Goal: Task Accomplishment & Management: Use online tool/utility

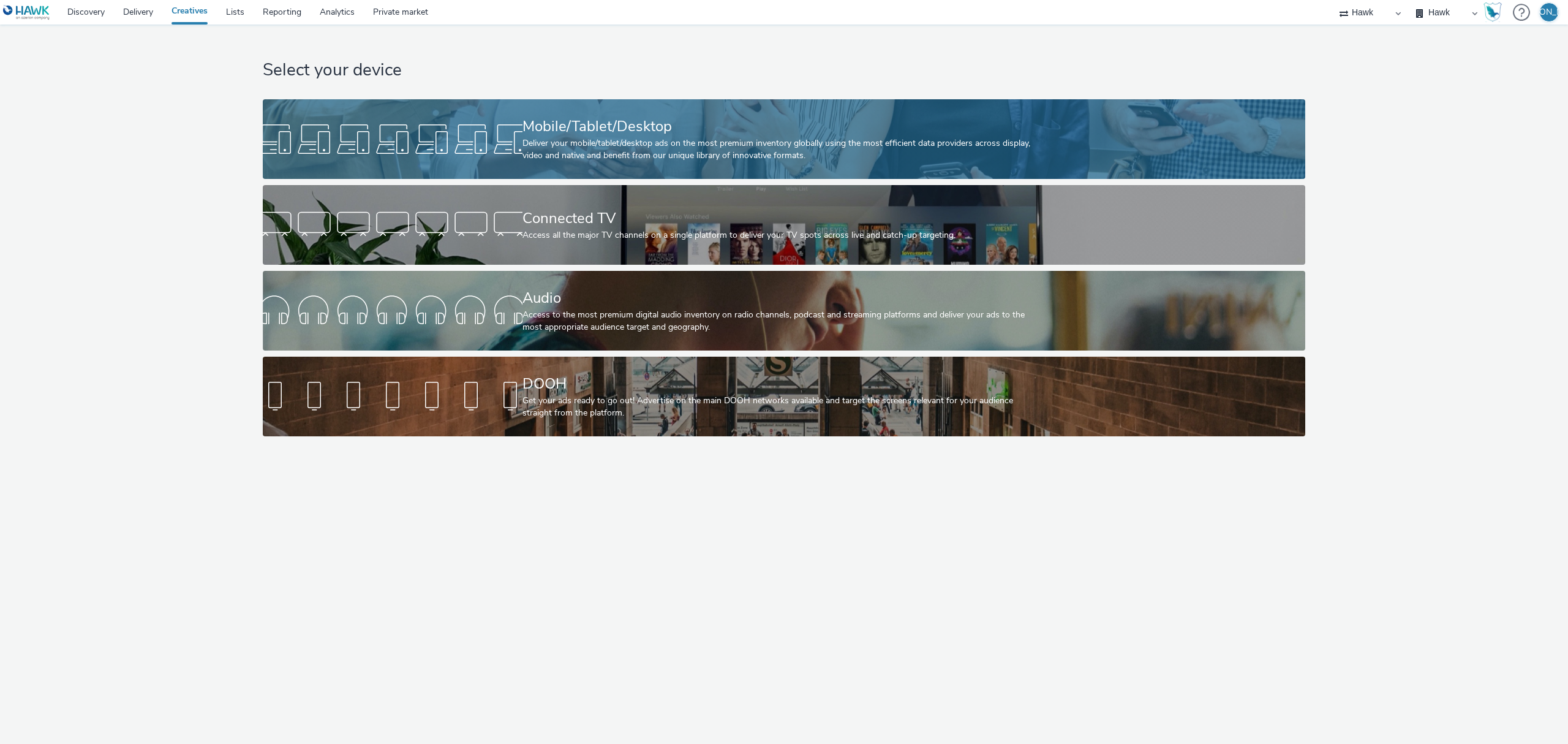
click at [348, 101] on link "Mobile/Tablet/Desktop Deliver your mobile/tablet/desktop ads on the most premiu…" at bounding box center [784, 139] width 1042 height 80
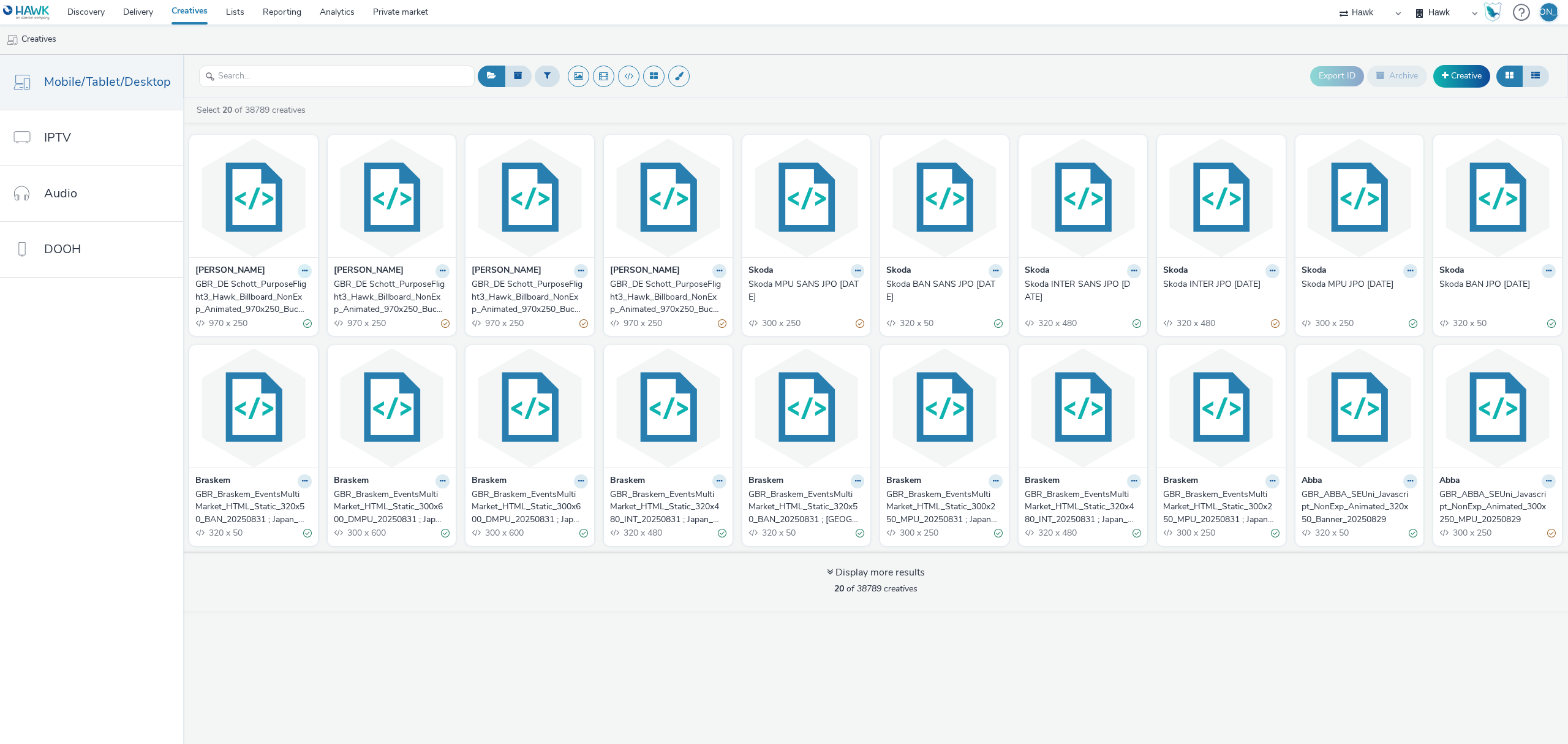
click at [302, 275] on icon at bounding box center [304, 271] width 5 height 7
click at [276, 309] on link "Duplicate" at bounding box center [266, 317] width 92 height 24
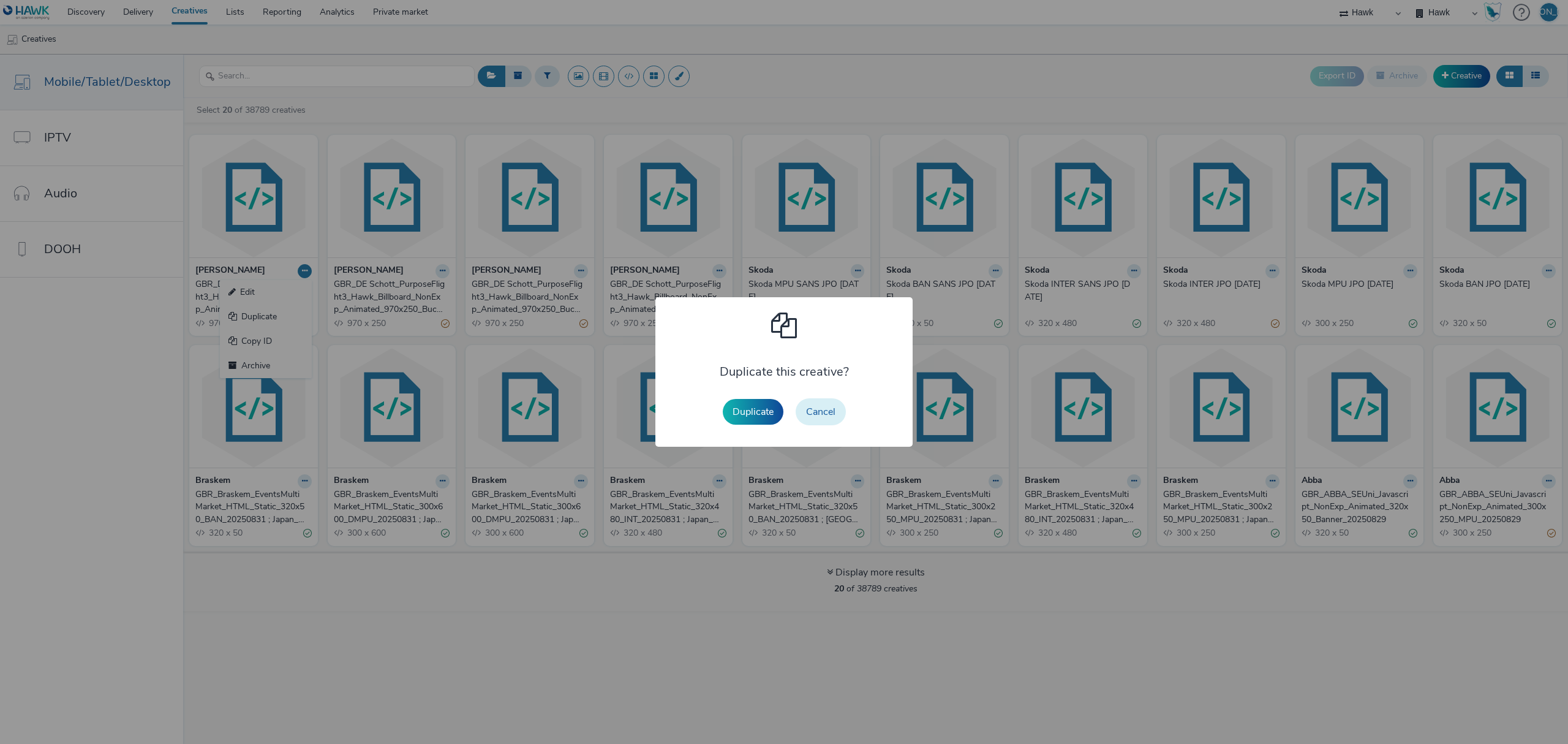
click at [823, 419] on button "Cancel" at bounding box center [821, 411] width 50 height 27
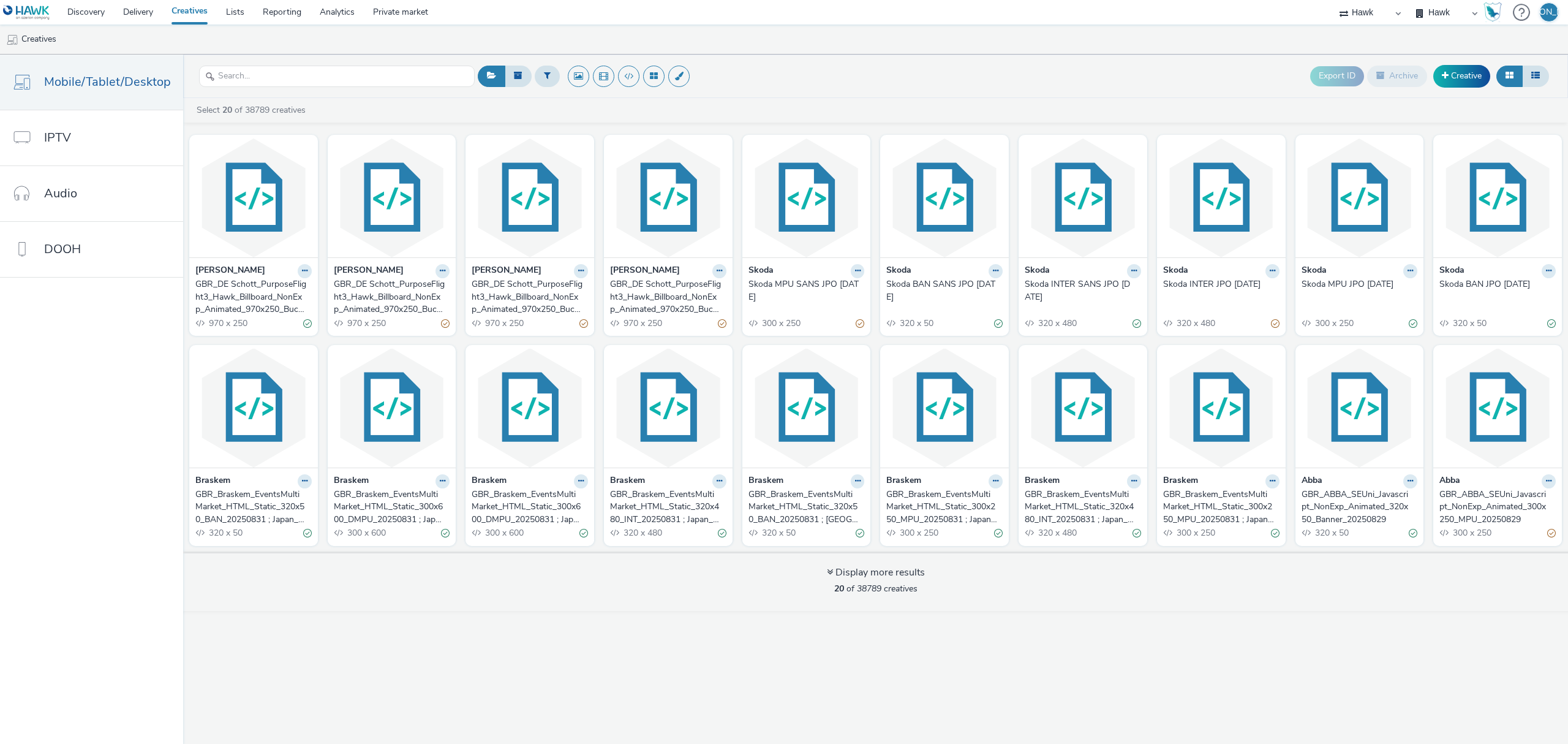
click at [245, 293] on div "GBR_DE Schott_PurposeFlight3_Hawk_Billboard_NonExp_Animated_970x250_Bucket3_Gen…" at bounding box center [250, 297] width 112 height 37
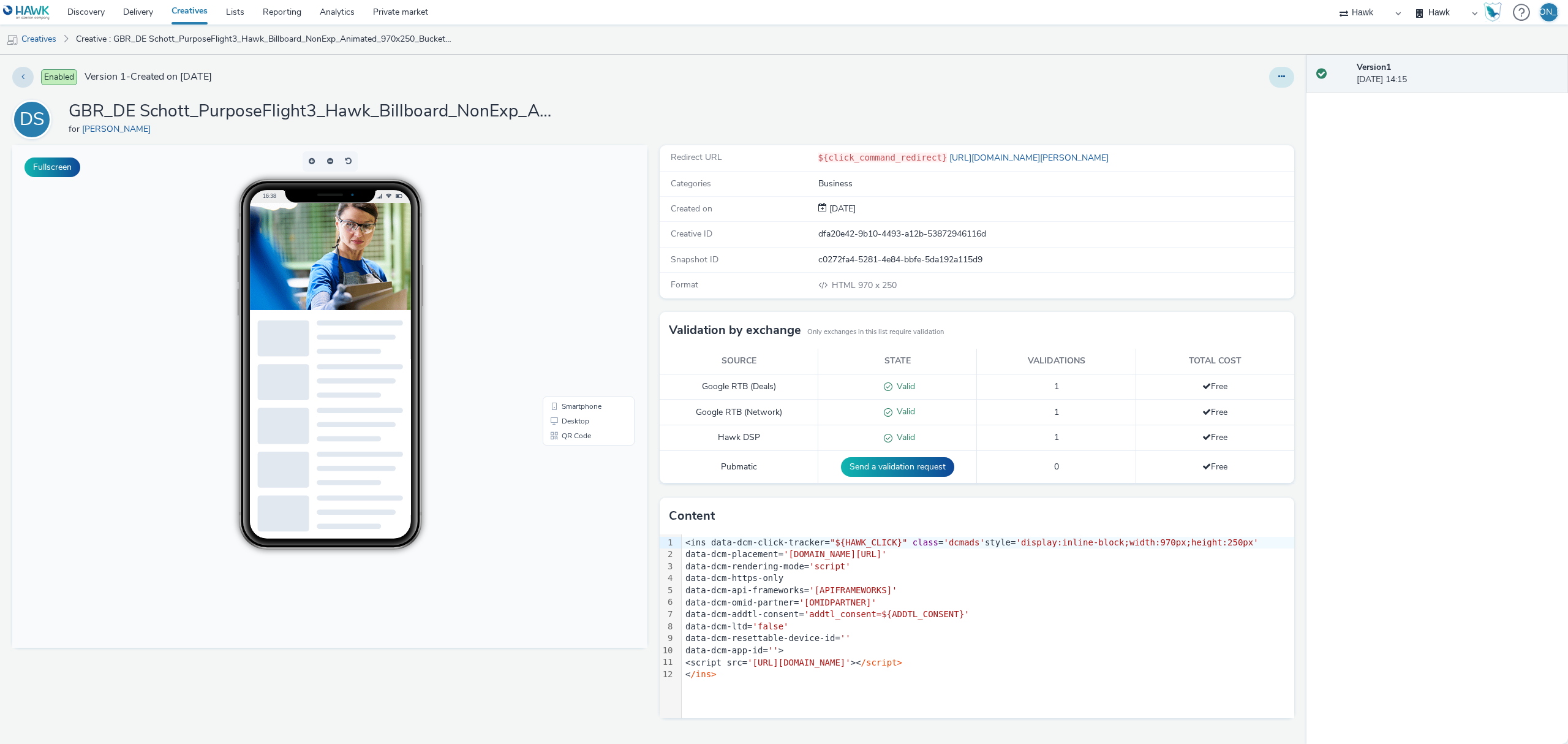
click at [1279, 79] on icon at bounding box center [1281, 76] width 7 height 9
click at [1267, 107] on link "Edit" at bounding box center [1248, 101] width 92 height 24
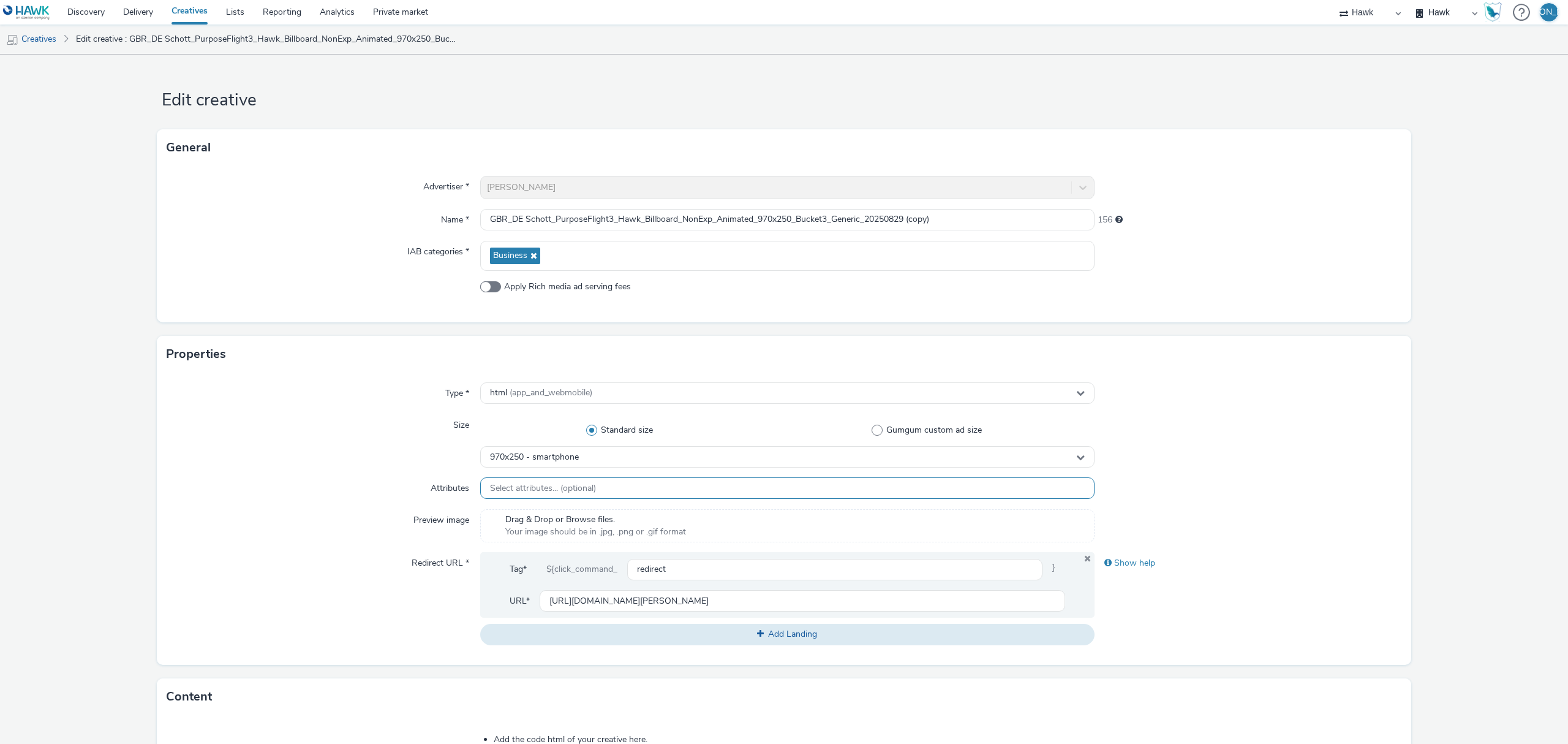
scroll to position [118, 0]
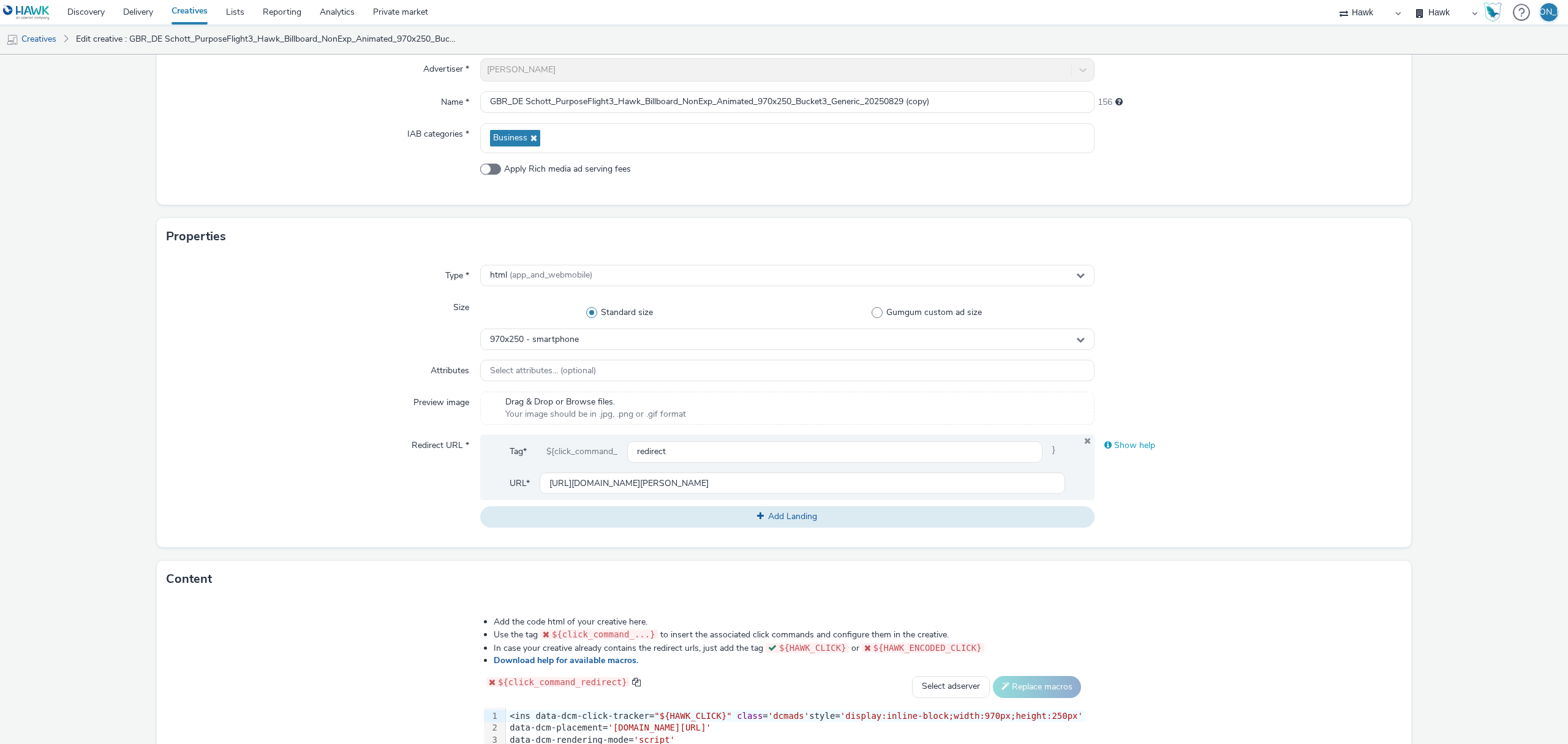
click at [1138, 448] on div "Show help" at bounding box center [1248, 445] width 308 height 22
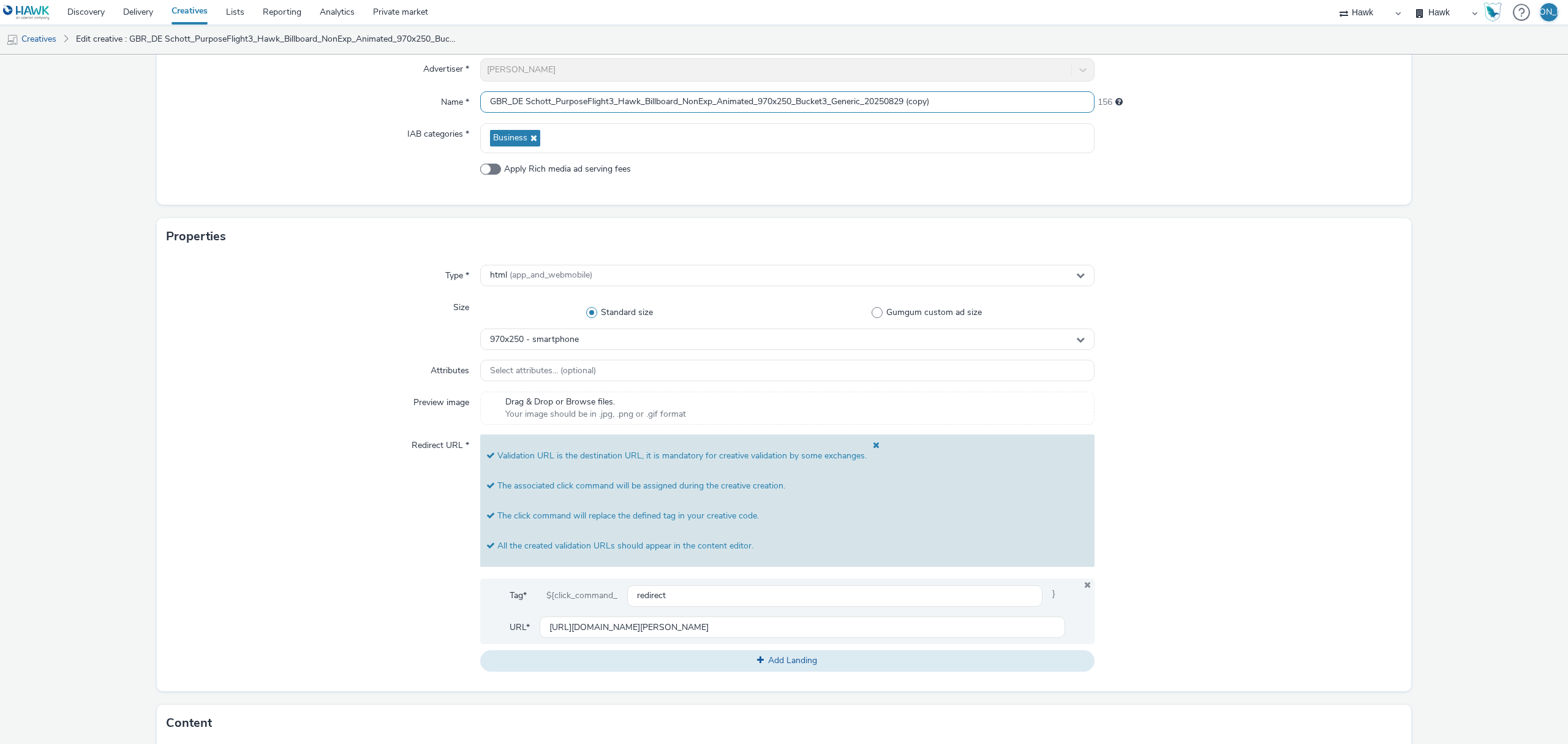
click at [821, 110] on input "GBR_DE Schott_PurposeFlight3_Hawk_Billboard_NonExp_Animated_970x250_Bucket3_Gen…" at bounding box center [787, 101] width 615 height 22
click at [857, 101] on input "GBR_DE Schott_PurposeFlight3_Hawk_Billboard_NonExp_Animated_970x250_Bucket1_Gen…" at bounding box center [787, 101] width 615 height 22
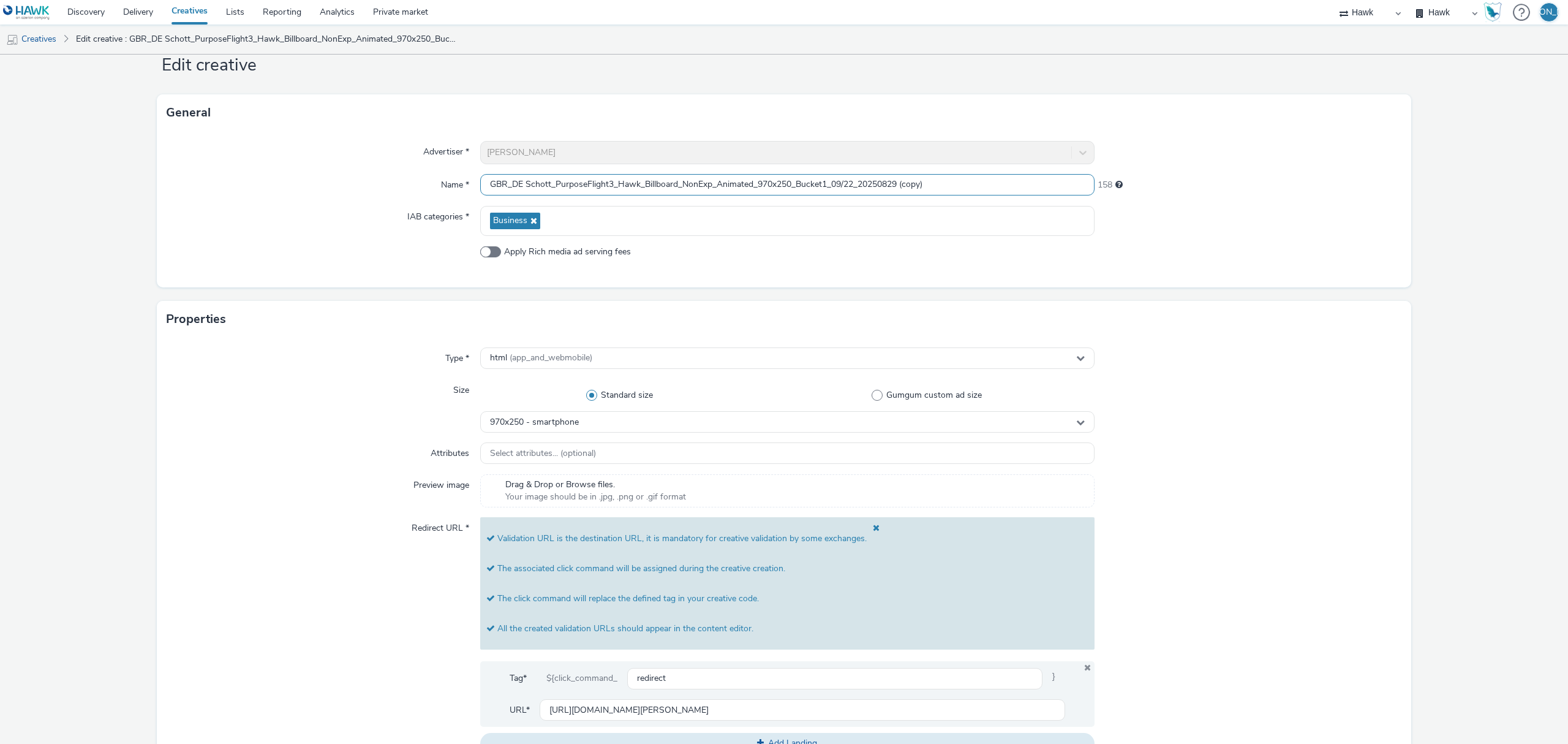
scroll to position [35, 0]
click at [963, 175] on input "GBR_DE Schott_PurposeFlight3_Hawk_Billboard_NonExp_Animated_970x250_Bucket1_22/…" at bounding box center [787, 185] width 615 height 22
click at [675, 179] on input "GBR_DE Schott_PurposeFlight3_Hawk_Billboard_NonExp_Animated_970x250_Bucket1_22/…" at bounding box center [787, 185] width 615 height 22
type input "GBR_DE Schott_PurposeFlight3_Hawk_MPU_NonExp_Animated_970x250_Bucket1_22/09-31/…"
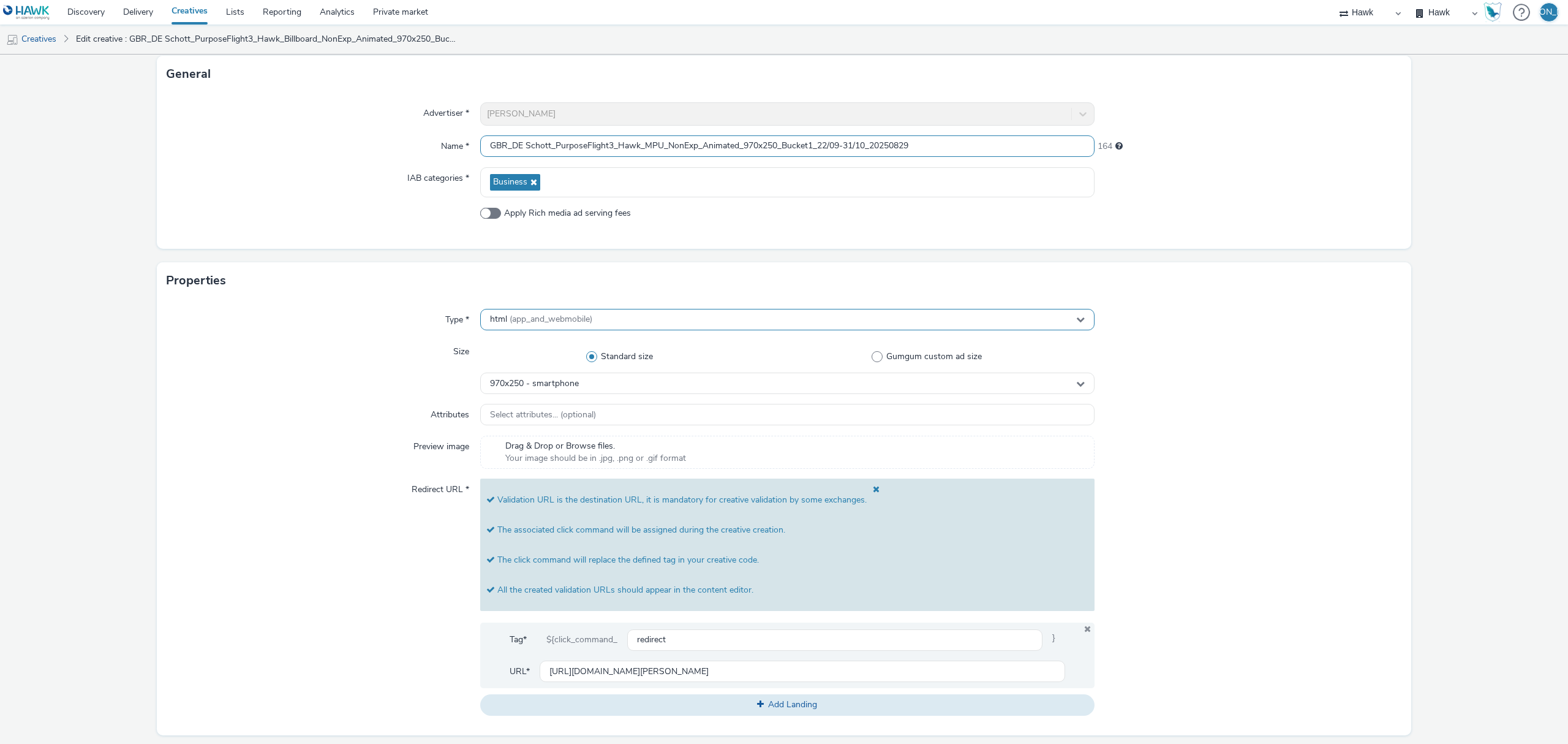
scroll to position [74, 0]
click at [680, 386] on div "970x250 - smartphone" at bounding box center [787, 382] width 615 height 22
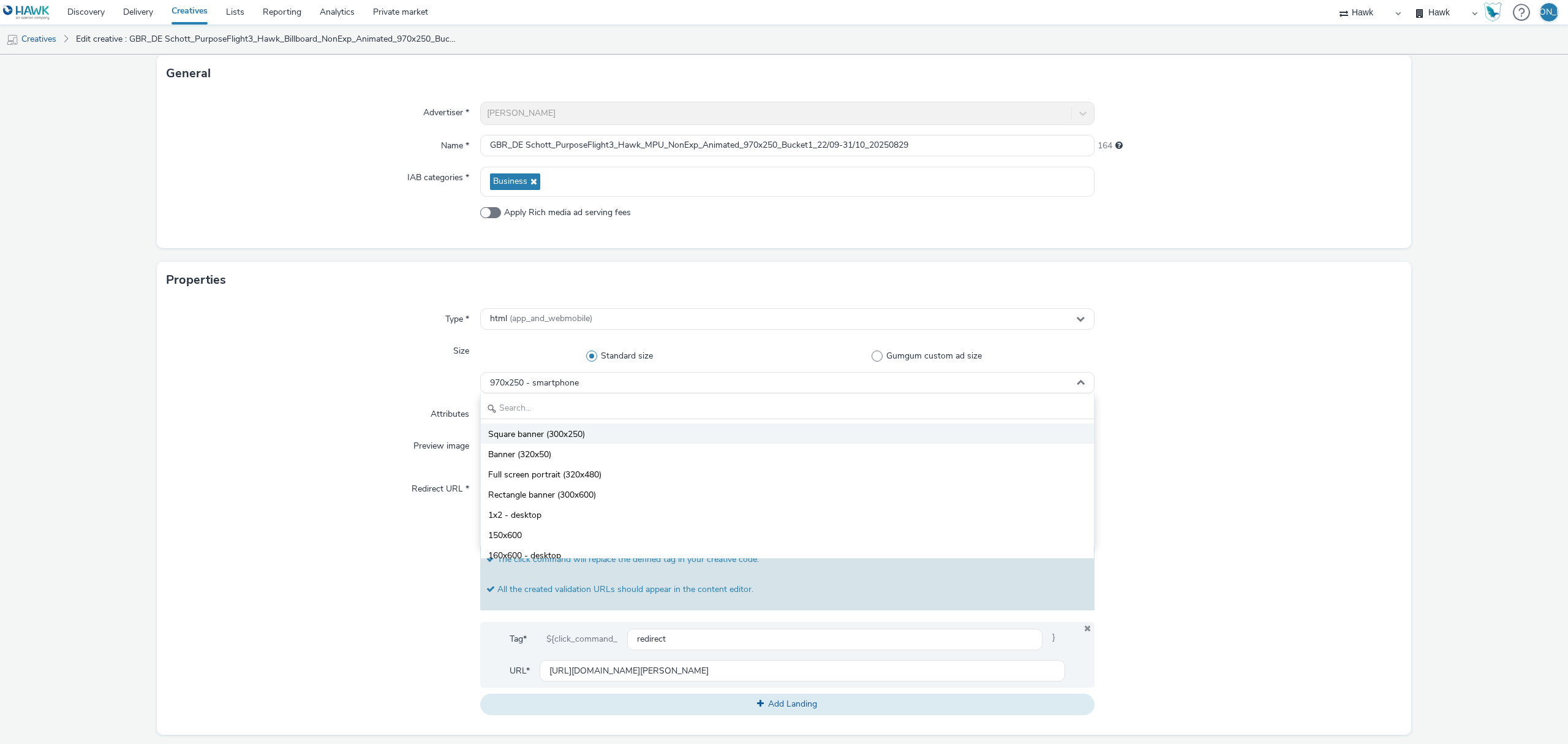
click at [616, 430] on li "Square banner (300x250)" at bounding box center [787, 433] width 613 height 20
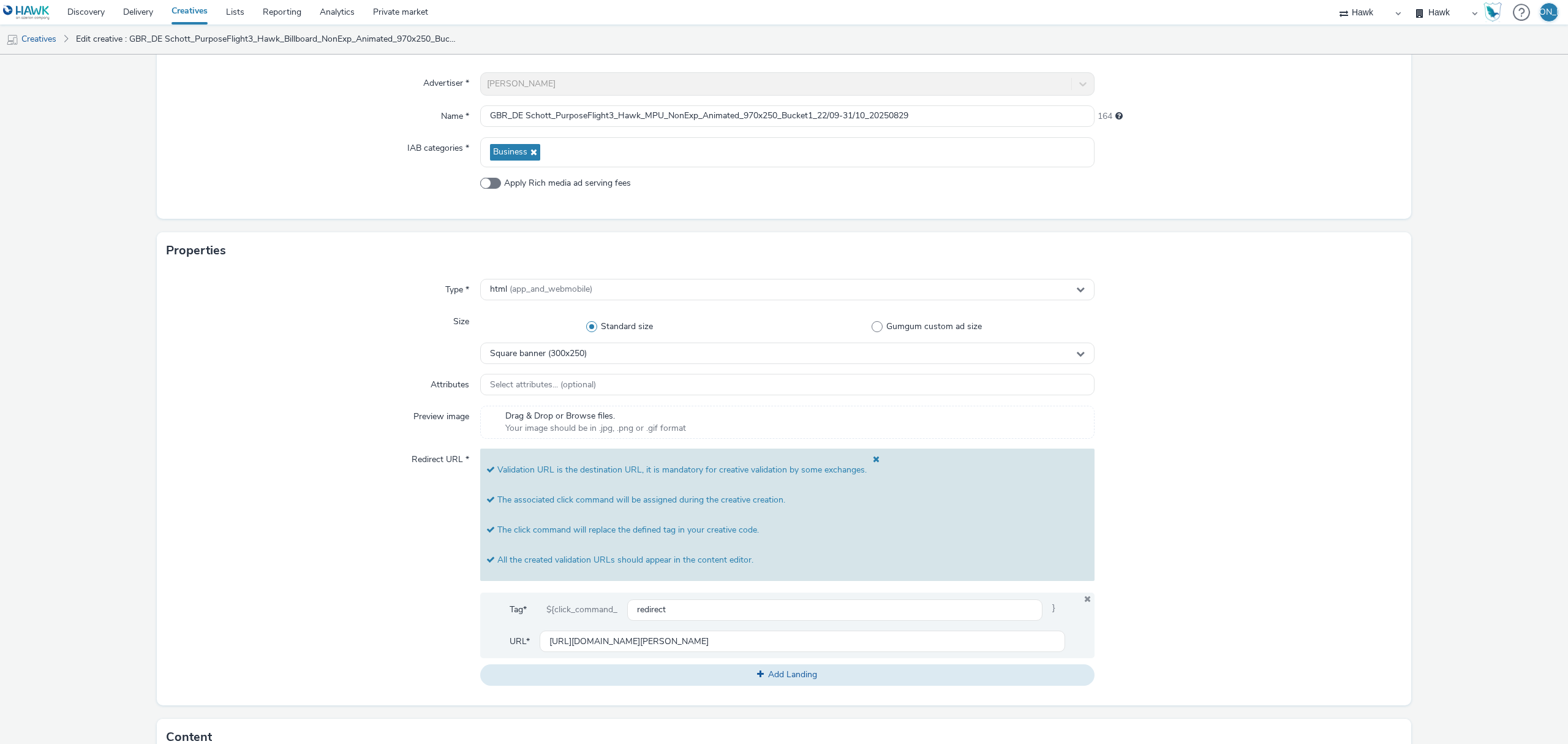
scroll to position [492, 0]
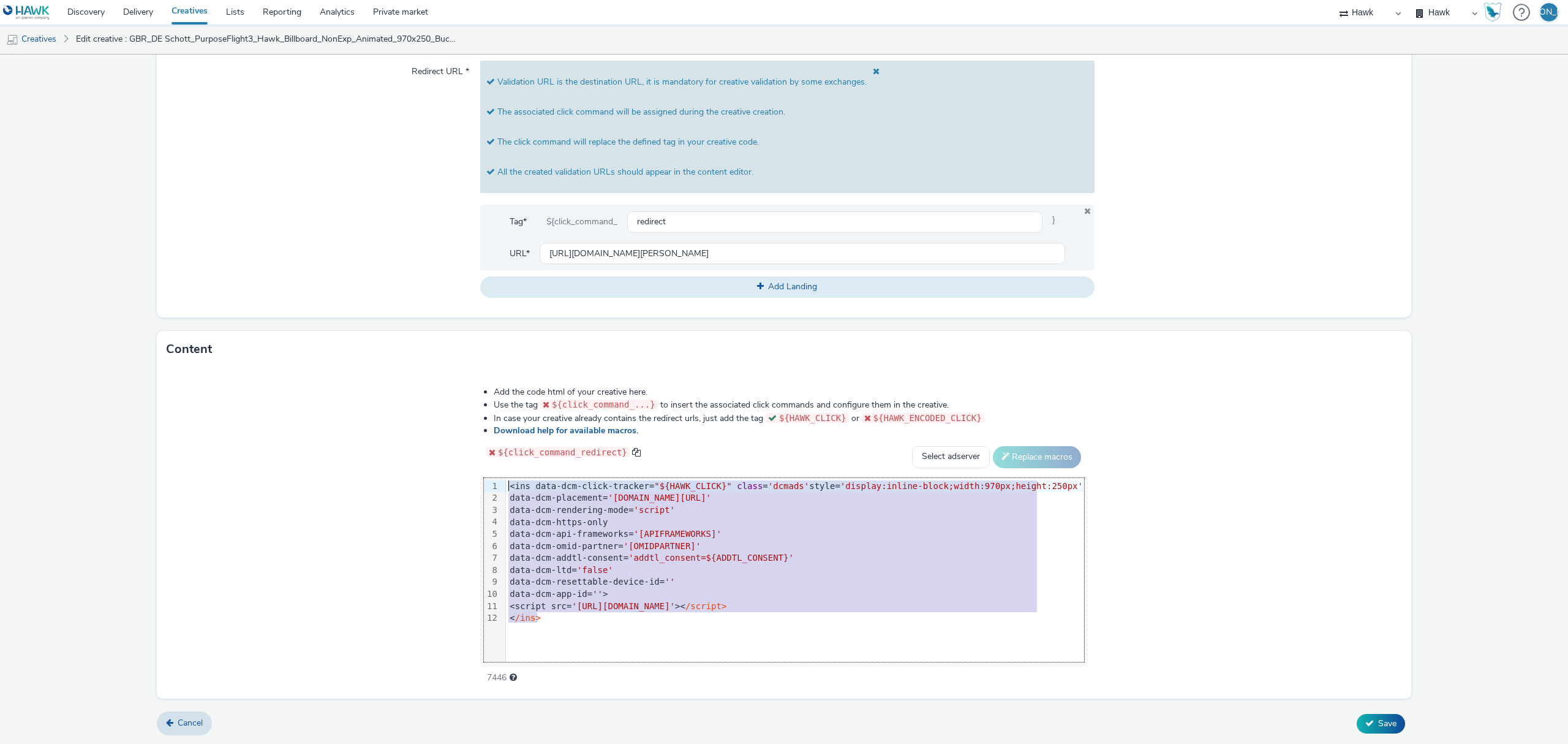
drag, startPoint x: 564, startPoint y: 623, endPoint x: 498, endPoint y: 440, distance: 194.5
click at [498, 440] on div "Add the code html of your creative here. Use the tag ${click_command_...} to in…" at bounding box center [784, 528] width 688 height 302
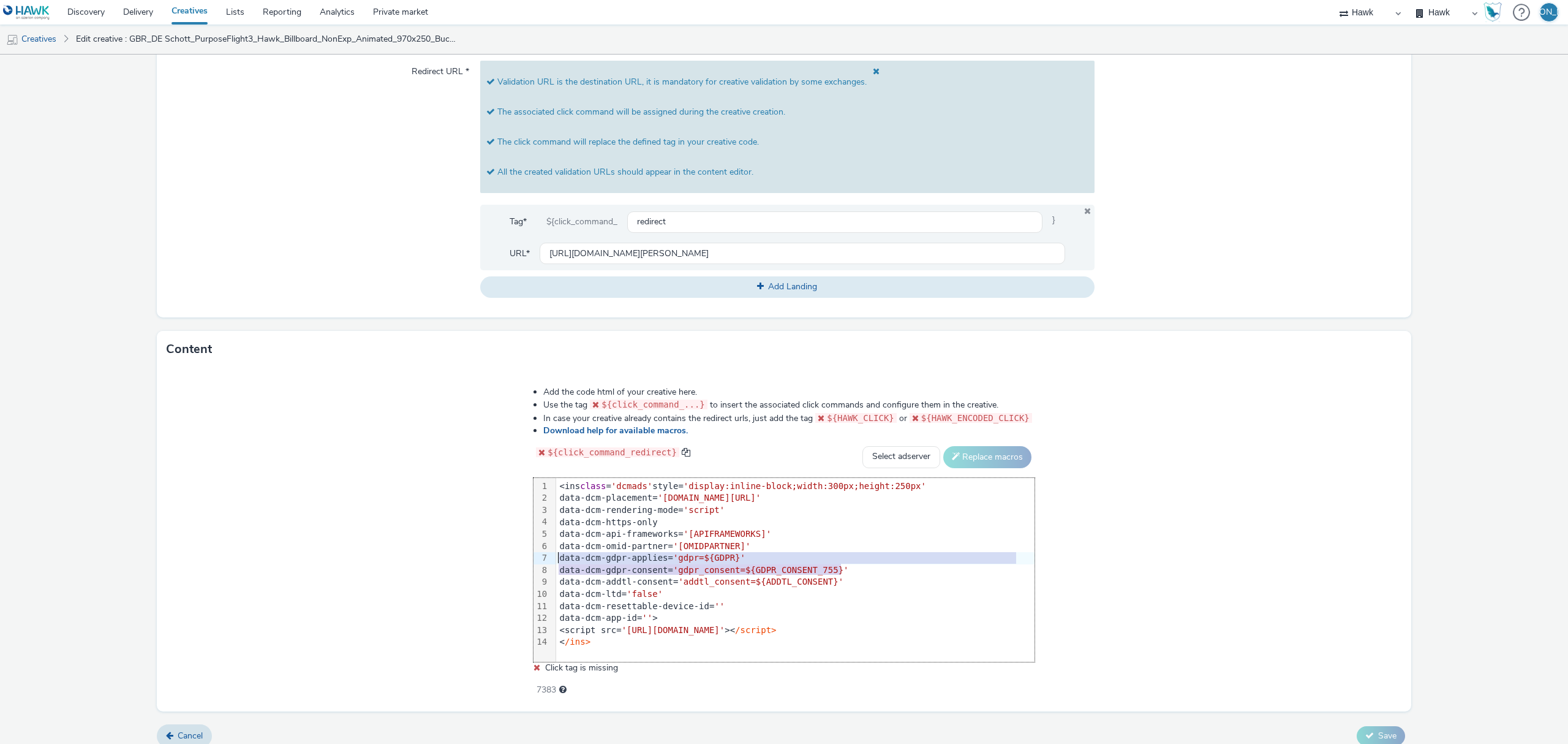
drag, startPoint x: 852, startPoint y: 569, endPoint x: 518, endPoint y: 554, distance: 334.3
click at [518, 554] on div "Add the code html of your creative here. Use the tag ${click_command_...} to in…" at bounding box center [784, 534] width 589 height 314
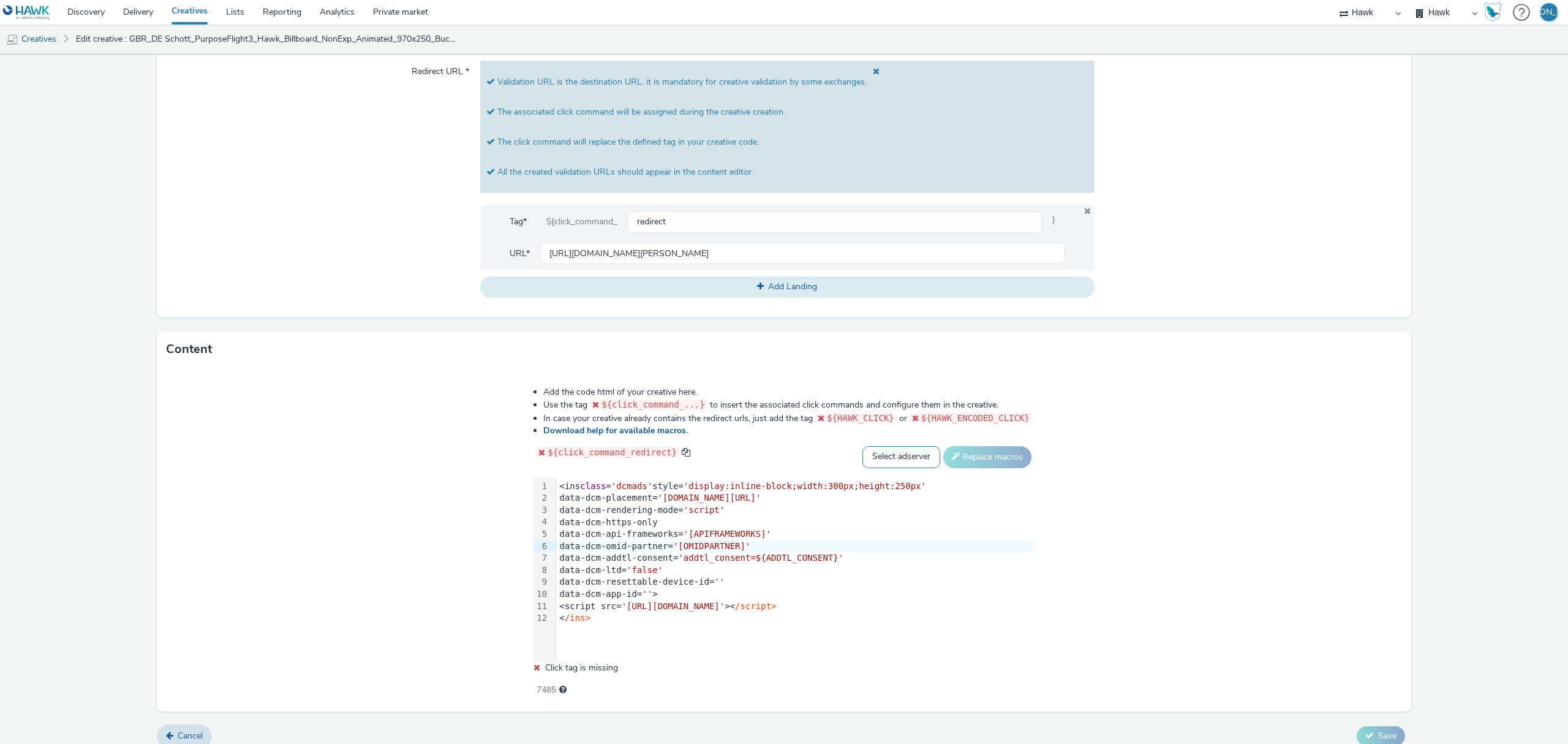
click at [899, 448] on select "Select adserver Sizmek DCM Adform Sting" at bounding box center [901, 456] width 78 height 22
select select "dcm"
click at [862, 446] on select "Select adserver Sizmek DCM Adform Sting" at bounding box center [901, 456] width 78 height 22
click at [963, 467] on button "Replace macros" at bounding box center [987, 456] width 88 height 22
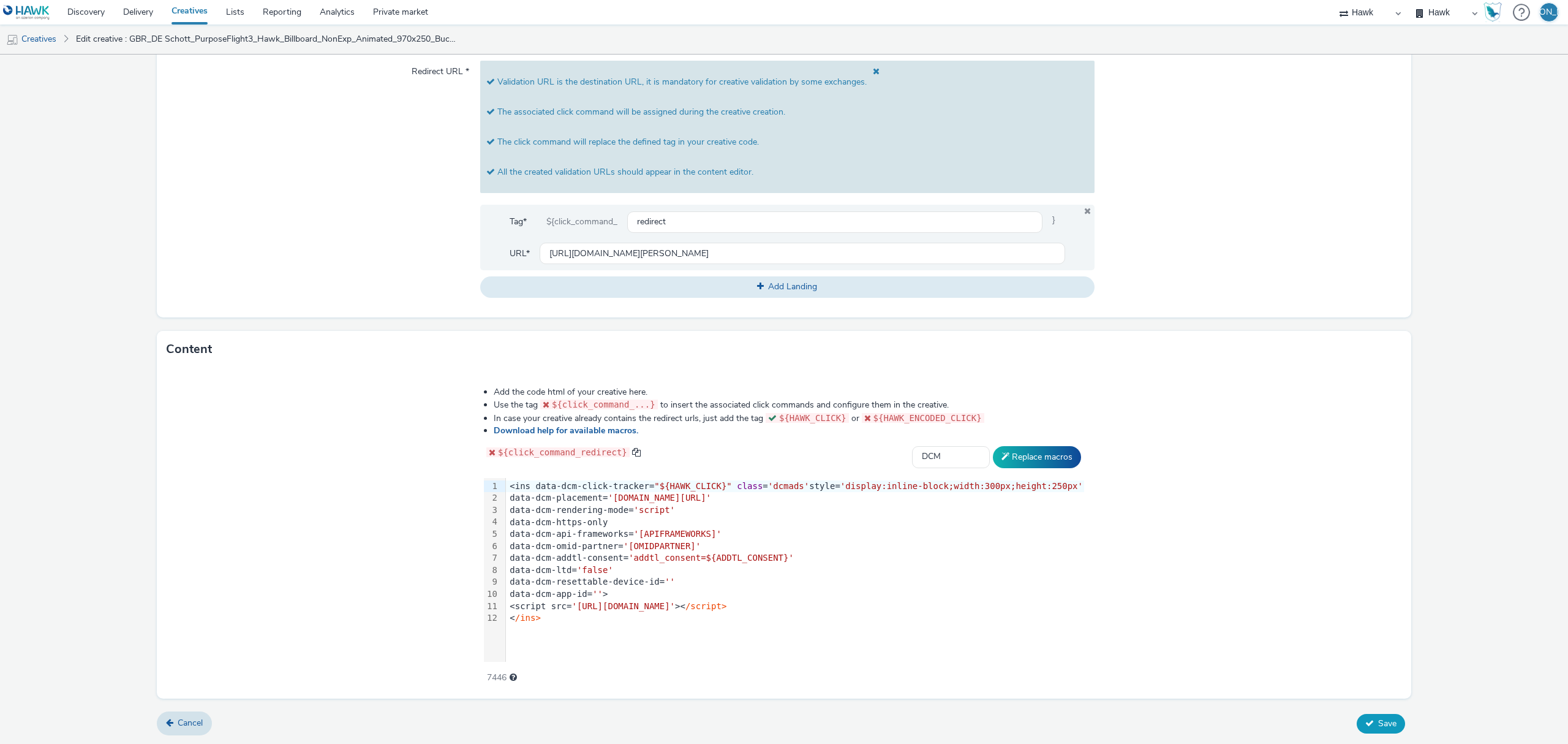
click at [1380, 721] on span "Save" at bounding box center [1387, 722] width 18 height 11
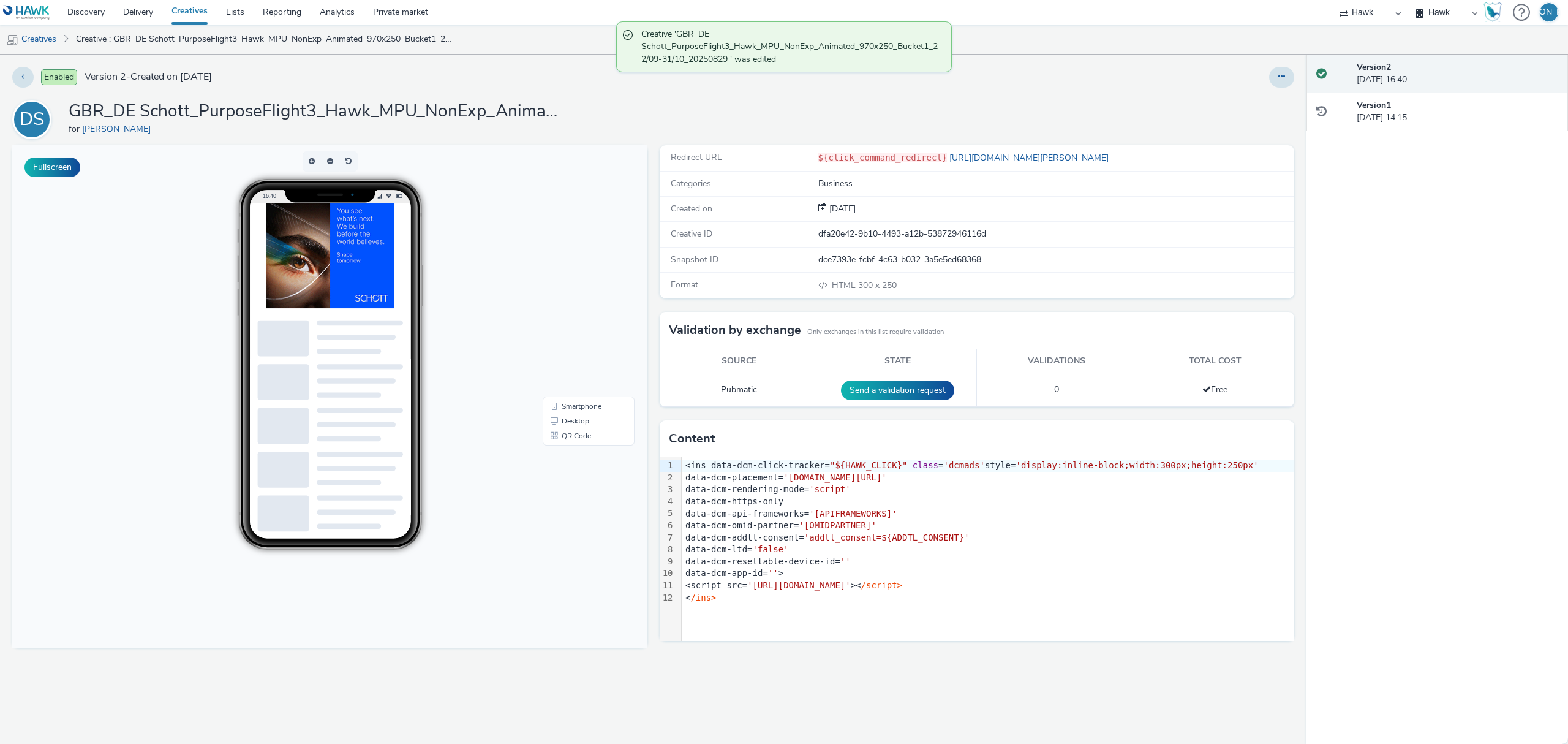
scroll to position [16, 12]
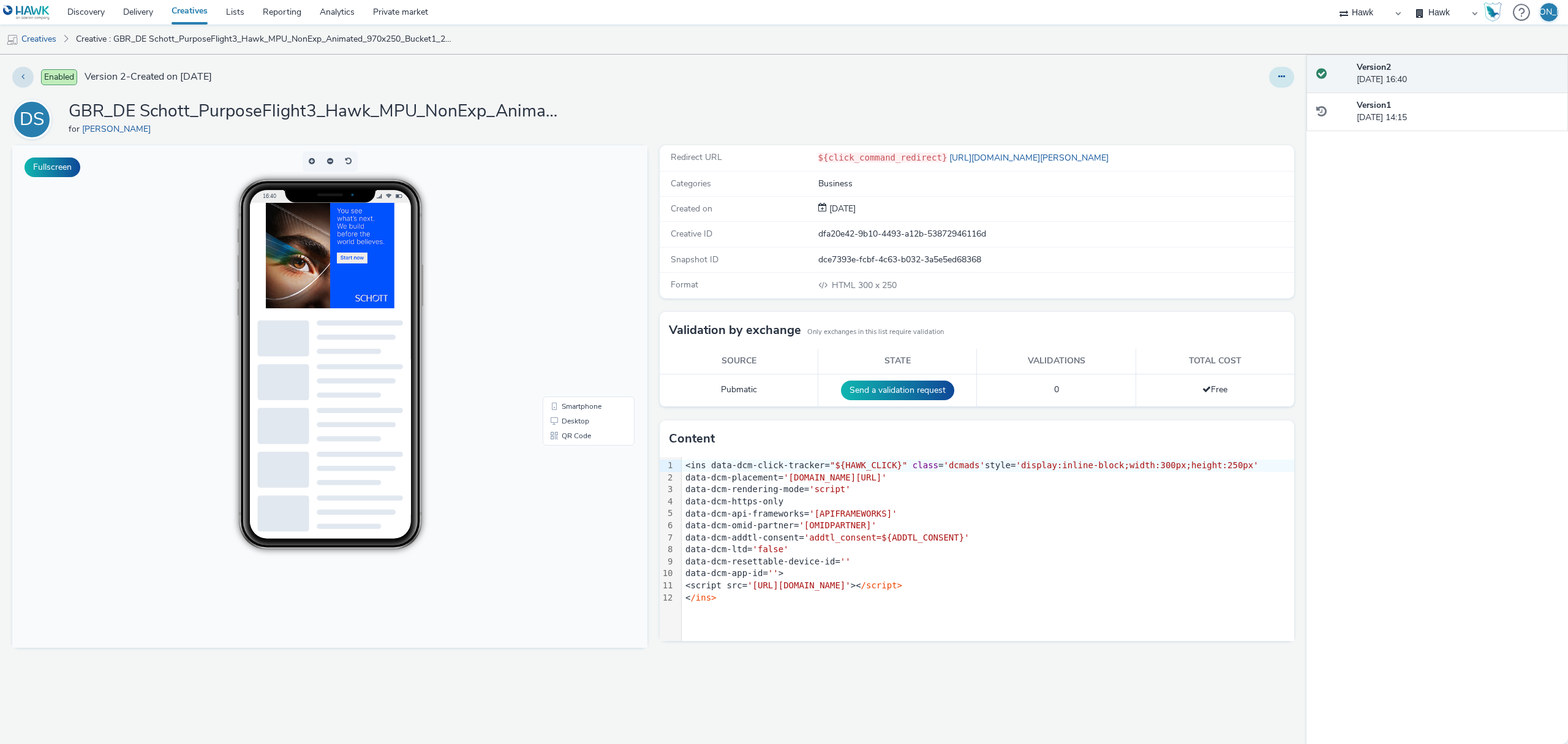
click at [1278, 83] on button at bounding box center [1281, 77] width 25 height 21
click at [1265, 119] on link "Duplicate" at bounding box center [1248, 126] width 92 height 24
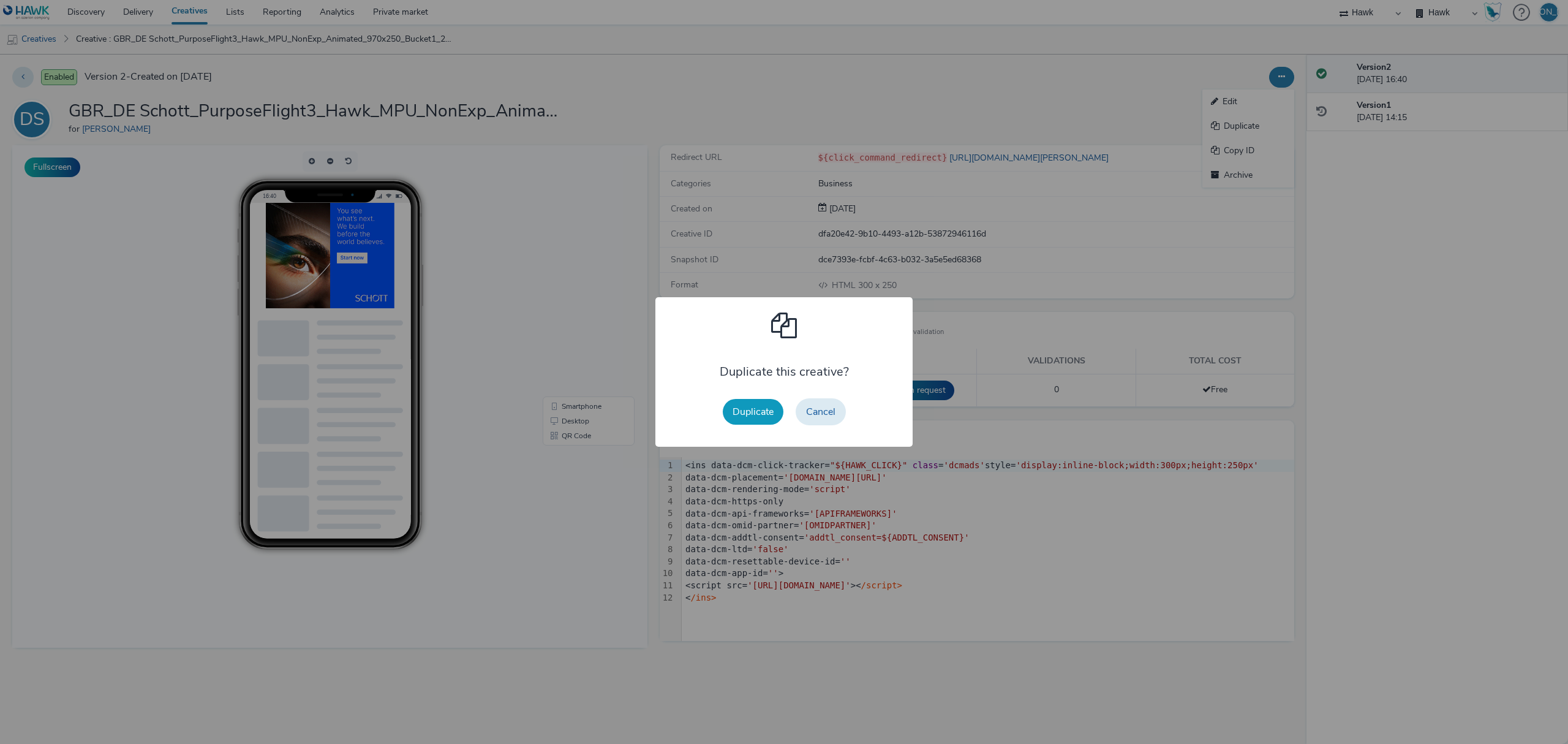
click at [757, 410] on button "Duplicate" at bounding box center [753, 412] width 61 height 26
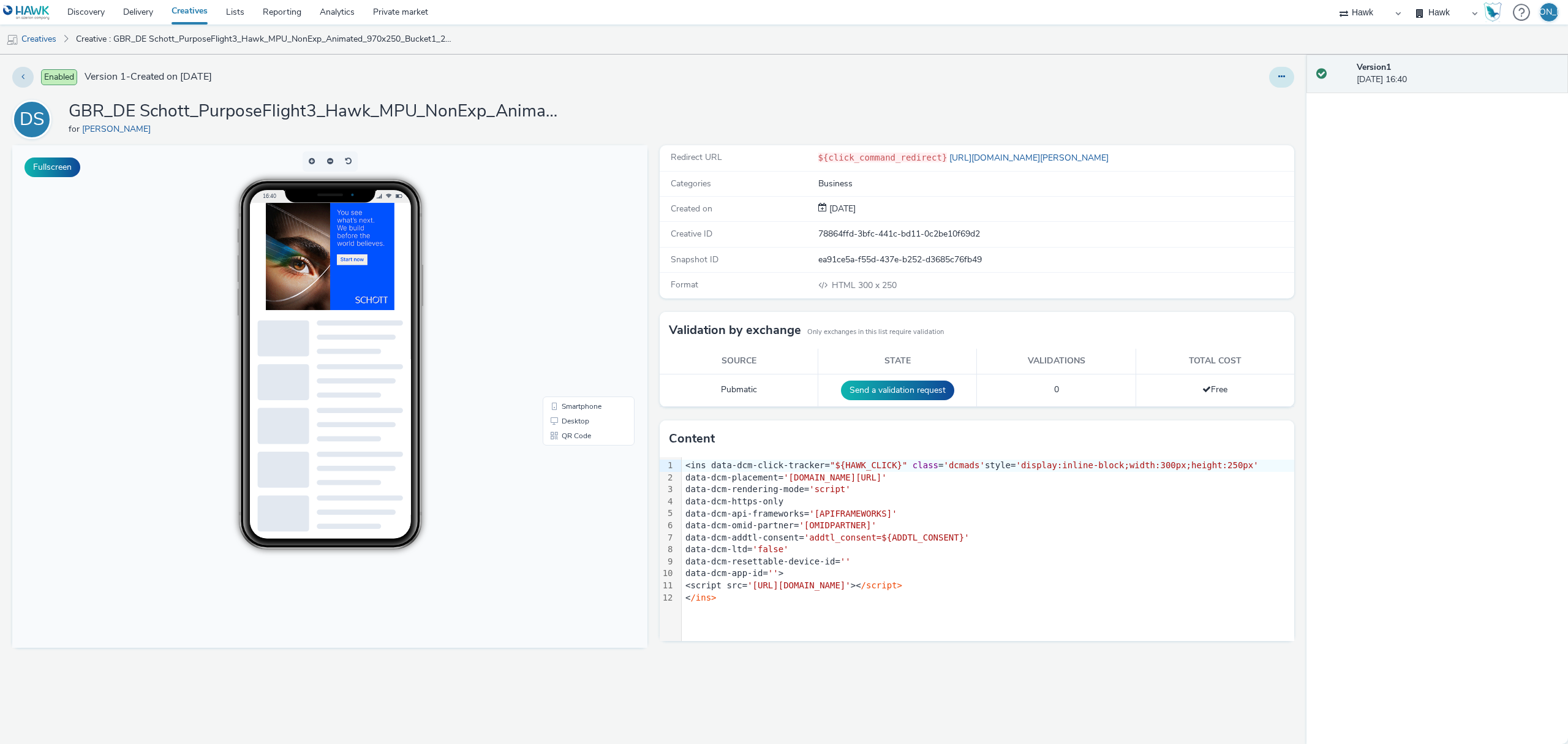
click at [1282, 76] on icon at bounding box center [1281, 76] width 7 height 9
click at [1267, 94] on link "Edit" at bounding box center [1248, 101] width 92 height 24
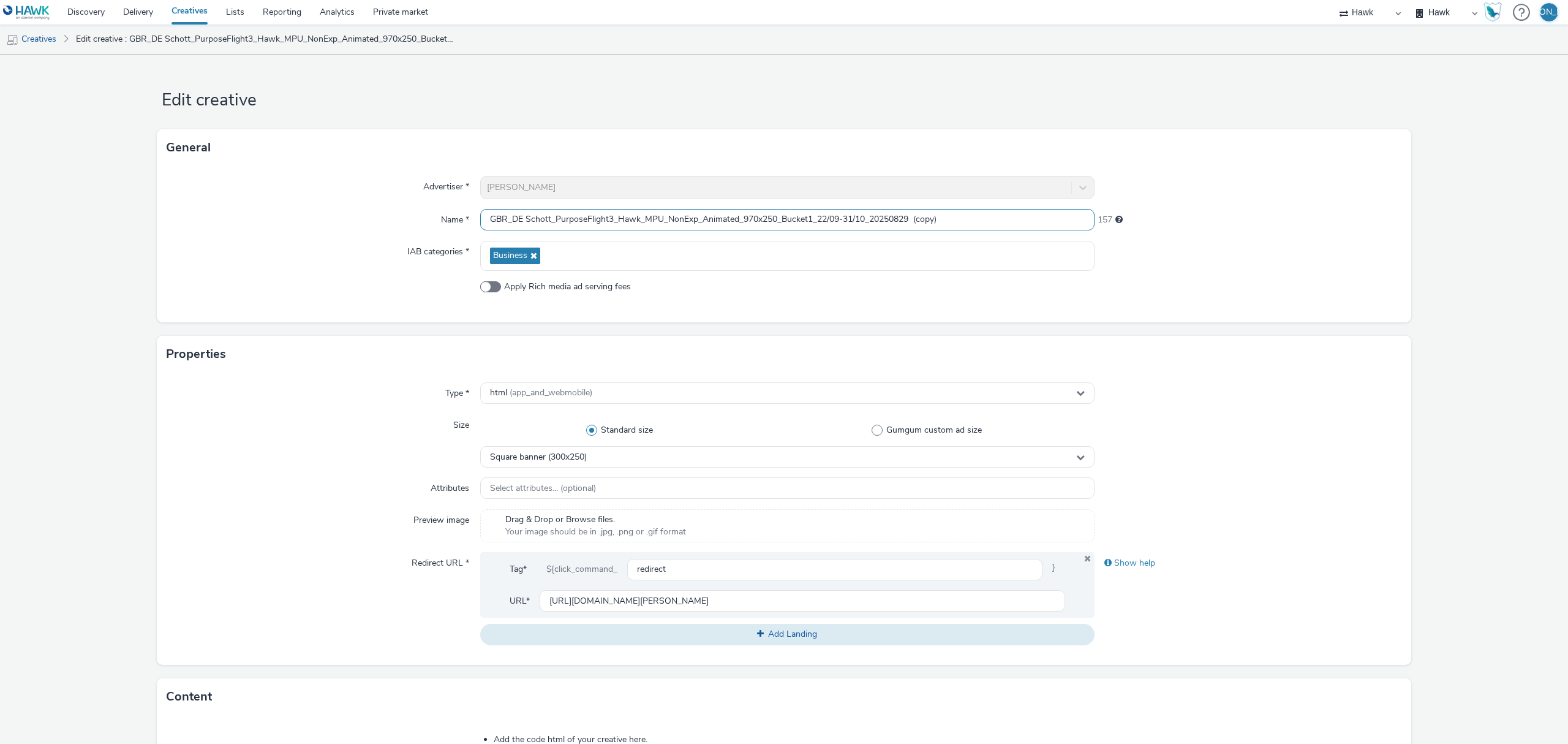
click at [806, 224] on input "GBR_DE Schott_PurposeFlight3_Hawk_MPU_NonExp_Animated_970x250_Bucket1_22/09-31/…" at bounding box center [787, 219] width 615 height 22
drag, startPoint x: 908, startPoint y: 216, endPoint x: 1111, endPoint y: 204, distance: 203.4
click at [1111, 204] on div "Advertiser * DE Schott Name * GBR_DE Schott_PurposeFlight3_Hawk_MPU_NonExp_Anim…" at bounding box center [784, 244] width 1254 height 156
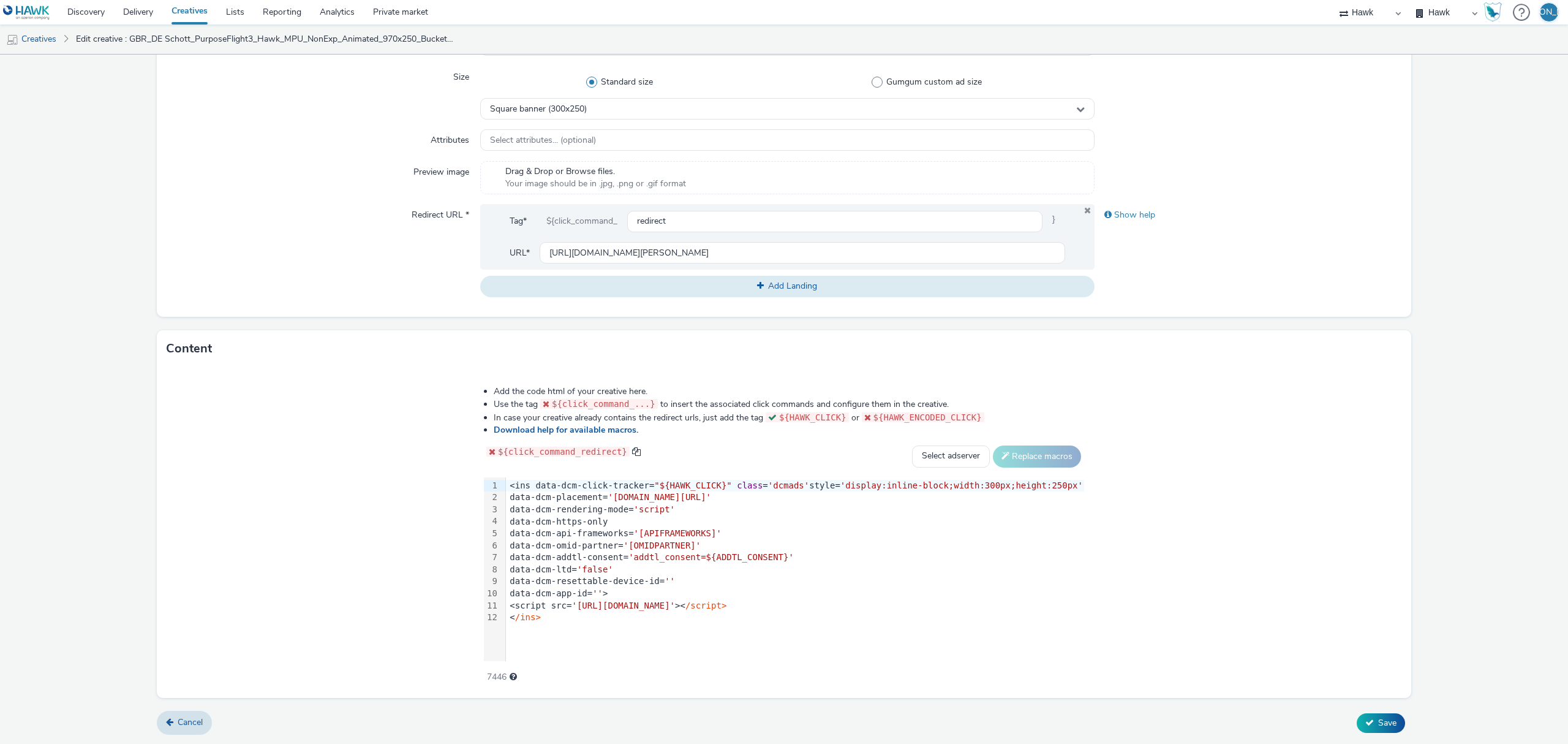
type input "GBR_DE Schott_PurposeFlight3_Hawk_MPU_NonExp_Animated_970x250_Bucket2_22/09-31/…"
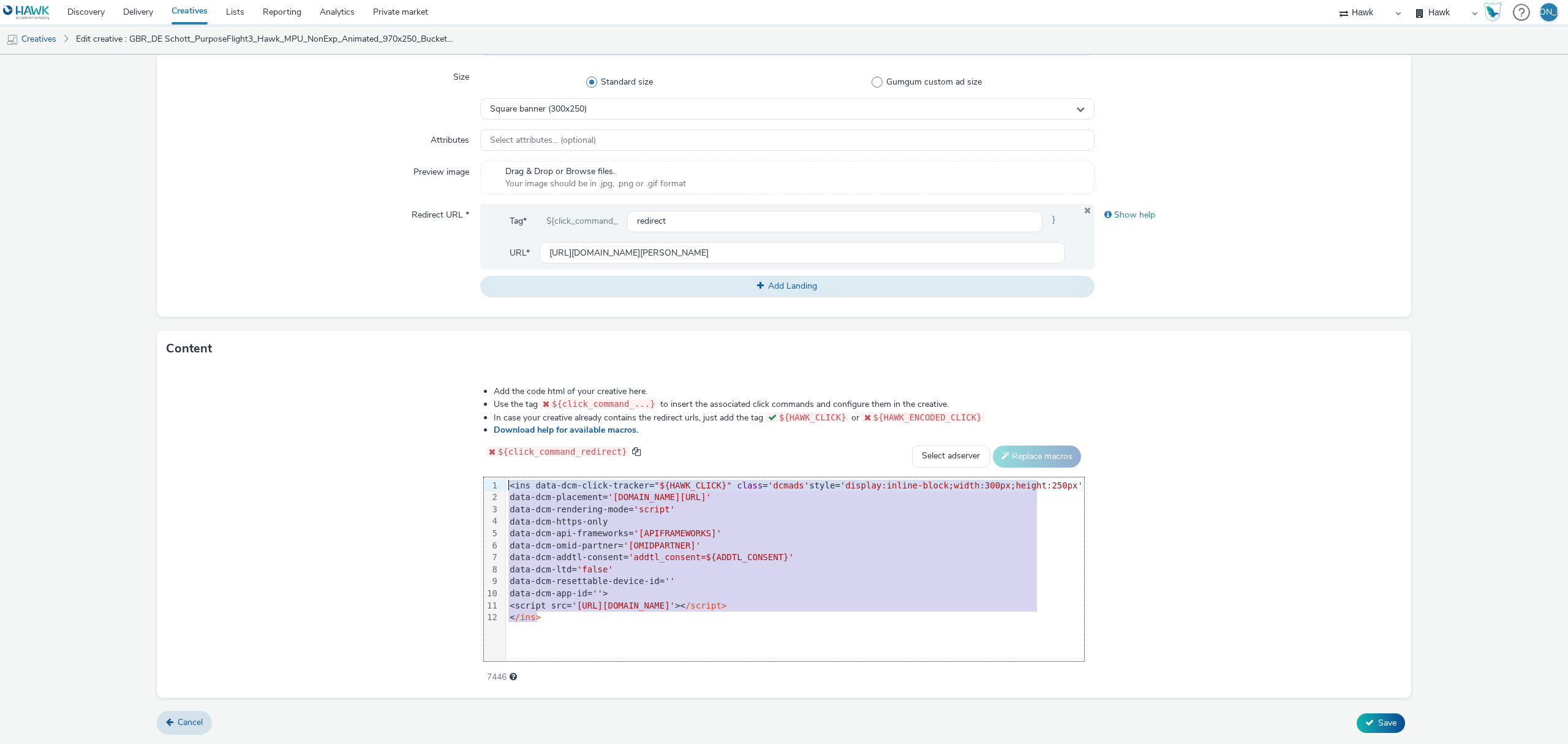
drag, startPoint x: 617, startPoint y: 621, endPoint x: 452, endPoint y: 329, distance: 335.4
click at [452, 329] on form "Edit creative General Advertiser * DE Schott Name * GBR_DE Schott_PurposeFlight…" at bounding box center [784, 225] width 1568 height 1037
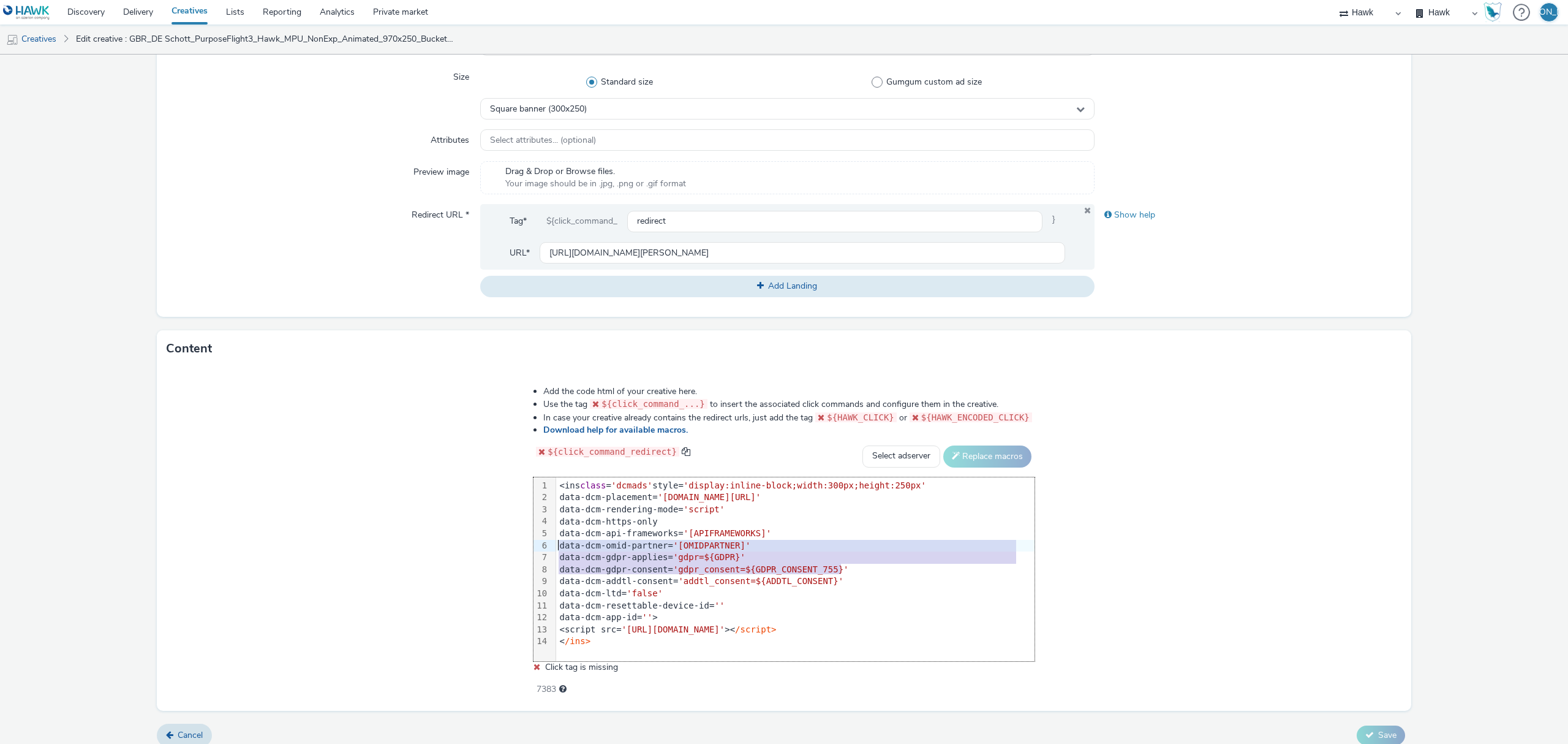
drag, startPoint x: 852, startPoint y: 565, endPoint x: 530, endPoint y: 550, distance: 322.3
click at [530, 550] on div "Add the code html of your creative here. Use the tag ${click_command_...} to in…" at bounding box center [784, 534] width 589 height 314
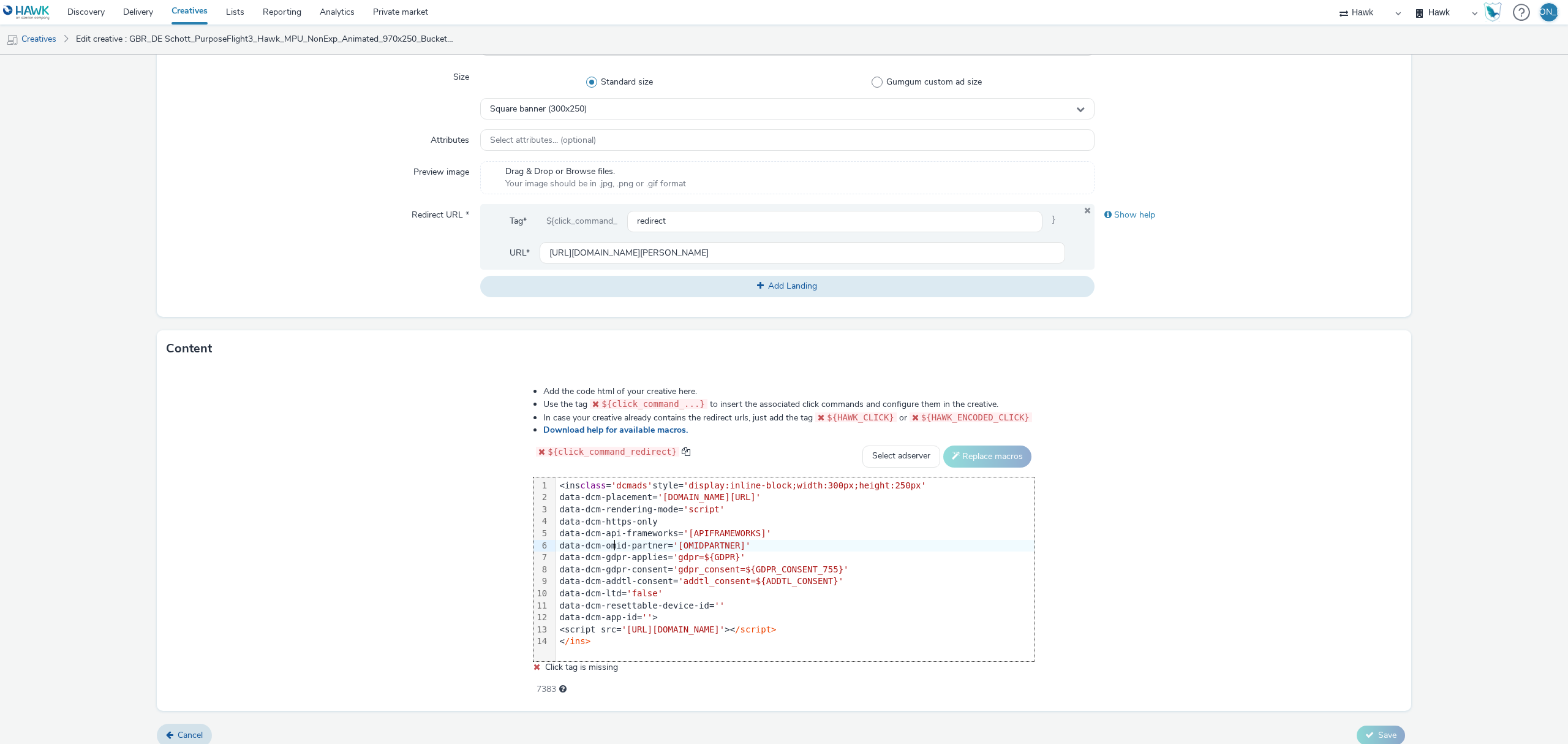
click at [618, 539] on div "data-dcm-omid-partner= '[OMIDPARTNER]'" at bounding box center [796, 545] width 478 height 12
drag, startPoint x: 858, startPoint y: 565, endPoint x: 560, endPoint y: 552, distance: 298.3
click at [560, 552] on div "<ins class = 'dcmads' style= 'display:inline-block;width:300px;height:250px' da…" at bounding box center [796, 563] width 478 height 173
click at [897, 459] on select "Select adserver Sizmek DCM Adform Sting" at bounding box center [901, 456] width 78 height 22
select select "dcm"
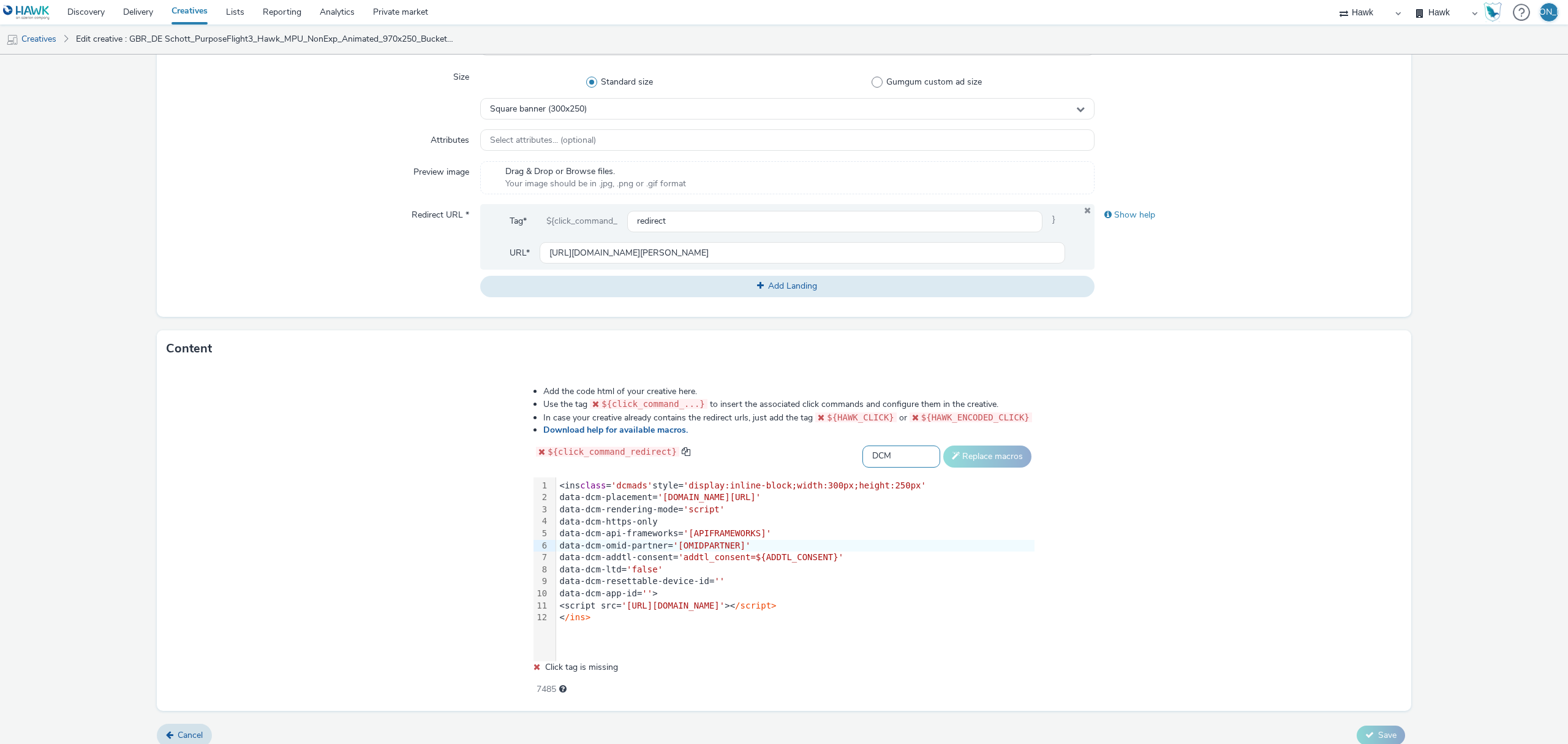
click at [862, 446] on select "Select adserver Sizmek DCM Adform Sting" at bounding box center [901, 456] width 78 height 22
click at [999, 465] on button "Replace macros" at bounding box center [987, 456] width 88 height 22
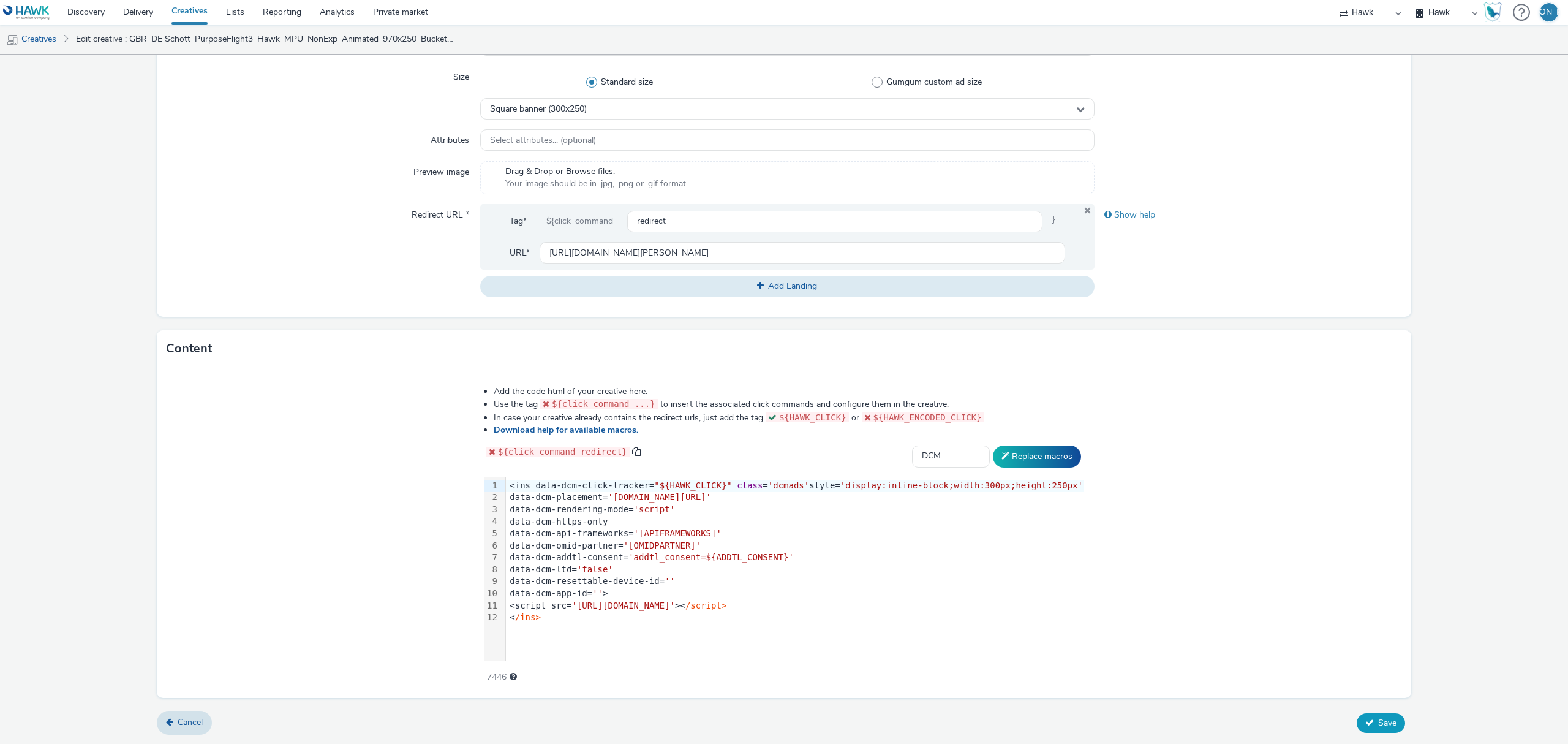
click at [1378, 726] on span "Save" at bounding box center [1387, 722] width 18 height 11
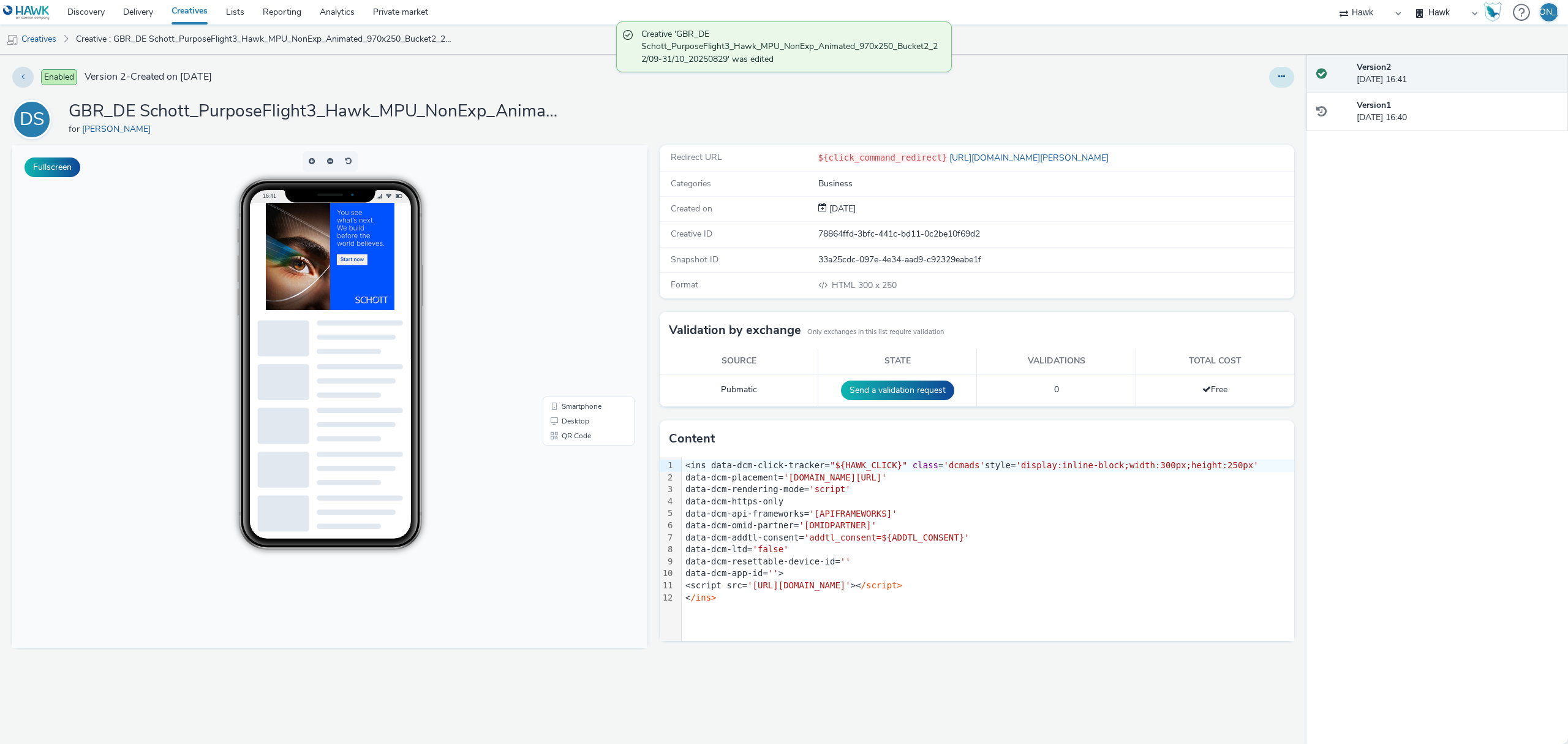
click at [1274, 67] on button at bounding box center [1281, 77] width 25 height 21
click at [1259, 121] on link "Duplicate" at bounding box center [1248, 126] width 92 height 24
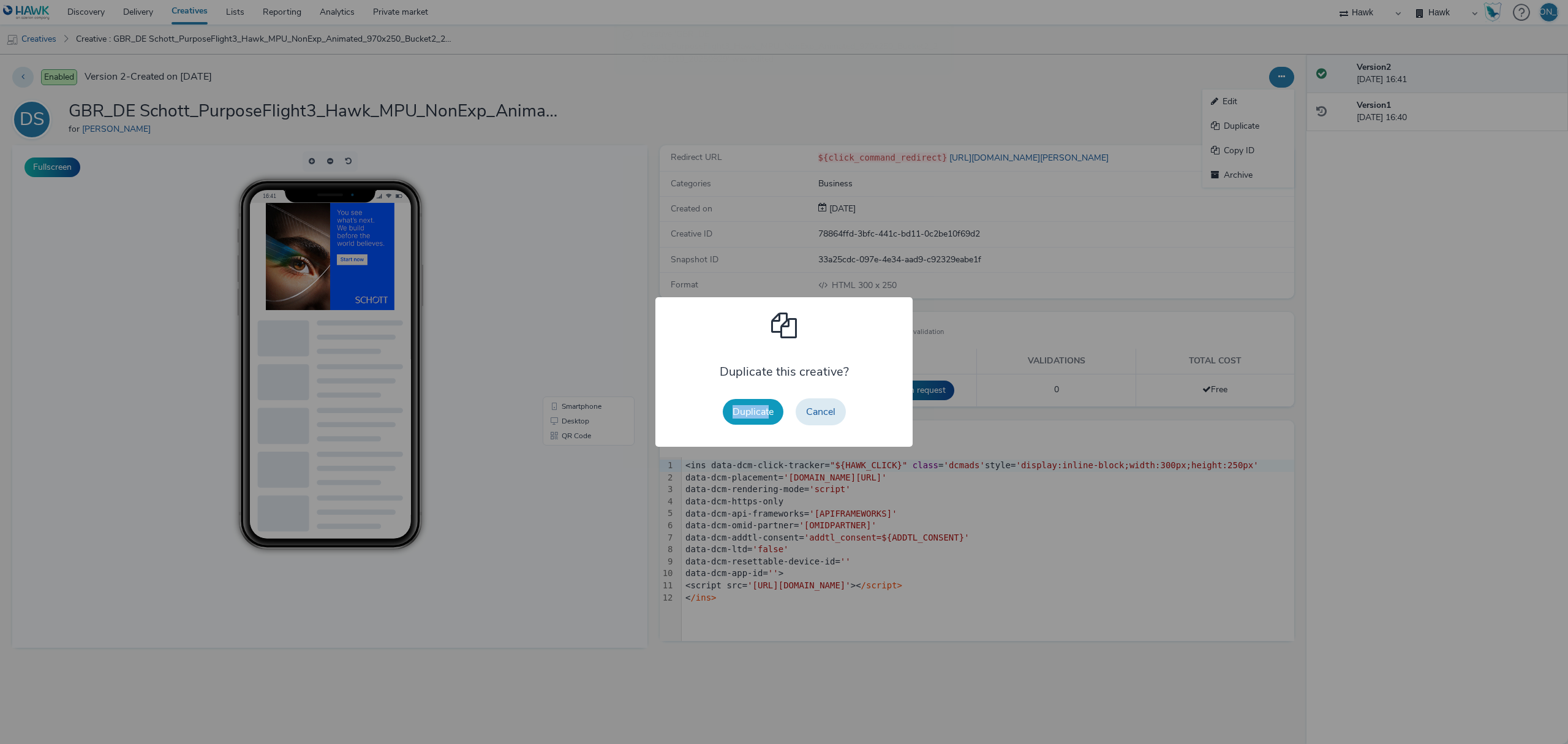
drag, startPoint x: 767, startPoint y: 395, endPoint x: 768, endPoint y: 408, distance: 13.0
click at [768, 408] on div "Duplicate Cancel" at bounding box center [784, 411] width 135 height 39
click at [735, 420] on button "Duplicate" at bounding box center [753, 412] width 61 height 26
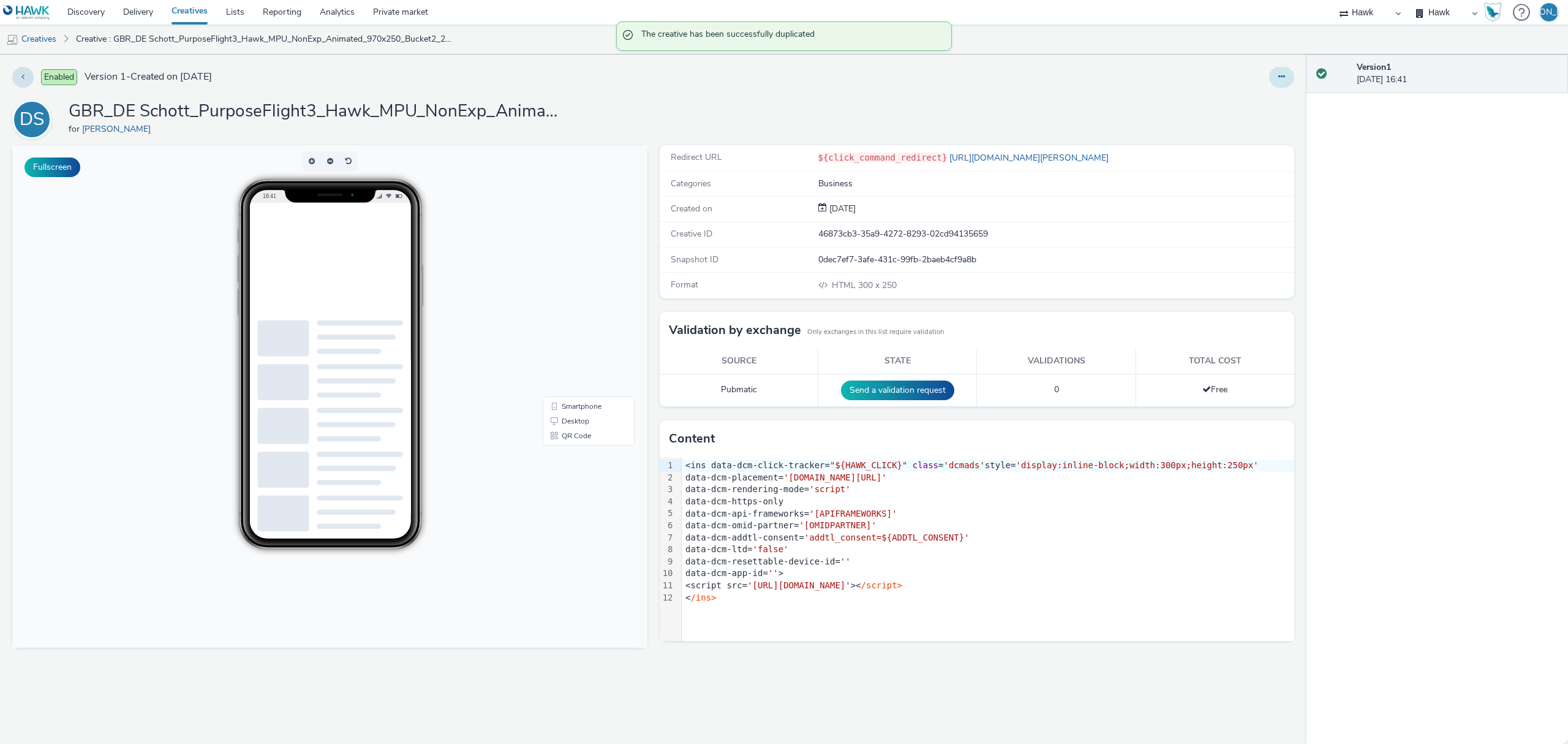
click at [1282, 72] on button at bounding box center [1281, 77] width 25 height 21
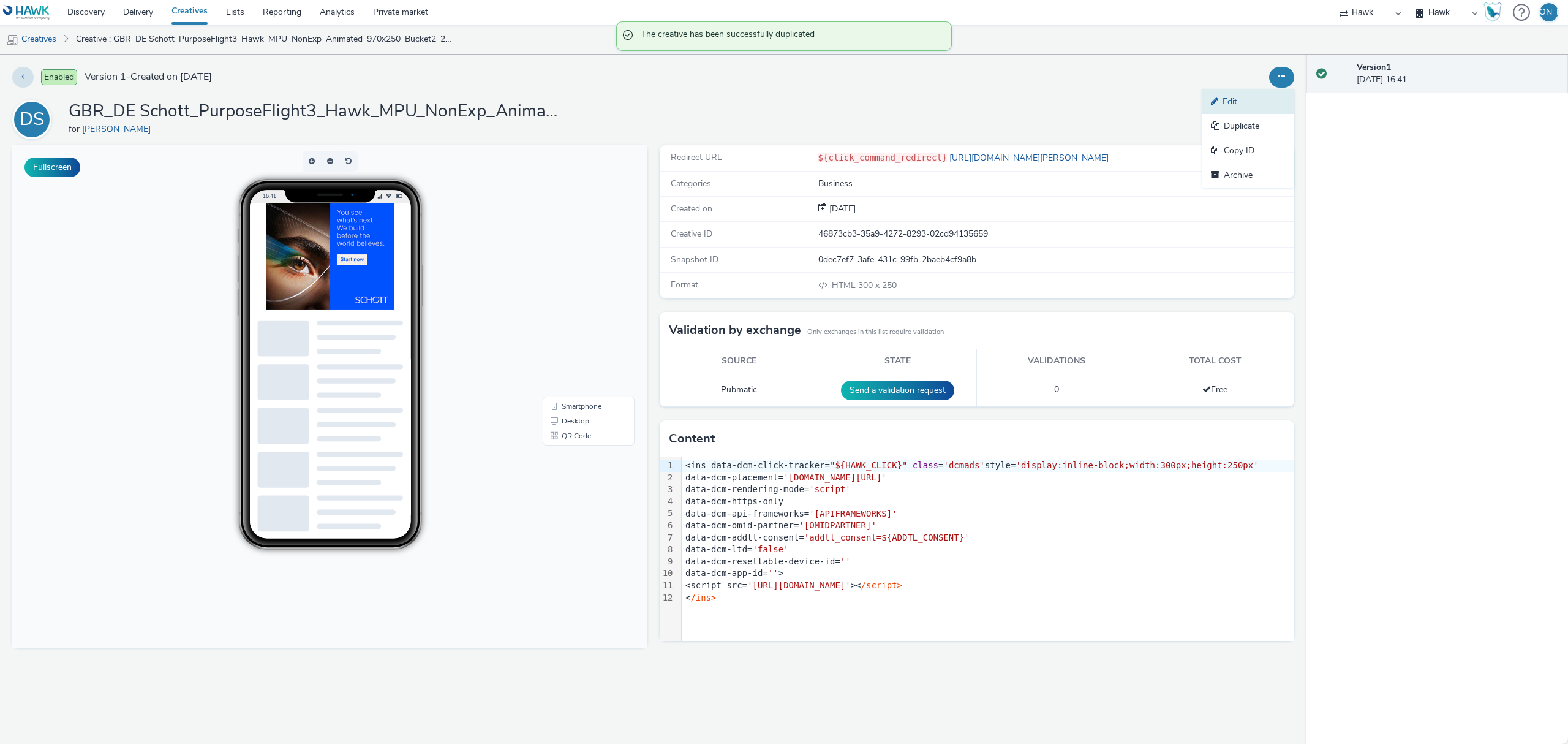
click at [1262, 99] on link "Edit" at bounding box center [1248, 101] width 92 height 24
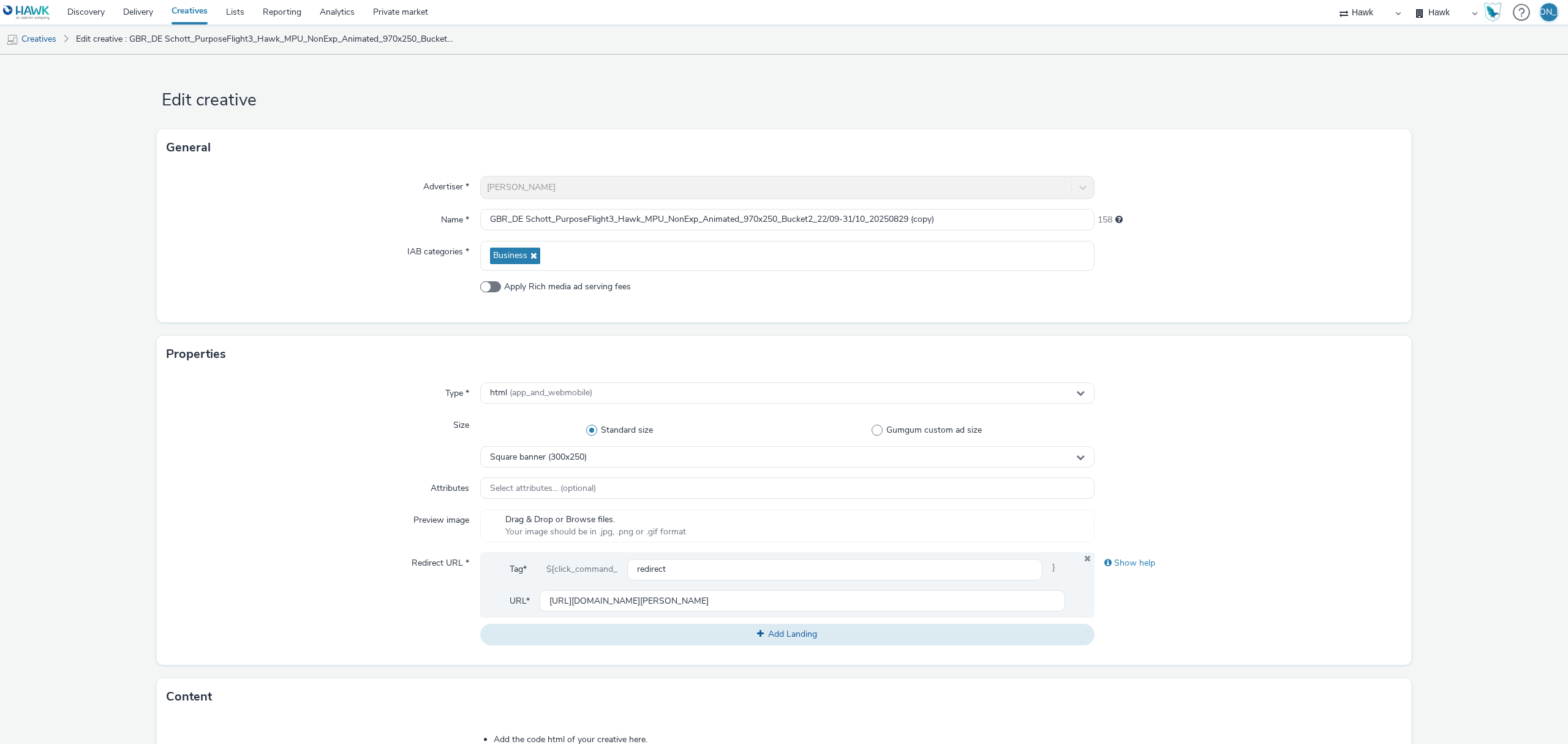
click at [1549, 327] on form "Edit creative General Advertiser * DE Schott Name * GBR_DE Schott_PurposeFlight…" at bounding box center [784, 573] width 1568 height 1037
click at [810, 214] on input "GBR_DE Schott_PurposeFlight3_Hawk_MPU_NonExp_Animated_970x250_Bucket2_22/09-31/…" at bounding box center [787, 219] width 615 height 22
drag, startPoint x: 909, startPoint y: 214, endPoint x: 1057, endPoint y: 201, distance: 148.6
click at [1057, 201] on div "Advertiser * DE Schott Name * GBR_DE Schott_PurposeFlight3_Hawk_MPU_NonExp_Anim…" at bounding box center [784, 244] width 1254 height 156
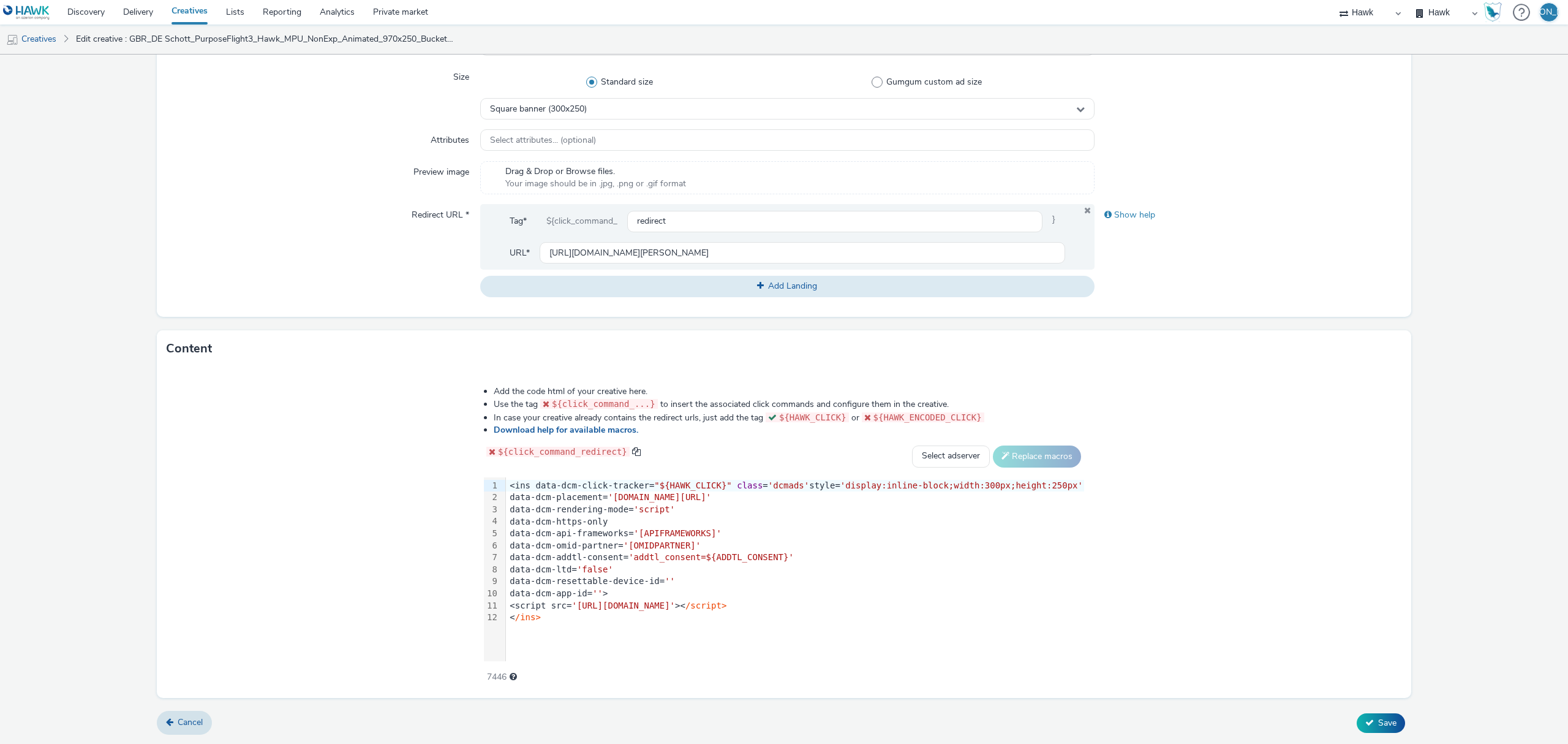
type input "GBR_DE Schott_PurposeFlight3_Hawk_MPU_NonExp_Animated_970x250_Bucket3_22/09-31/…"
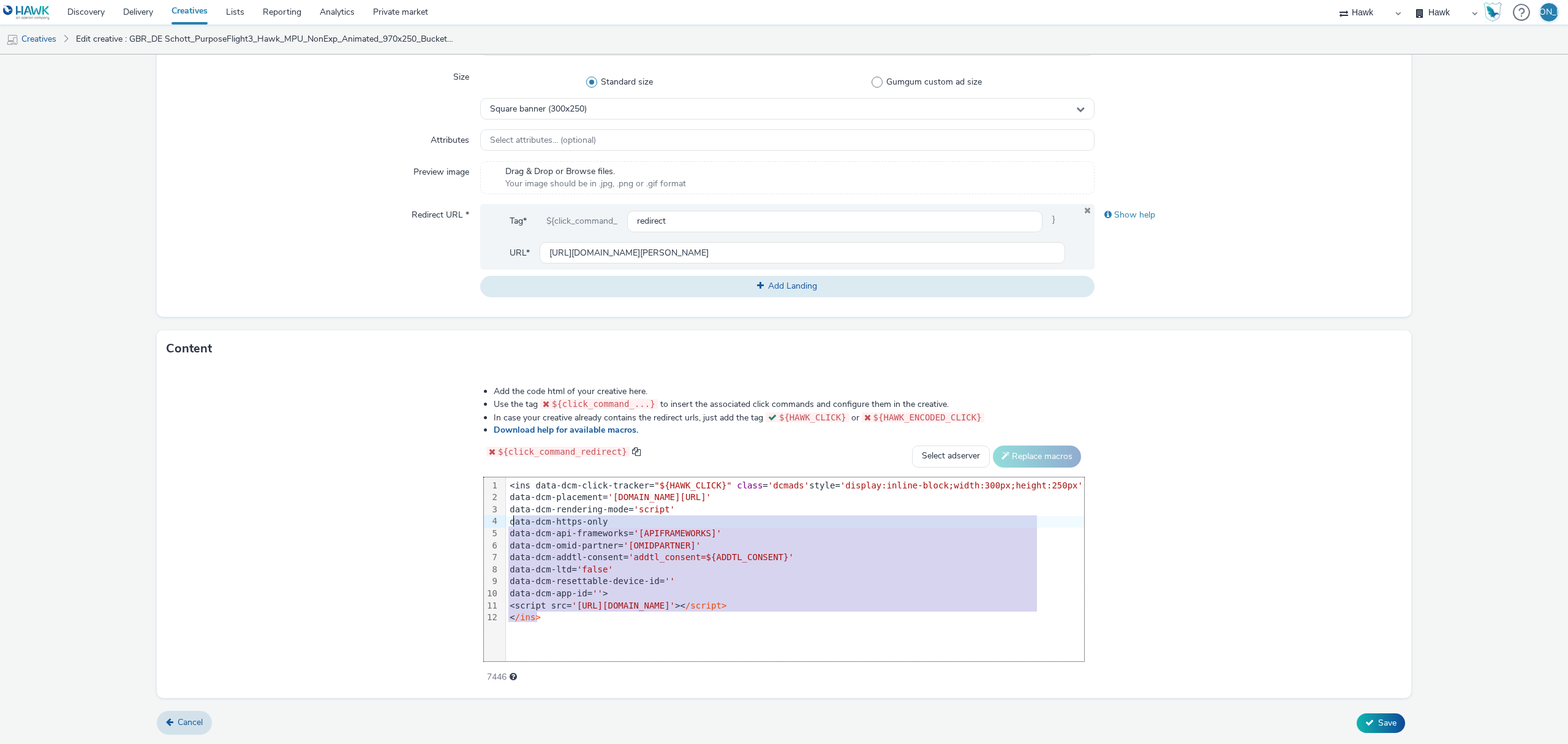
drag, startPoint x: 594, startPoint y: 614, endPoint x: 459, endPoint y: 379, distance: 271.0
click at [459, 379] on div "Add the code html of your creative here. Use the tag ${click_command_...} to in…" at bounding box center [784, 528] width 688 height 302
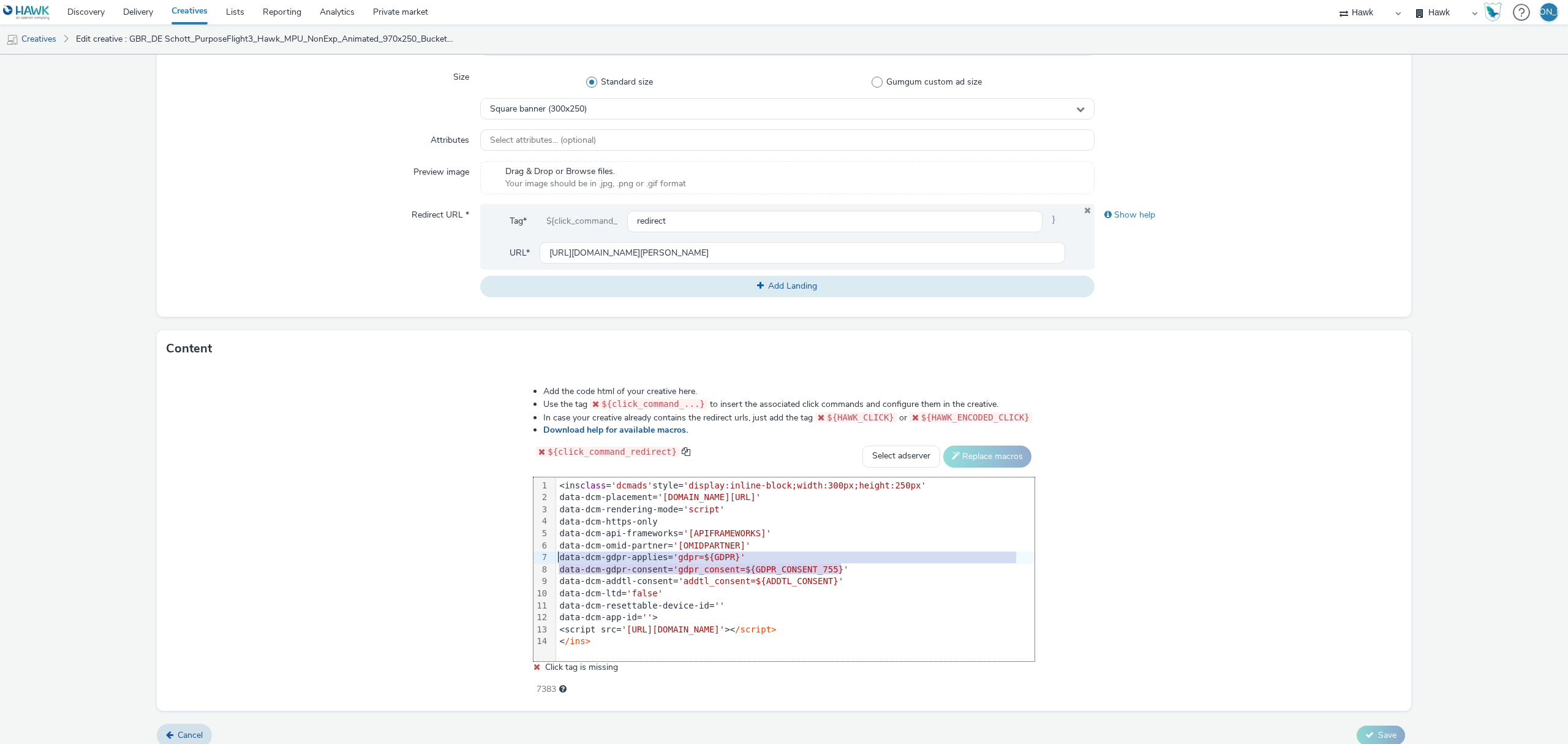
drag, startPoint x: 851, startPoint y: 566, endPoint x: 556, endPoint y: 554, distance: 295.2
click at [556, 554] on div "99 1 2 3 4 5 6 7 8 9 10 11 12 13 14 › <ins class = 'dcmads' style= 'display:inl…" at bounding box center [784, 569] width 501 height 184
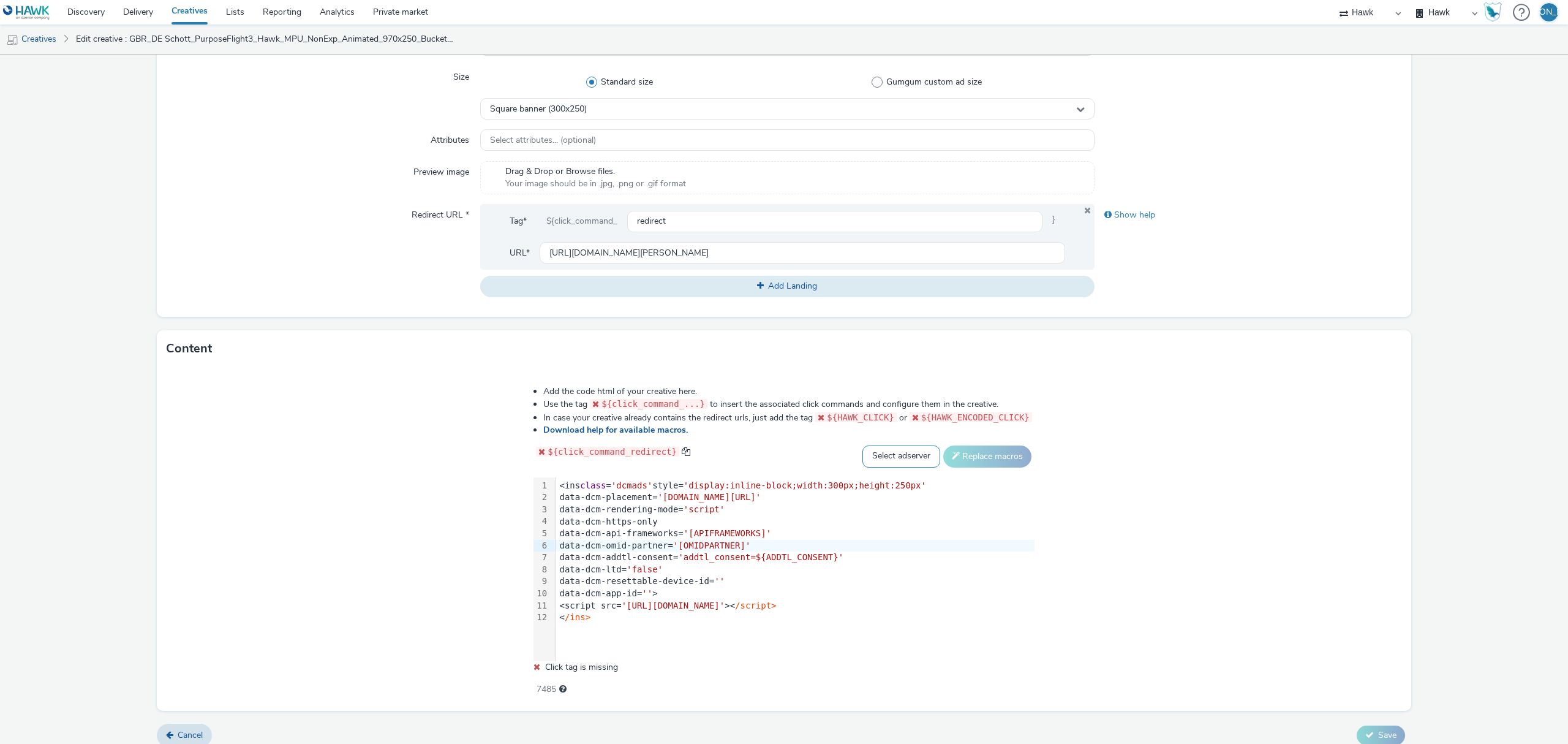
click at [865, 465] on select "Select adserver Sizmek DCM Adform Sting" at bounding box center [901, 456] width 78 height 22
select select "dcm"
click at [862, 446] on select "Select adserver Sizmek DCM Adform Sting" at bounding box center [901, 456] width 78 height 22
click at [966, 468] on div "Add the code html of your creative here. Use the tag ${click_command_...} to in…" at bounding box center [784, 534] width 589 height 314
click at [990, 456] on button "Replace macros" at bounding box center [987, 456] width 88 height 22
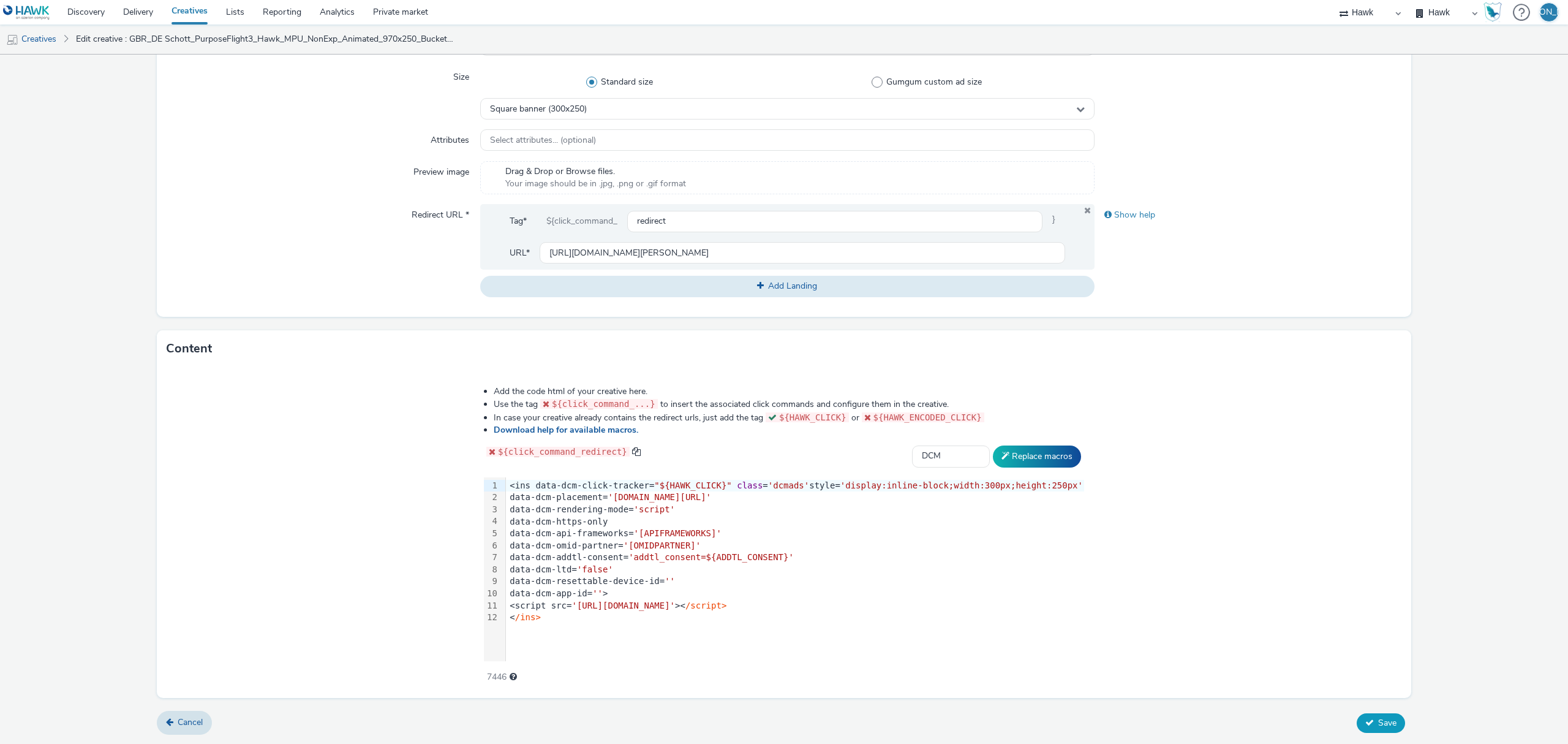
click at [1365, 726] on icon at bounding box center [1370, 722] width 9 height 9
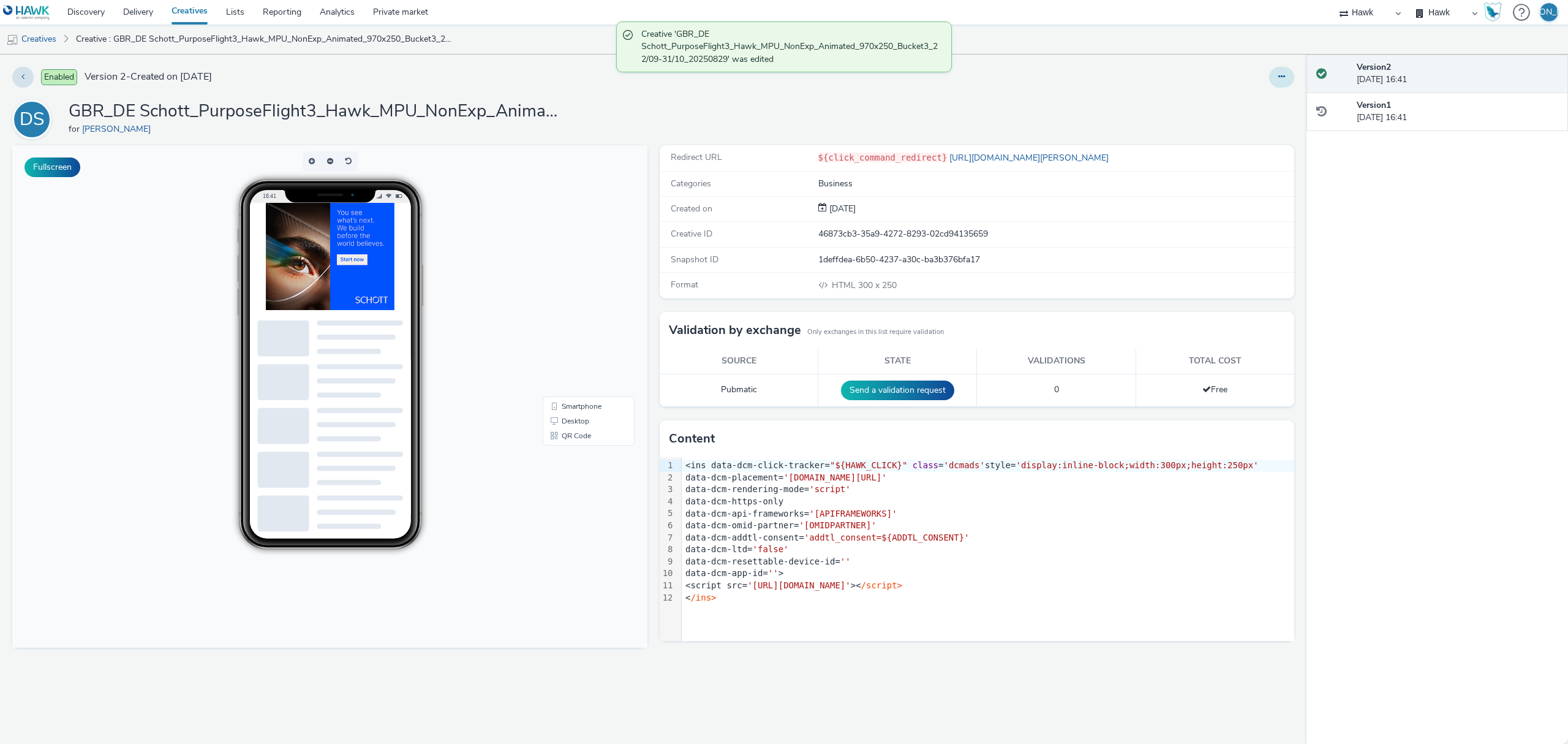
click at [1282, 71] on button at bounding box center [1281, 77] width 25 height 21
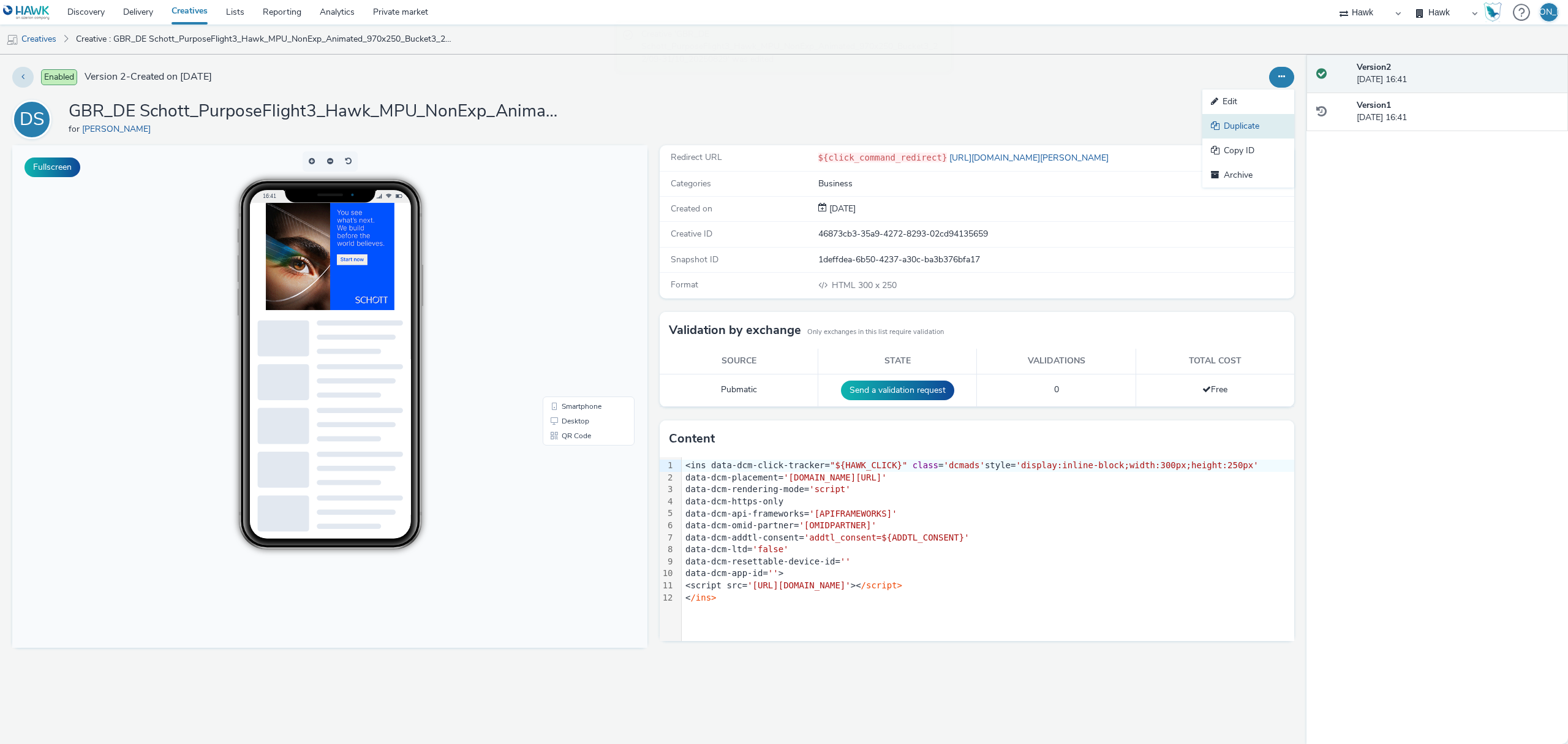
click at [1254, 121] on link "Duplicate" at bounding box center [1248, 126] width 92 height 24
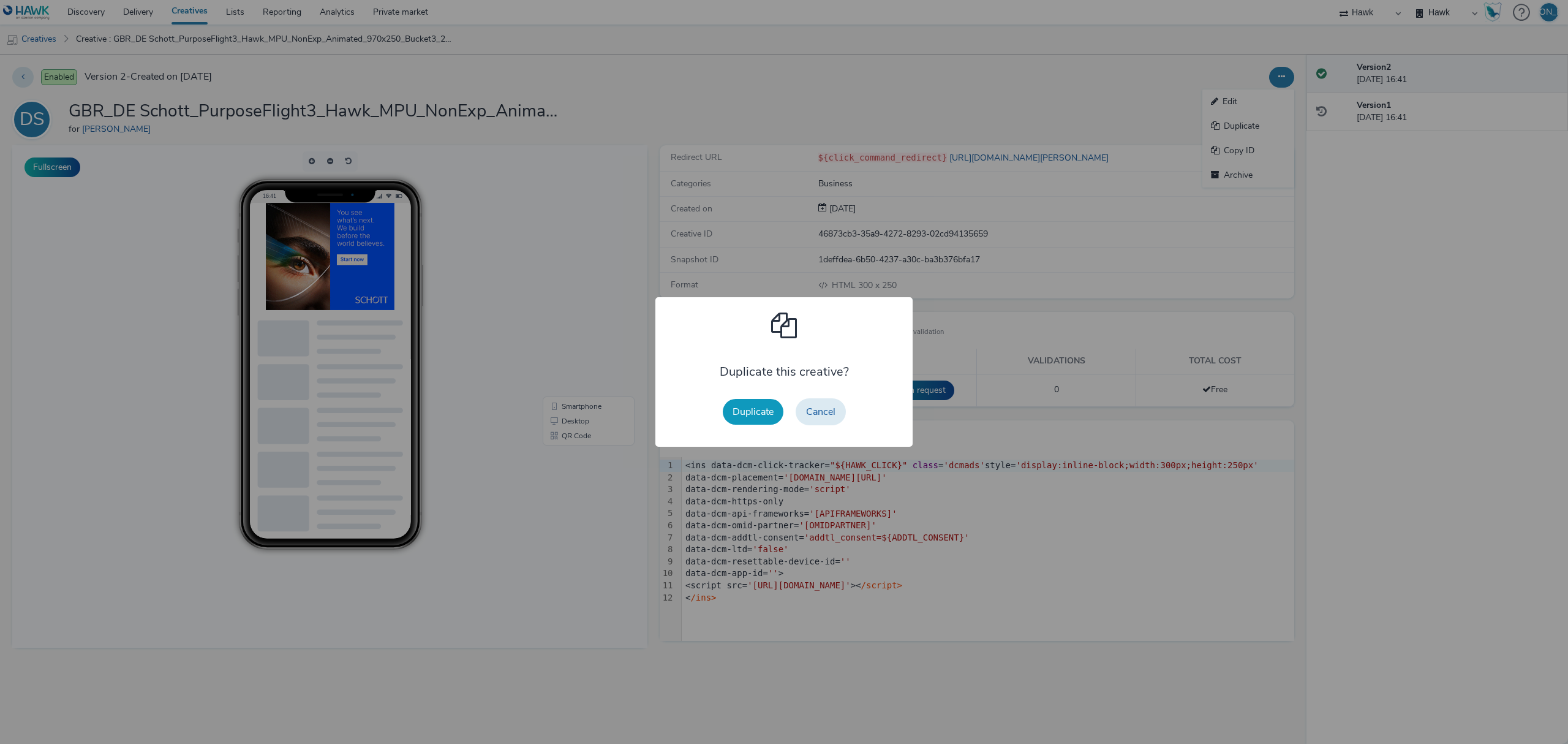
click at [752, 409] on button "Duplicate" at bounding box center [753, 412] width 61 height 26
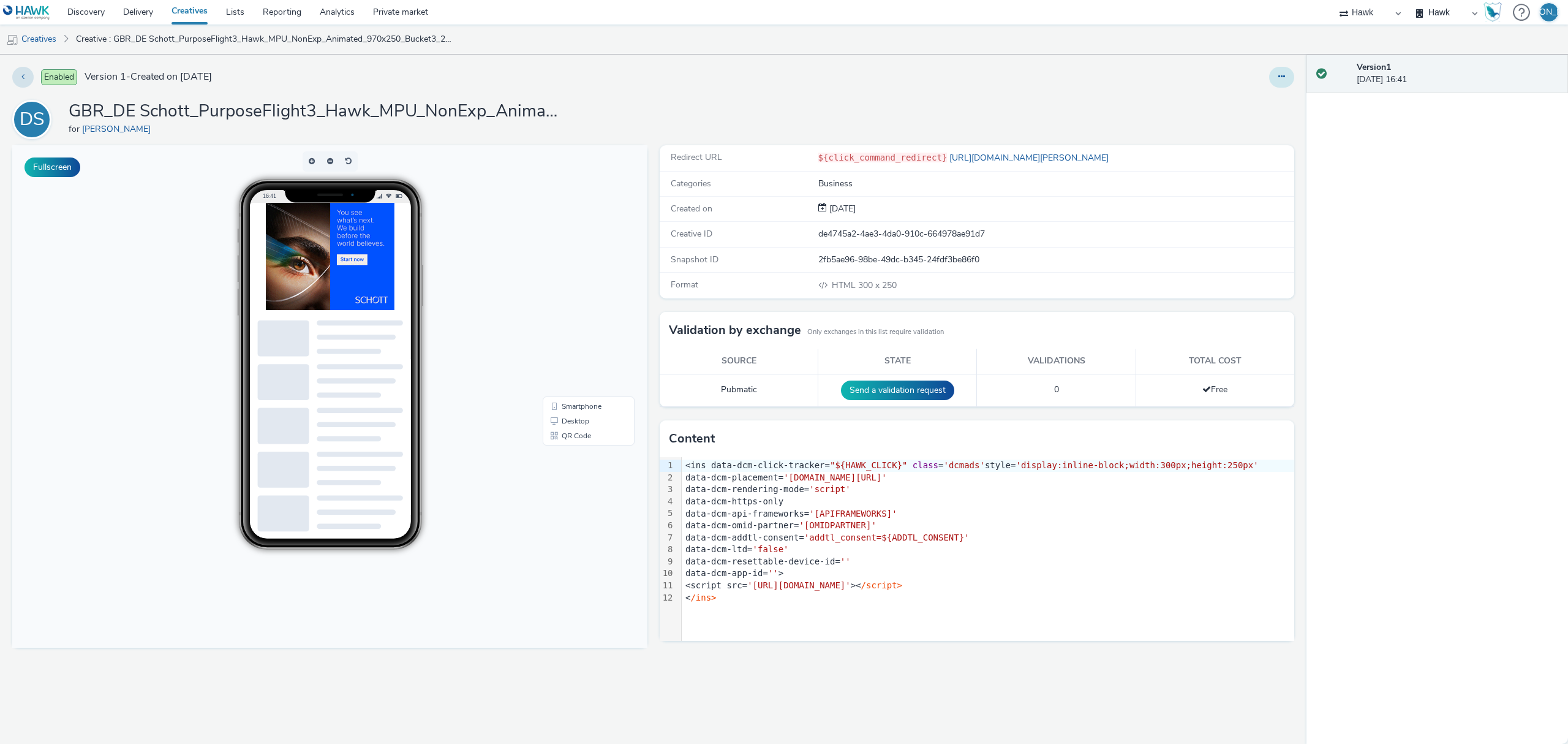
click at [1278, 86] on button at bounding box center [1281, 77] width 25 height 21
click at [1272, 113] on link "Edit" at bounding box center [1248, 101] width 92 height 24
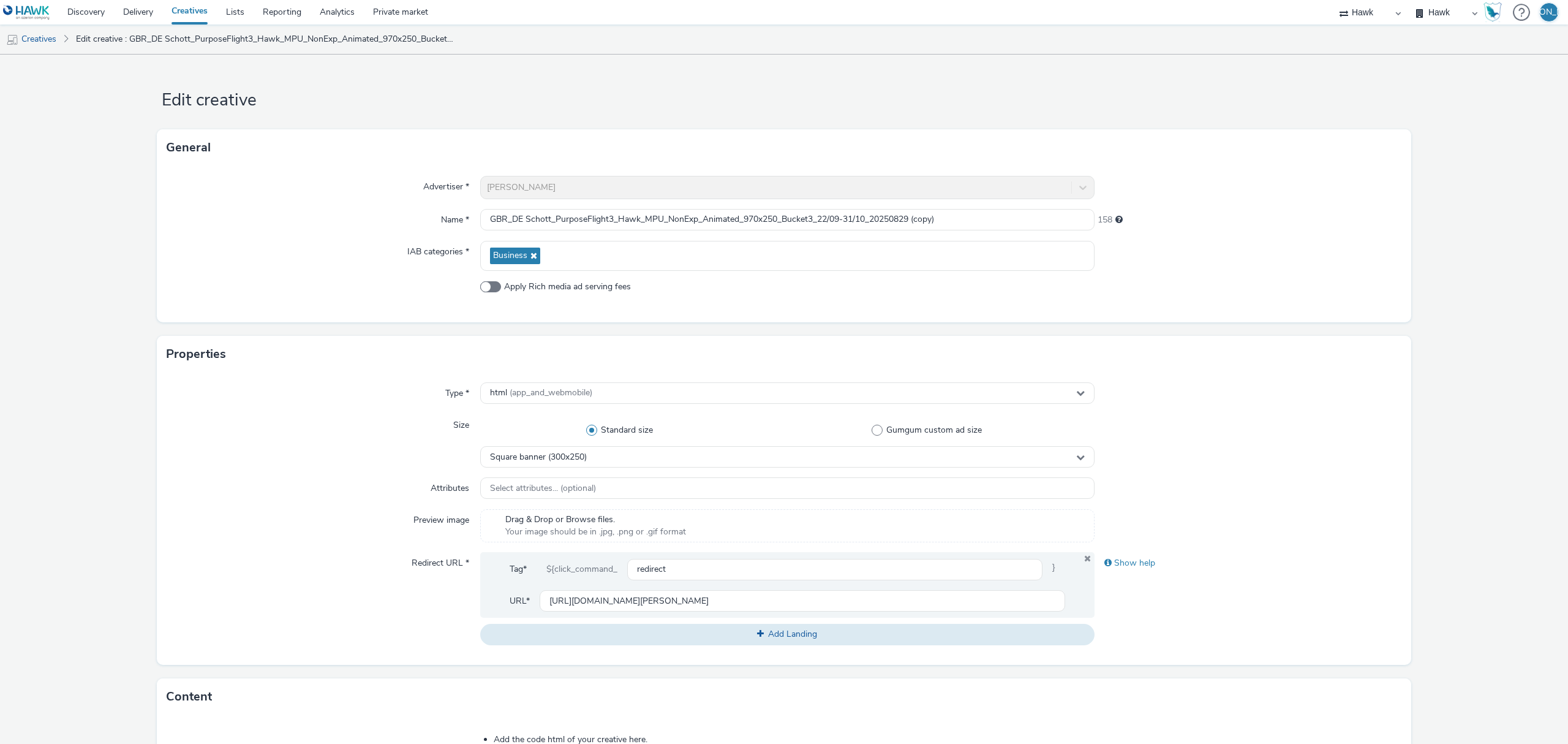
click at [1504, 420] on form "Edit creative General Advertiser * DE Schott Name * GBR_DE Schott_PurposeFlight…" at bounding box center [784, 573] width 1568 height 1037
click at [655, 217] on input "GBR_DE Schott_PurposeFlight3_Hawk_MPU_NonExp_Animated_970x250_Bucket3_22/09-31/…" at bounding box center [787, 219] width 615 height 22
drag, startPoint x: 922, startPoint y: 219, endPoint x: 978, endPoint y: 221, distance: 56.0
click at [978, 221] on input "GBR_DE Schott_PurposeFlight3_Hawk_Banner_NonExp_Animated_160x600_Bucket3_22/09-…" at bounding box center [787, 219] width 615 height 22
type input "GBR_DE Schott_PurposeFlight3_Hawk_Banner_NonExp_Animated_160x600_Bucket3_22/09-…"
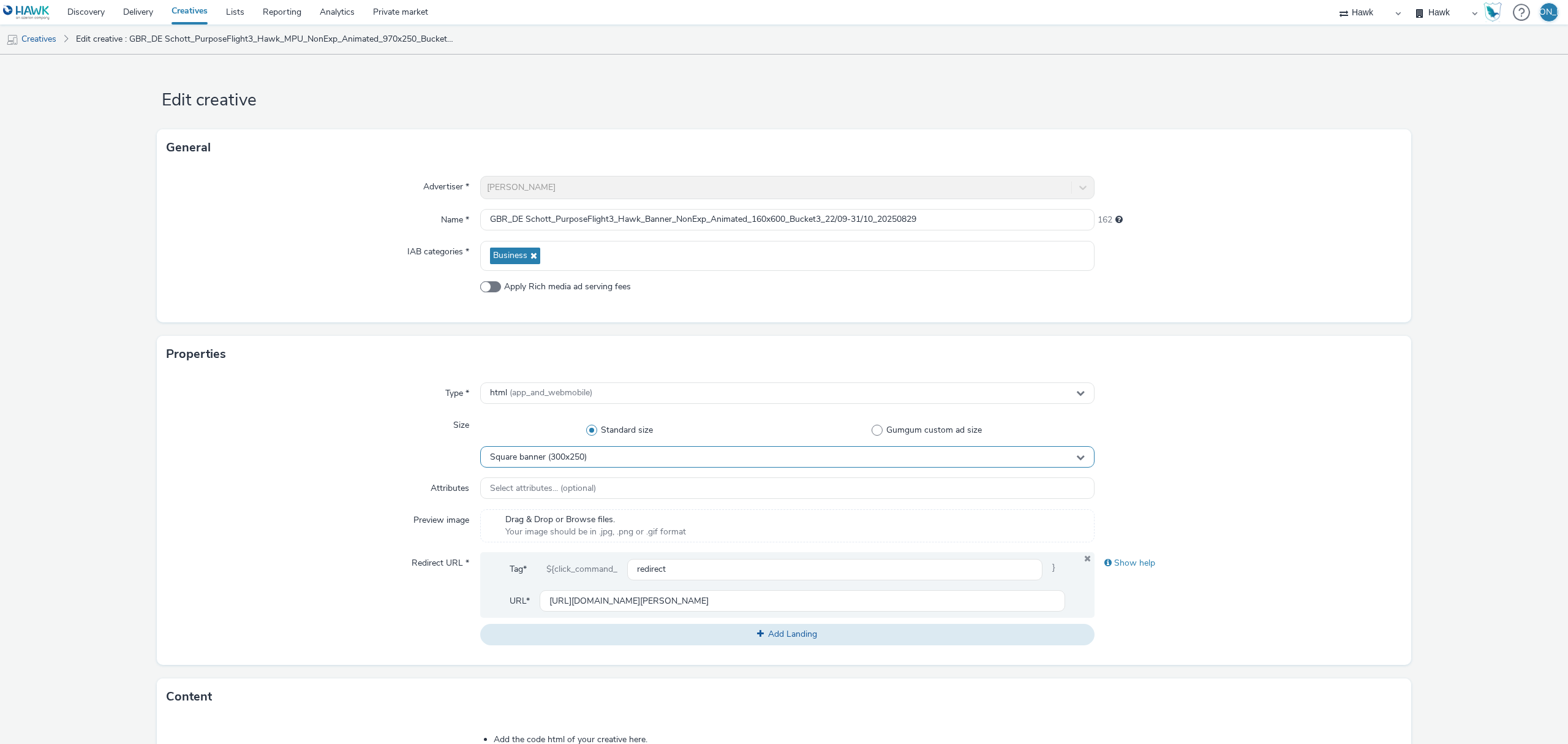
click at [660, 460] on div "Square banner (300x250)" at bounding box center [787, 456] width 615 height 22
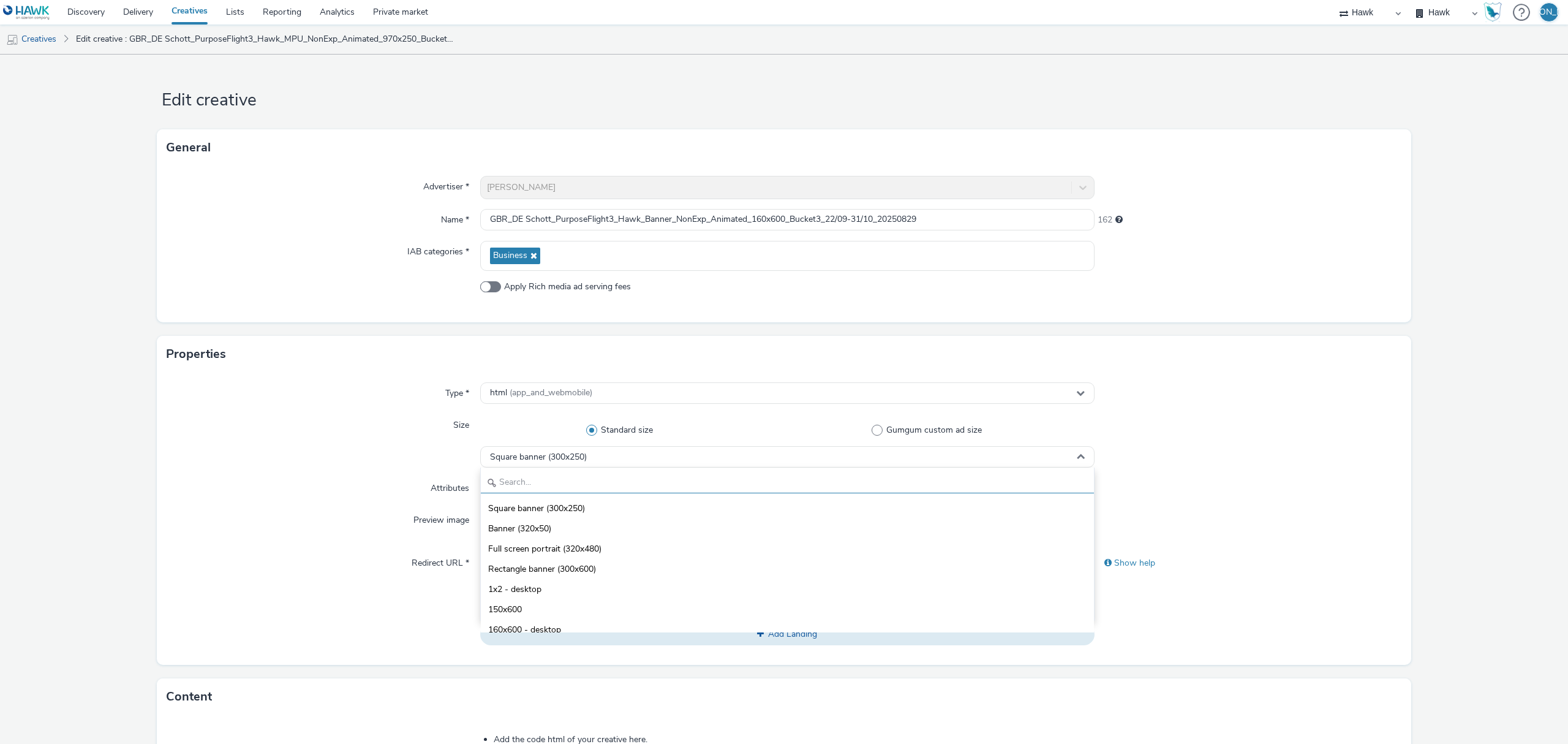
click at [611, 487] on input "text" at bounding box center [787, 482] width 613 height 22
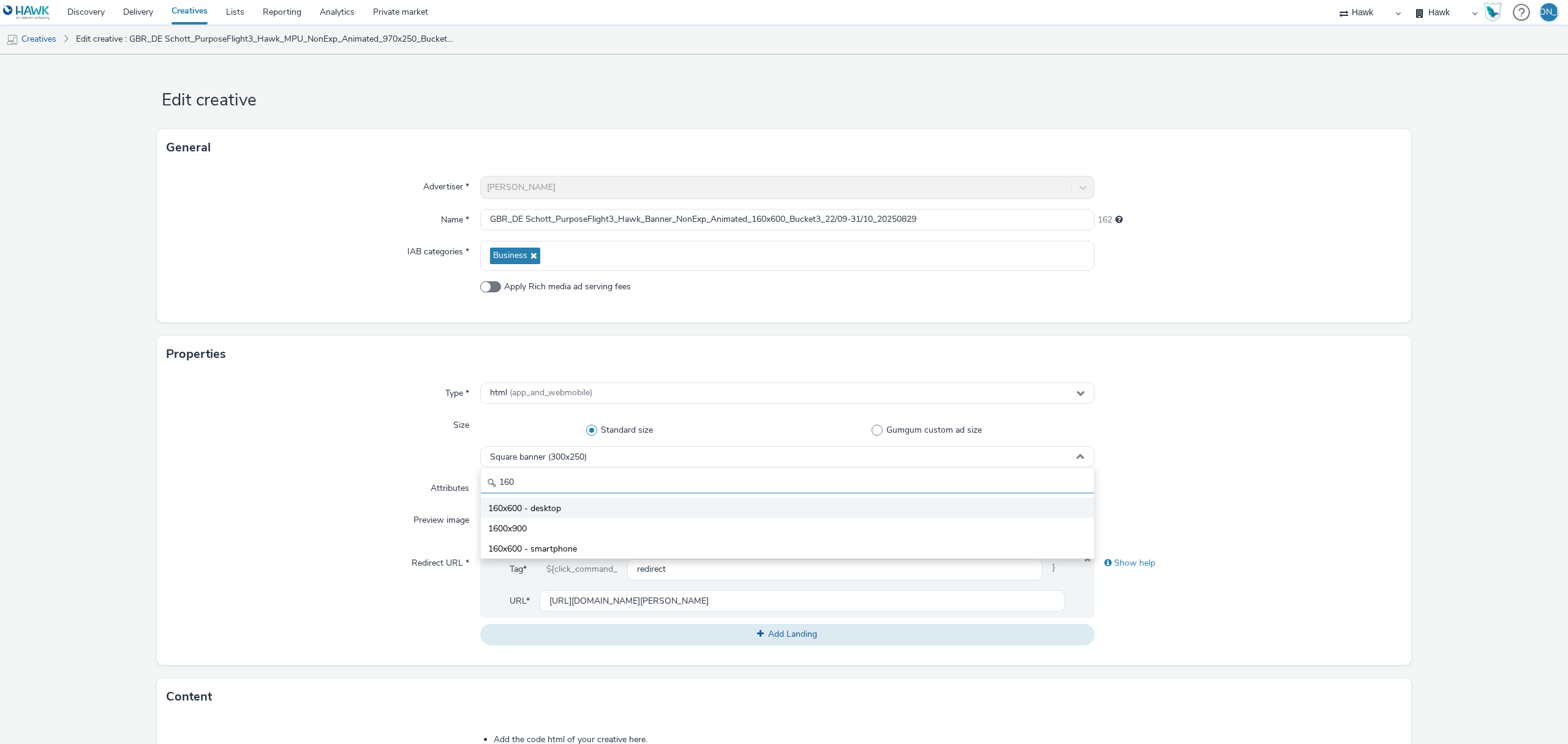
type input "160"
click at [608, 507] on li "160x600 - desktop" at bounding box center [787, 507] width 613 height 20
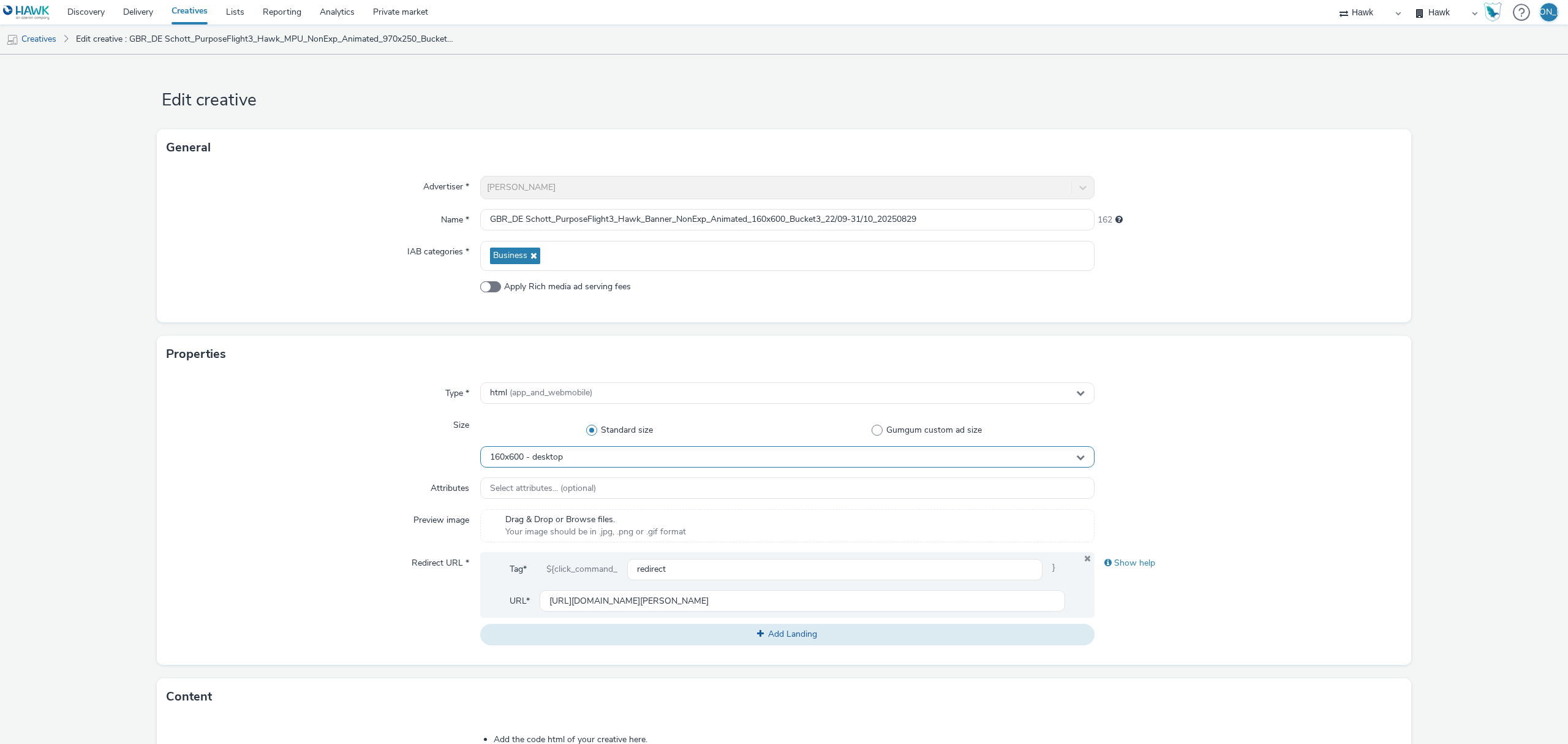
click at [523, 464] on div "160x600 - desktop" at bounding box center [787, 456] width 615 height 22
click at [537, 547] on span "160x600 - smartphone" at bounding box center [532, 549] width 88 height 12
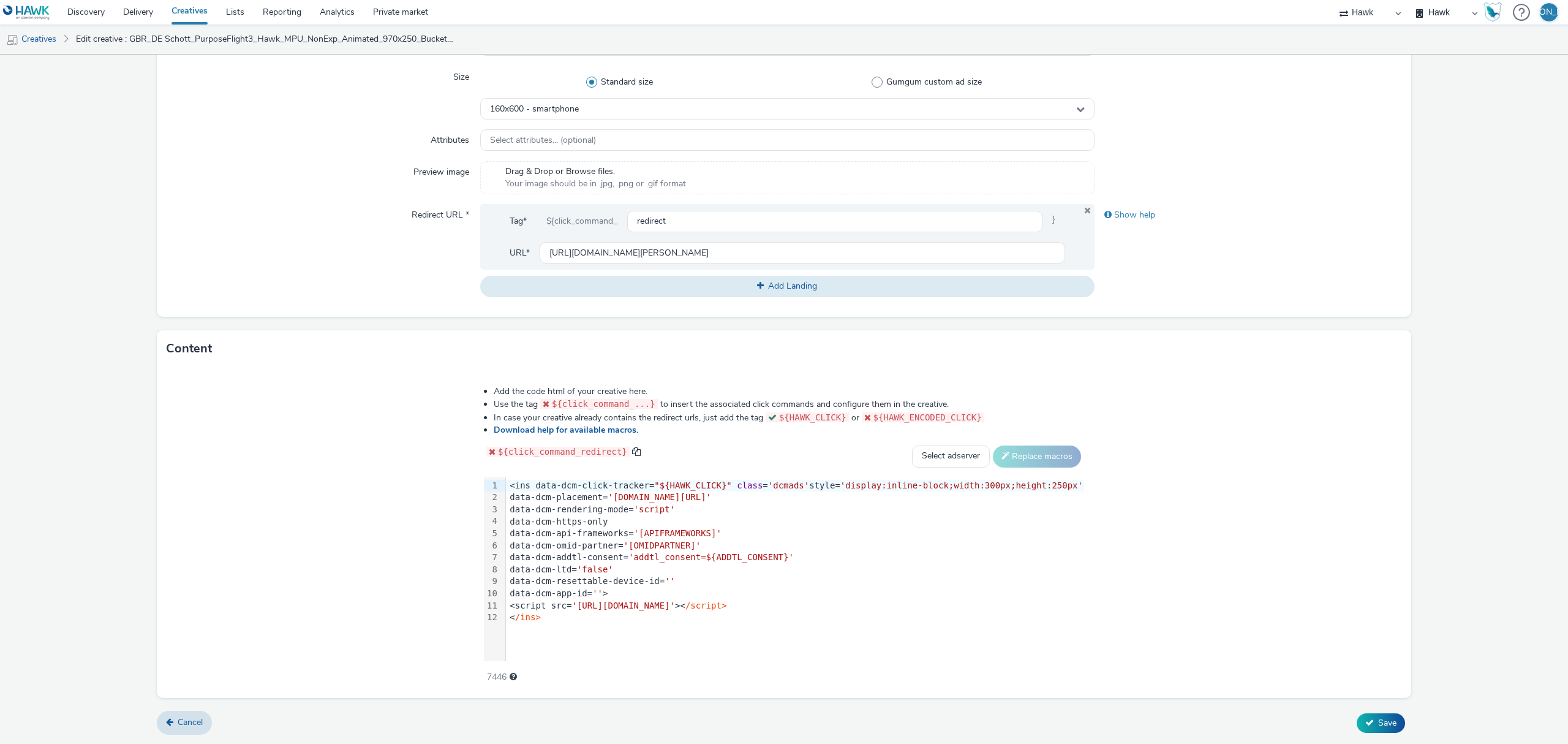
scroll to position [345, 0]
click at [572, 112] on span "160x600 - smartphone" at bounding box center [534, 112] width 88 height 10
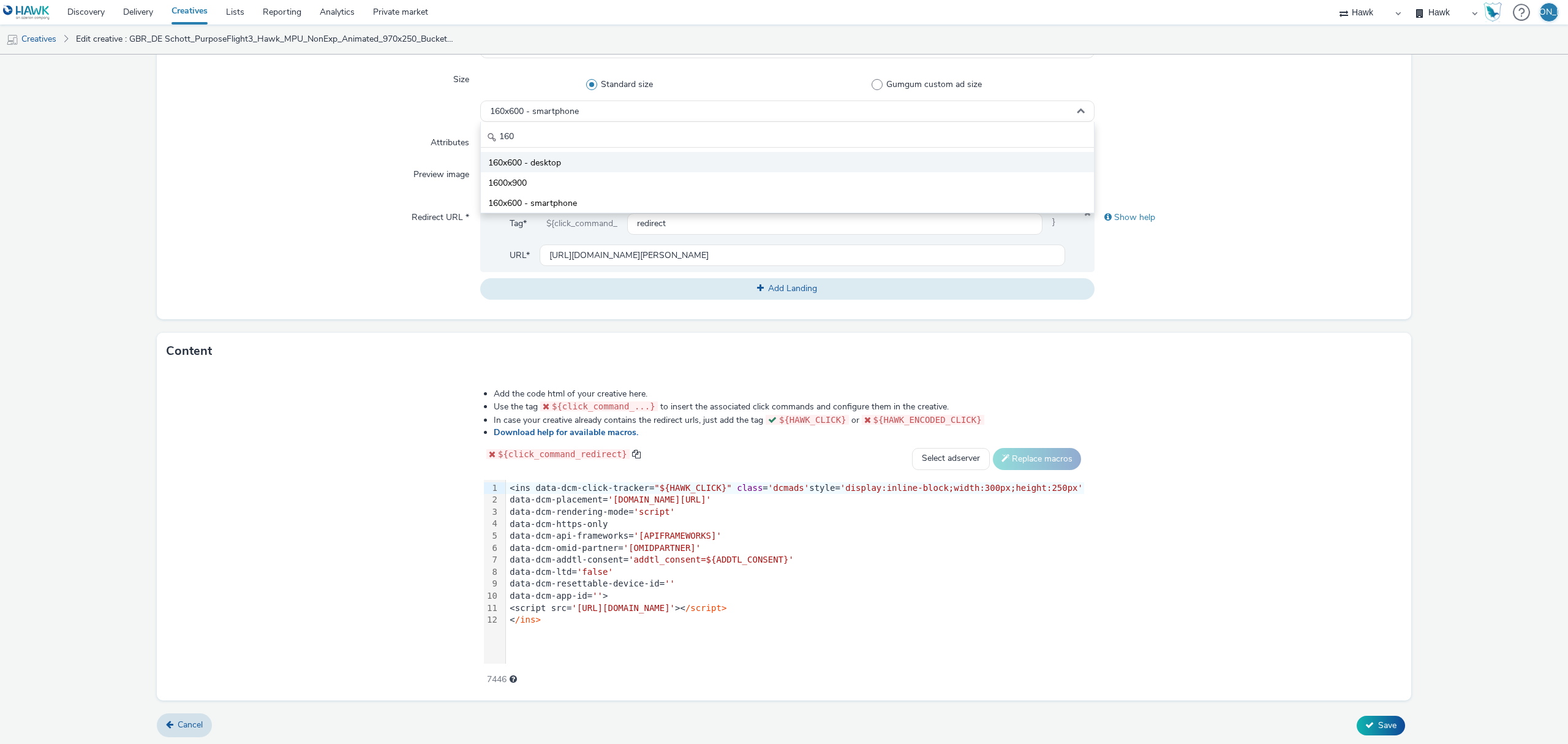
click at [614, 160] on li "160x600 - desktop" at bounding box center [787, 161] width 613 height 20
drag, startPoint x: 606, startPoint y: 618, endPoint x: 444, endPoint y: 323, distance: 336.6
click at [444, 323] on form "Edit creative General Advertiser * DE Schott Name * GBR_DE Schott_PurposeFlight…" at bounding box center [784, 227] width 1568 height 1037
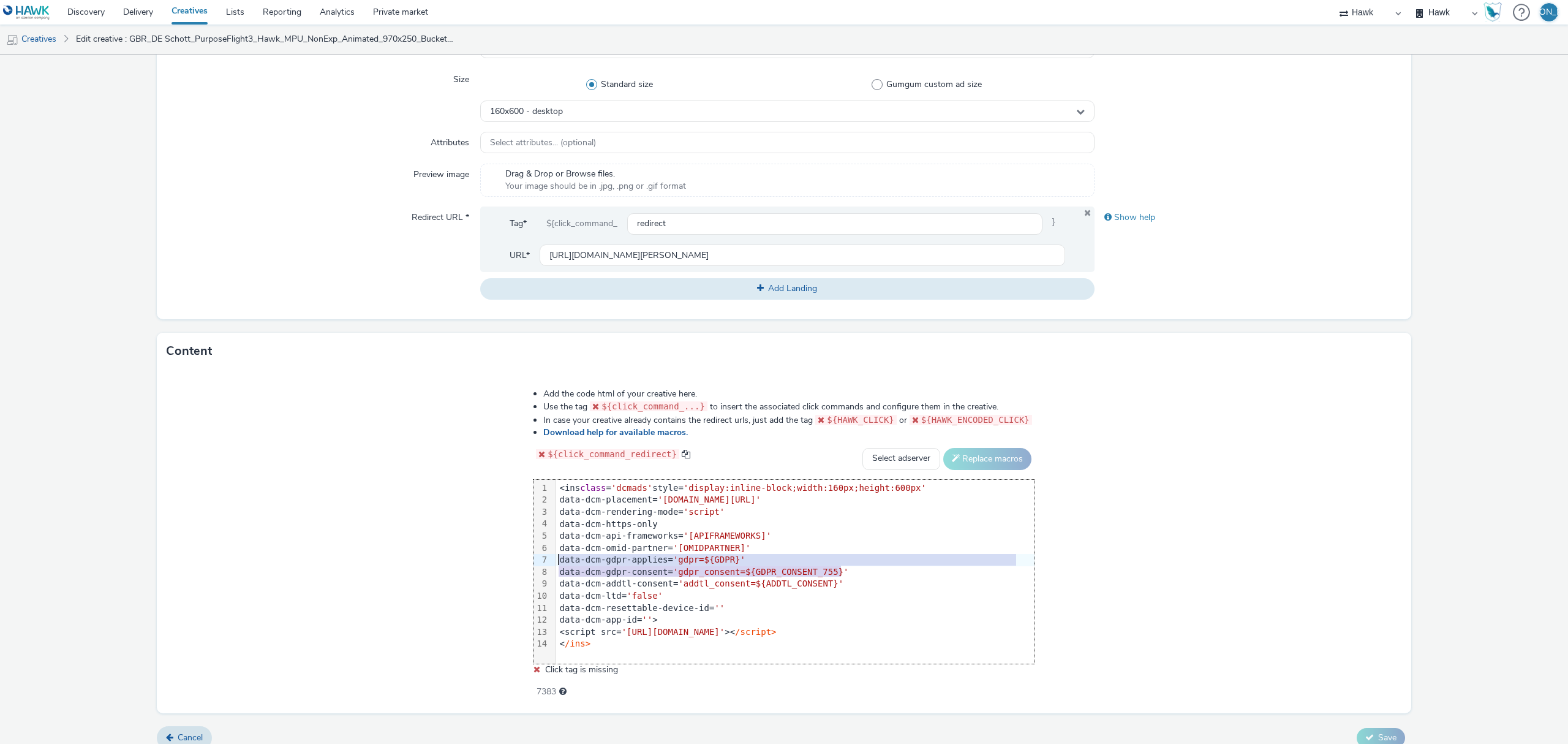
drag, startPoint x: 860, startPoint y: 572, endPoint x: 563, endPoint y: 563, distance: 297.1
click at [563, 563] on div "<ins class = 'dcmads' style= 'display:inline-block;width:160px;height:600px' da…" at bounding box center [796, 565] width 478 height 173
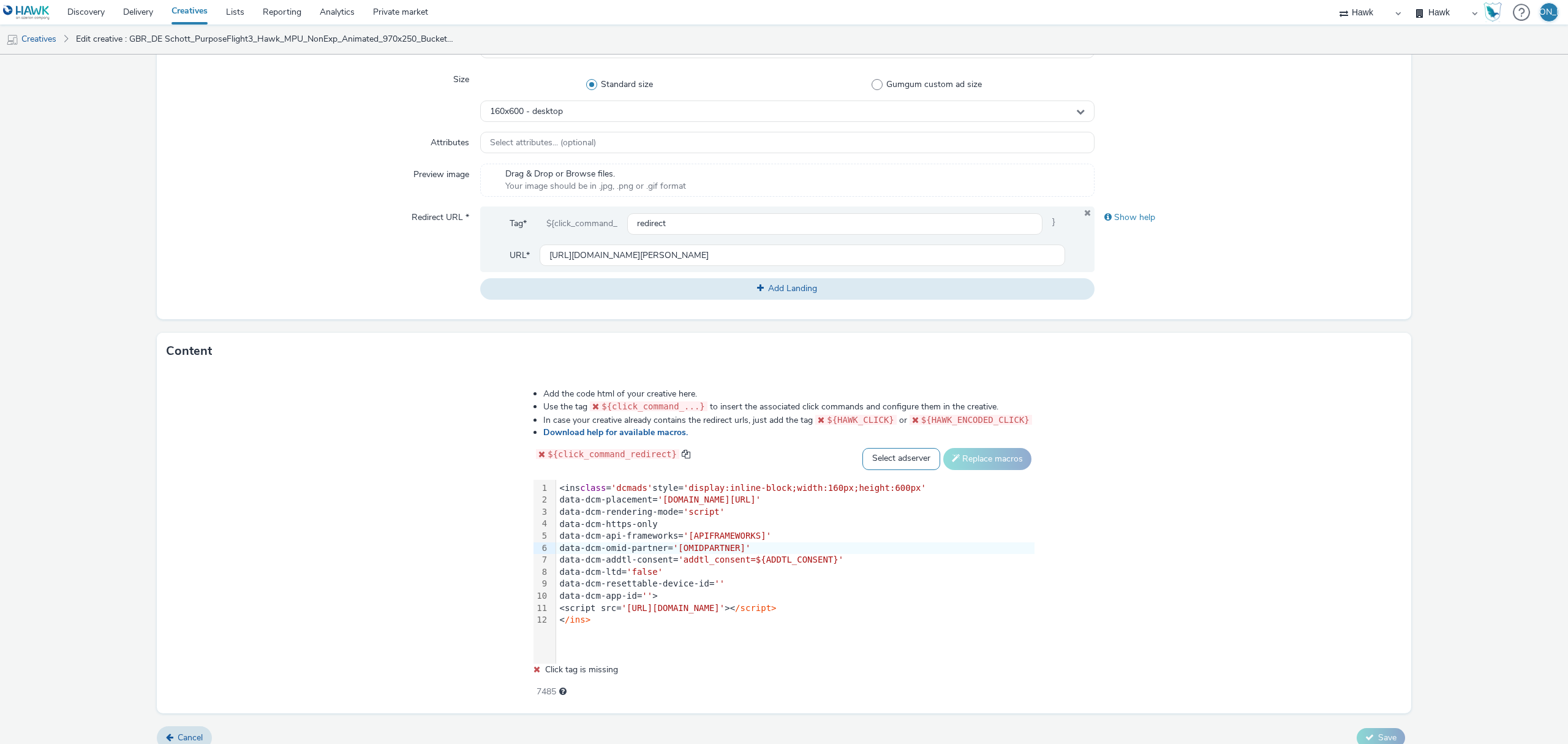
click at [862, 460] on select "Select adserver Sizmek DCM Adform Sting" at bounding box center [901, 458] width 78 height 22
select select "dcm"
click at [862, 447] on select "Select adserver Sizmek DCM Adform Sting" at bounding box center [901, 458] width 78 height 22
click at [986, 458] on button "Replace macros" at bounding box center [987, 458] width 88 height 22
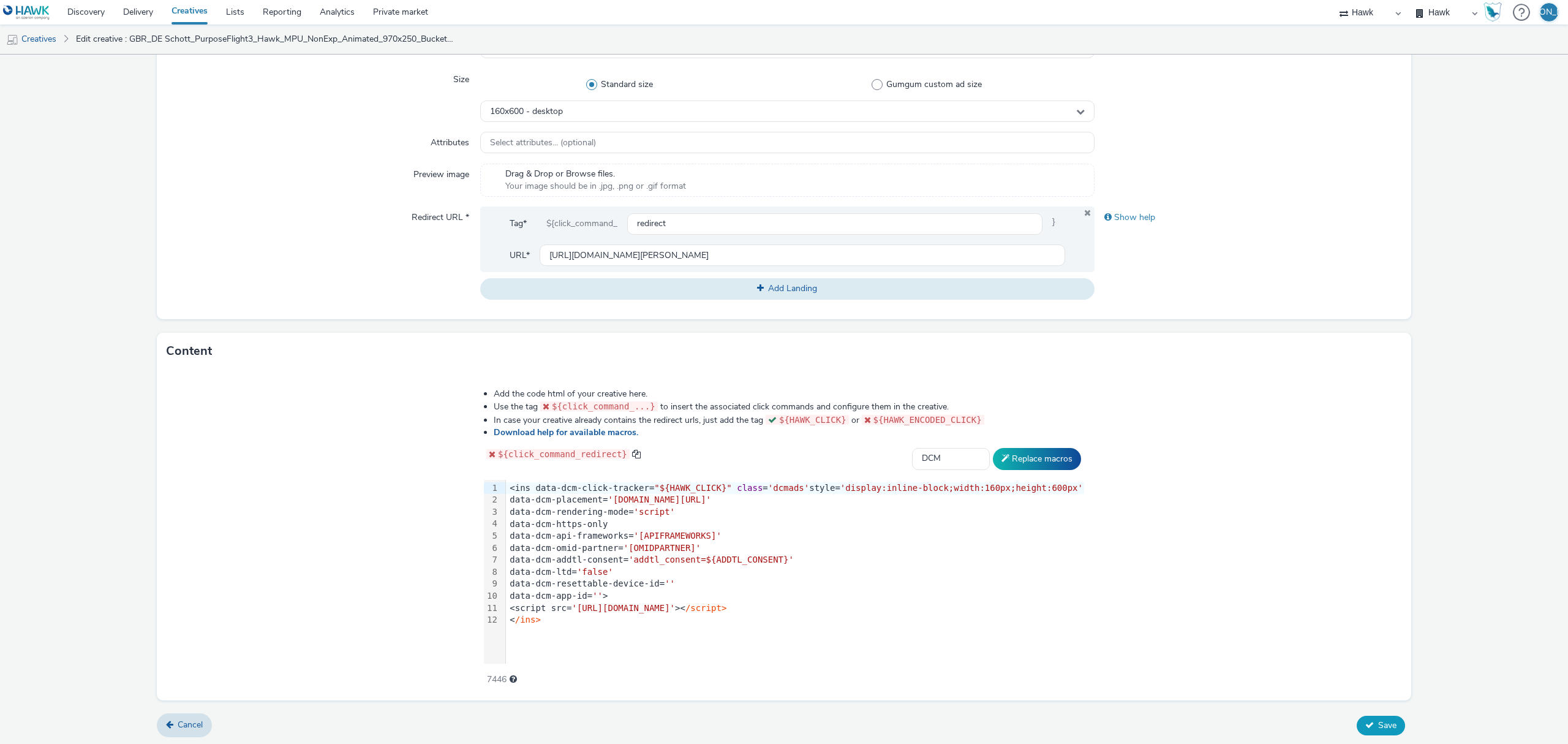
click at [1380, 732] on button "Save" at bounding box center [1381, 725] width 49 height 20
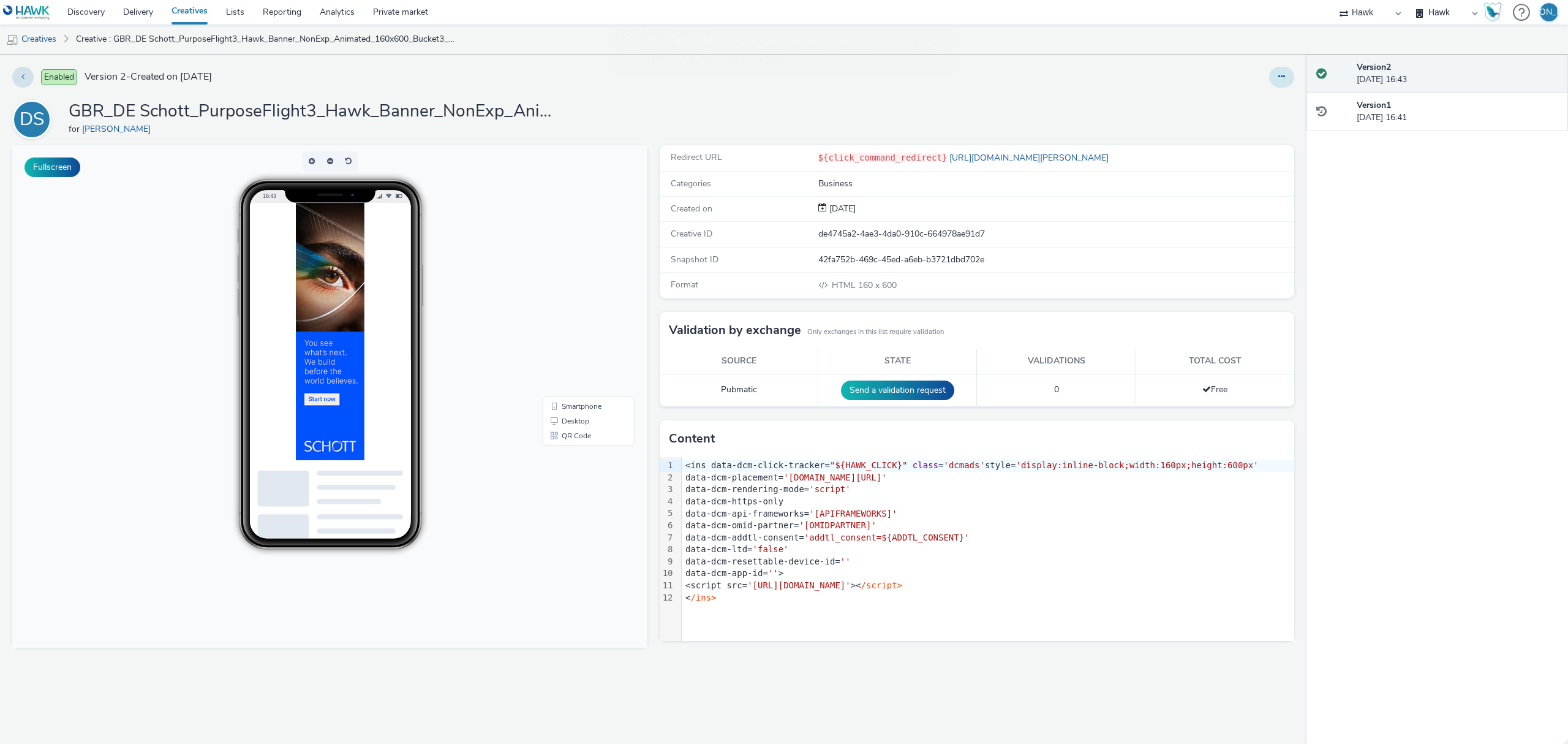
click at [1281, 79] on icon at bounding box center [1281, 76] width 7 height 9
click at [1277, 127] on link "Duplicate" at bounding box center [1248, 126] width 92 height 24
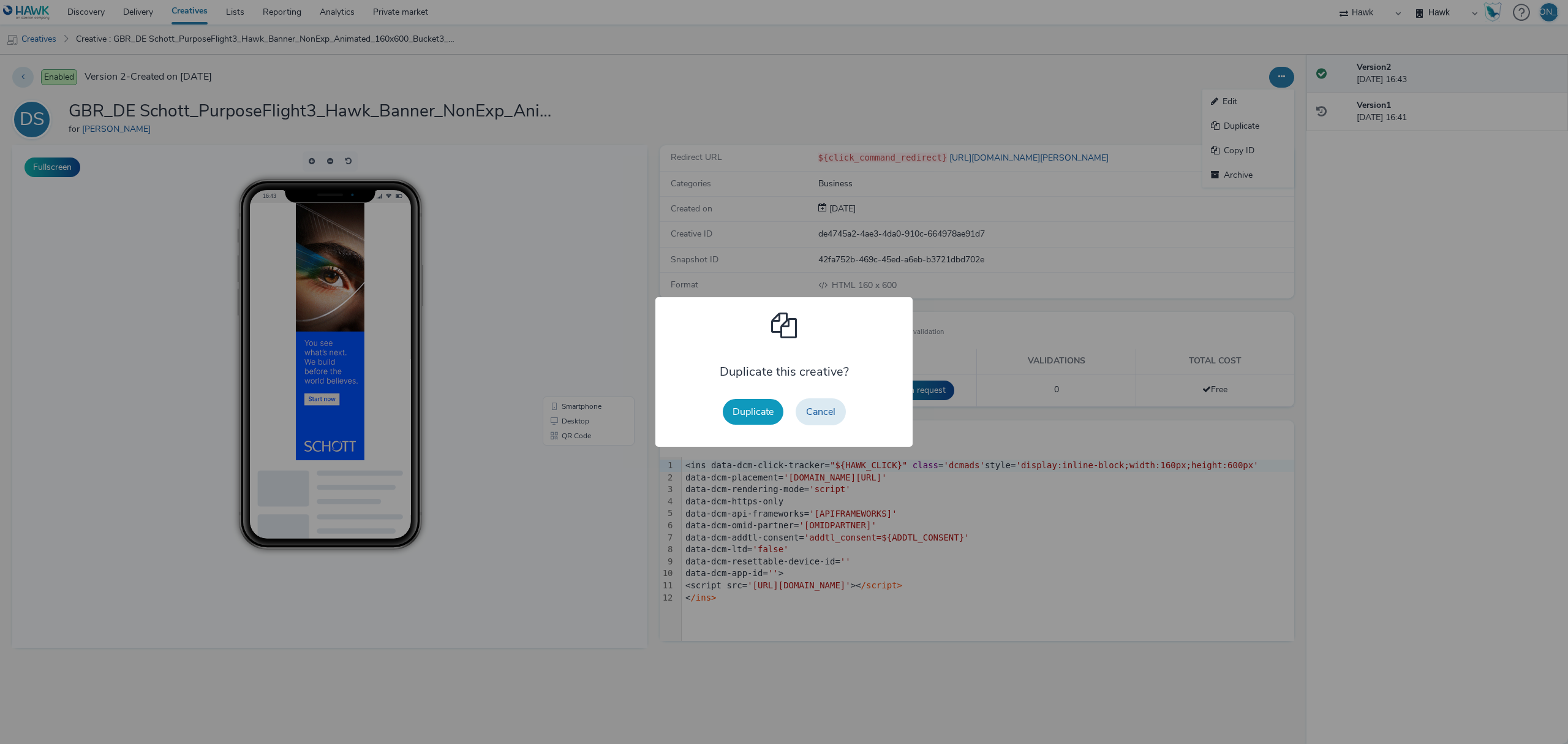
click at [748, 418] on button "Duplicate" at bounding box center [753, 412] width 61 height 26
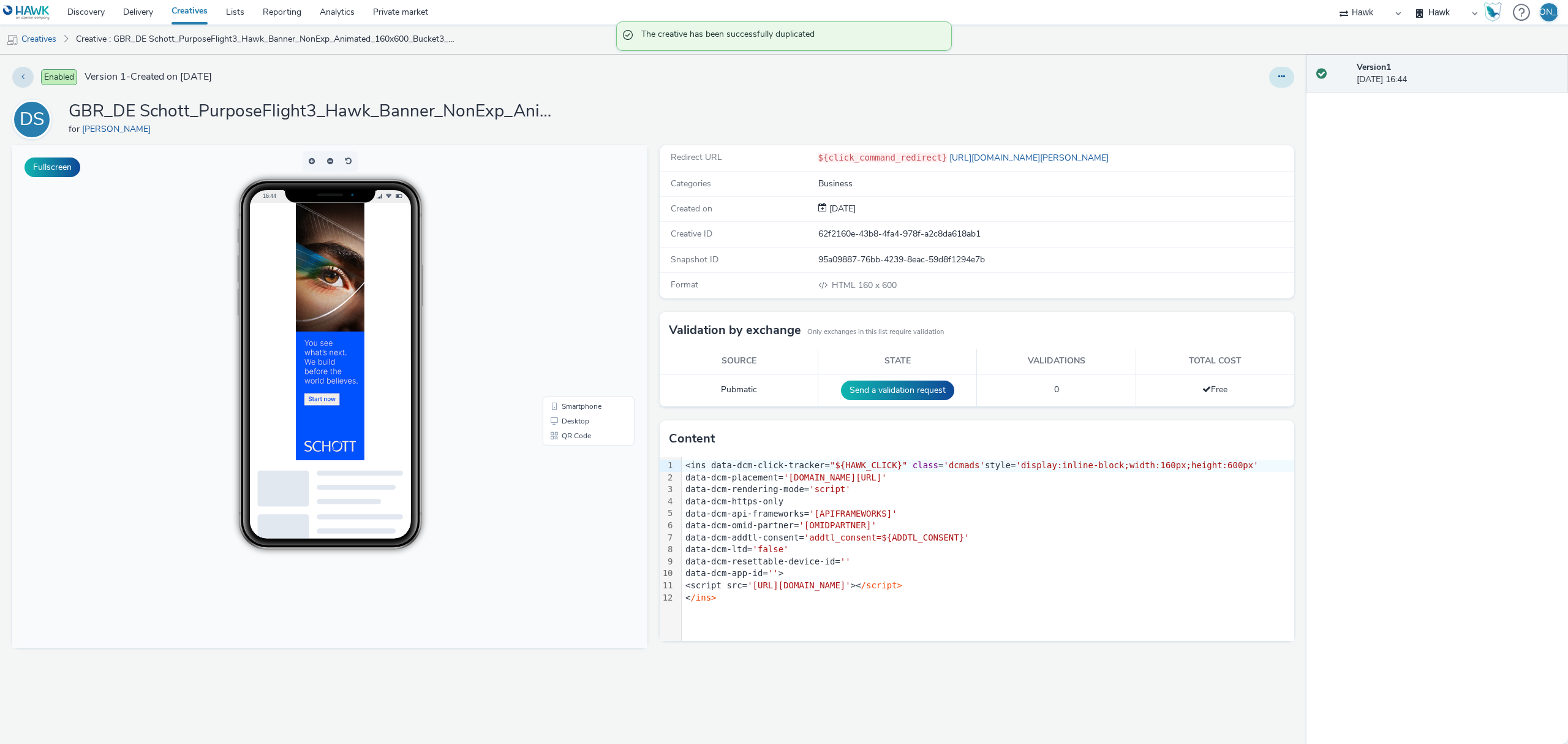
click at [1285, 74] on icon at bounding box center [1281, 76] width 7 height 9
click at [1274, 99] on link "Edit" at bounding box center [1248, 101] width 92 height 24
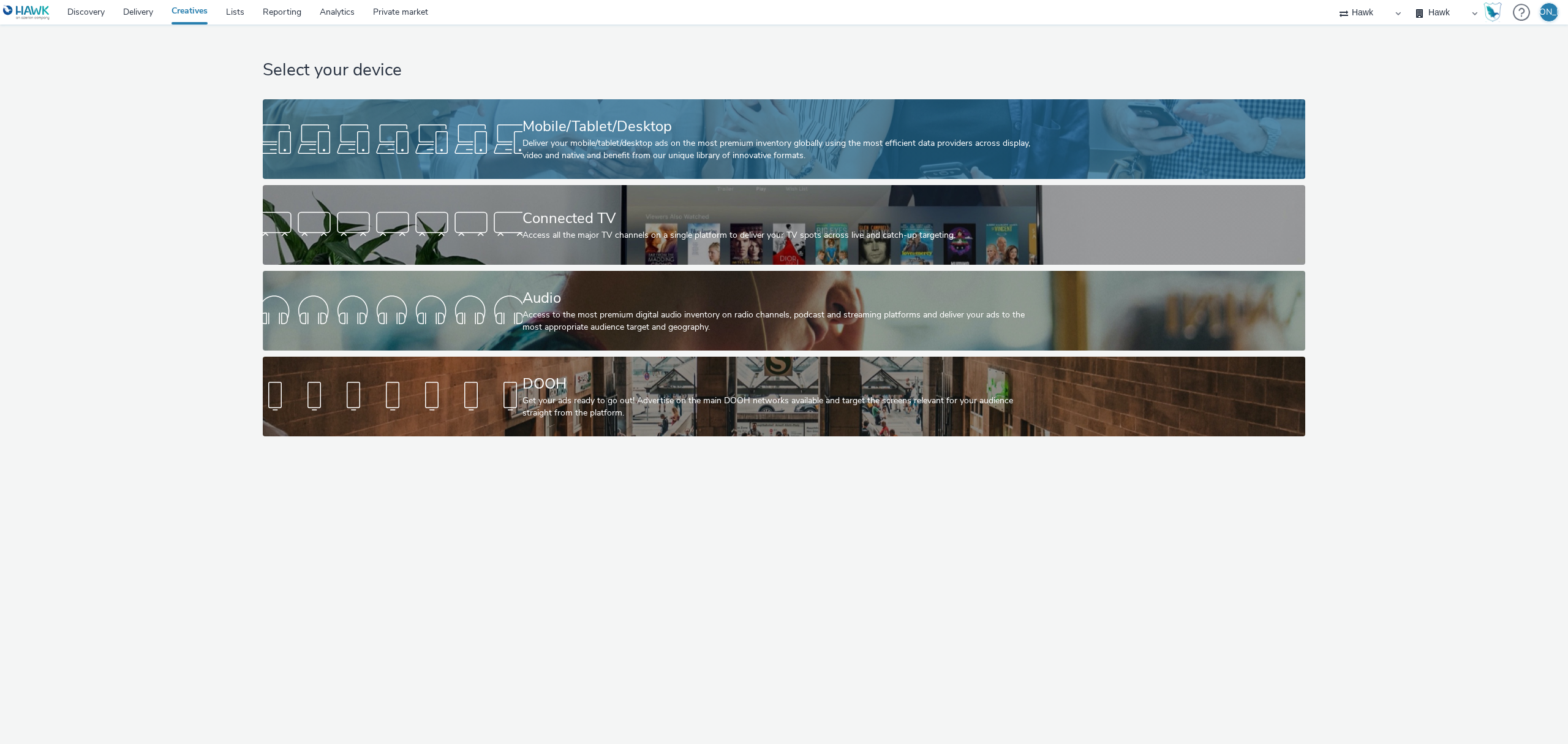
click at [335, 145] on div at bounding box center [393, 139] width 260 height 39
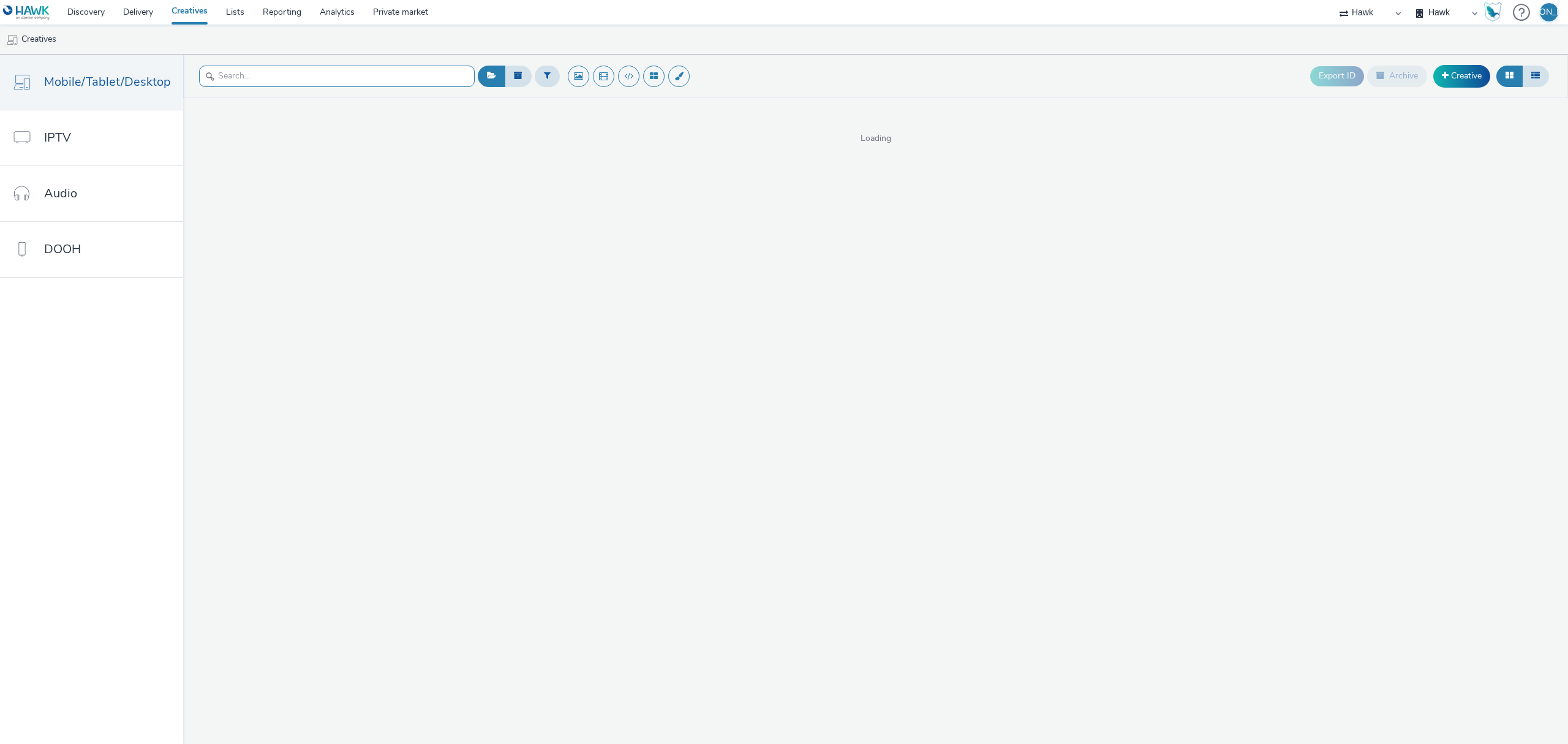
click at [347, 79] on input "text" at bounding box center [337, 76] width 276 height 22
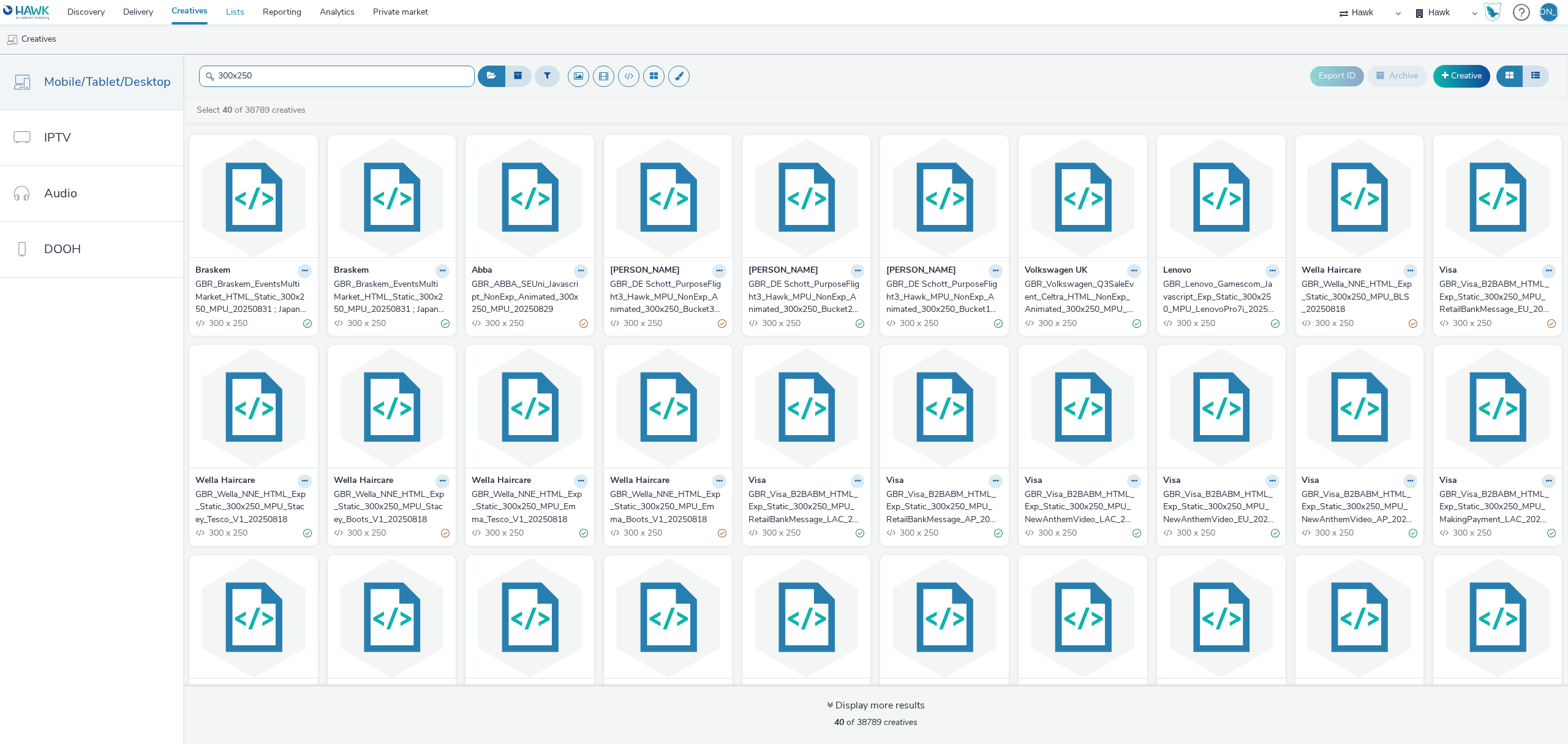
type input "300x250"
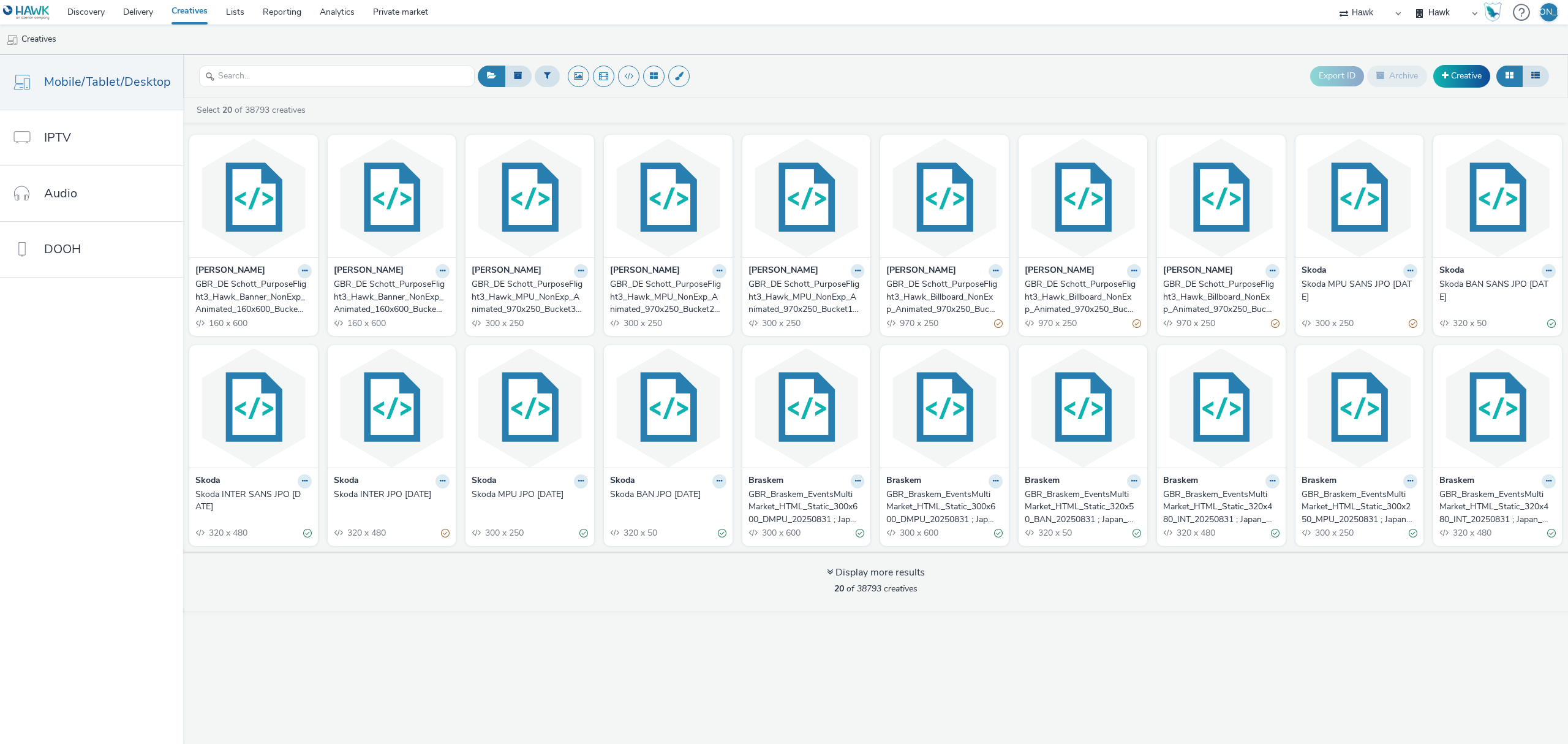
click at [383, 287] on div "GBR_DE Schott_PurposeFlight3_Hawk_Banner_NonExp_Animated_160x600_Bucket3_22/09-…" at bounding box center [389, 297] width 112 height 37
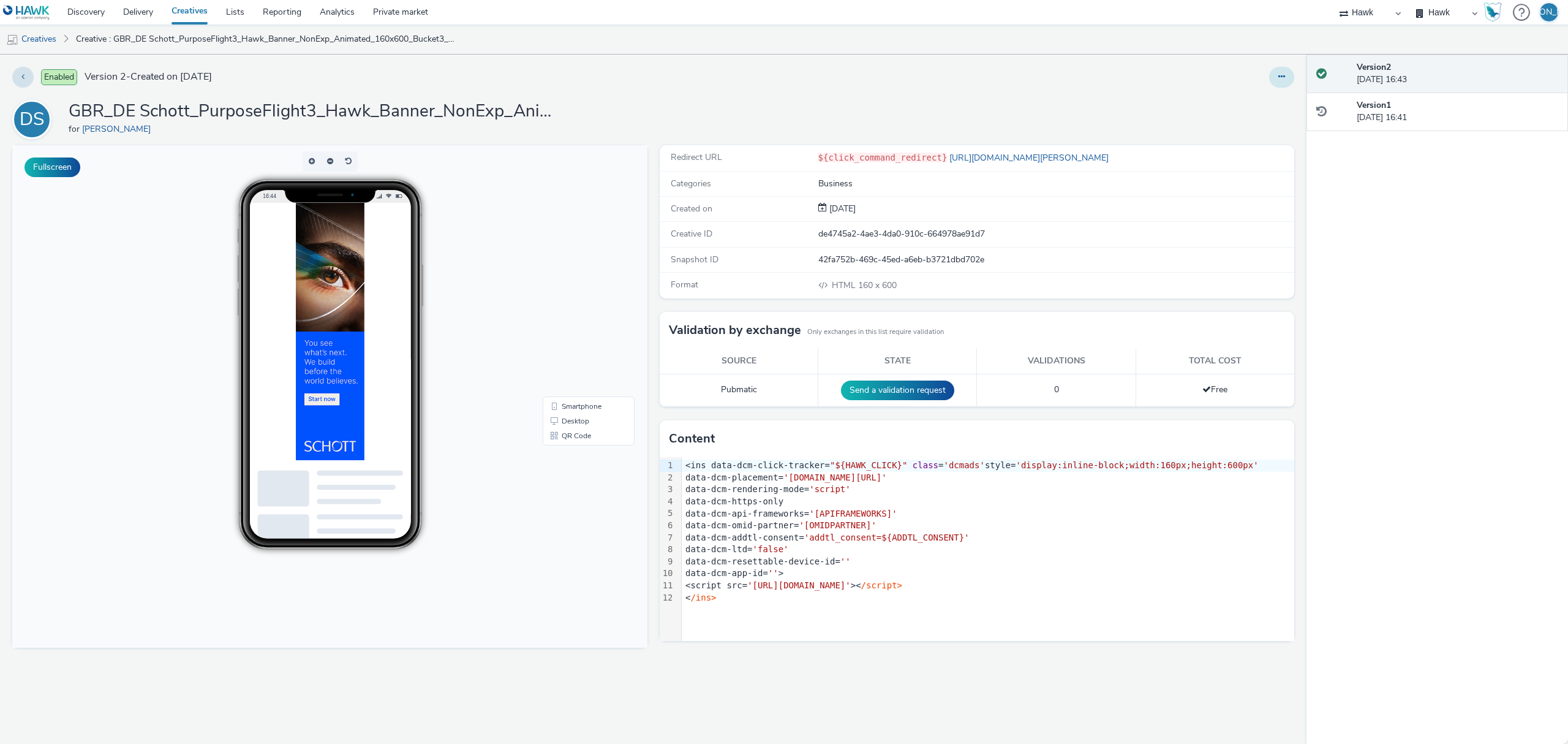
drag, startPoint x: 1282, startPoint y: 66, endPoint x: 1284, endPoint y: 74, distance: 8.2
click at [1284, 74] on div "Enabled Version 2 - Created on 02 September 2025 DS GBR_DE Schott_PurposeFlight…" at bounding box center [653, 399] width 1306 height 689
click at [1284, 74] on icon at bounding box center [1281, 76] width 7 height 9
click at [1284, 94] on link "Edit" at bounding box center [1248, 101] width 92 height 24
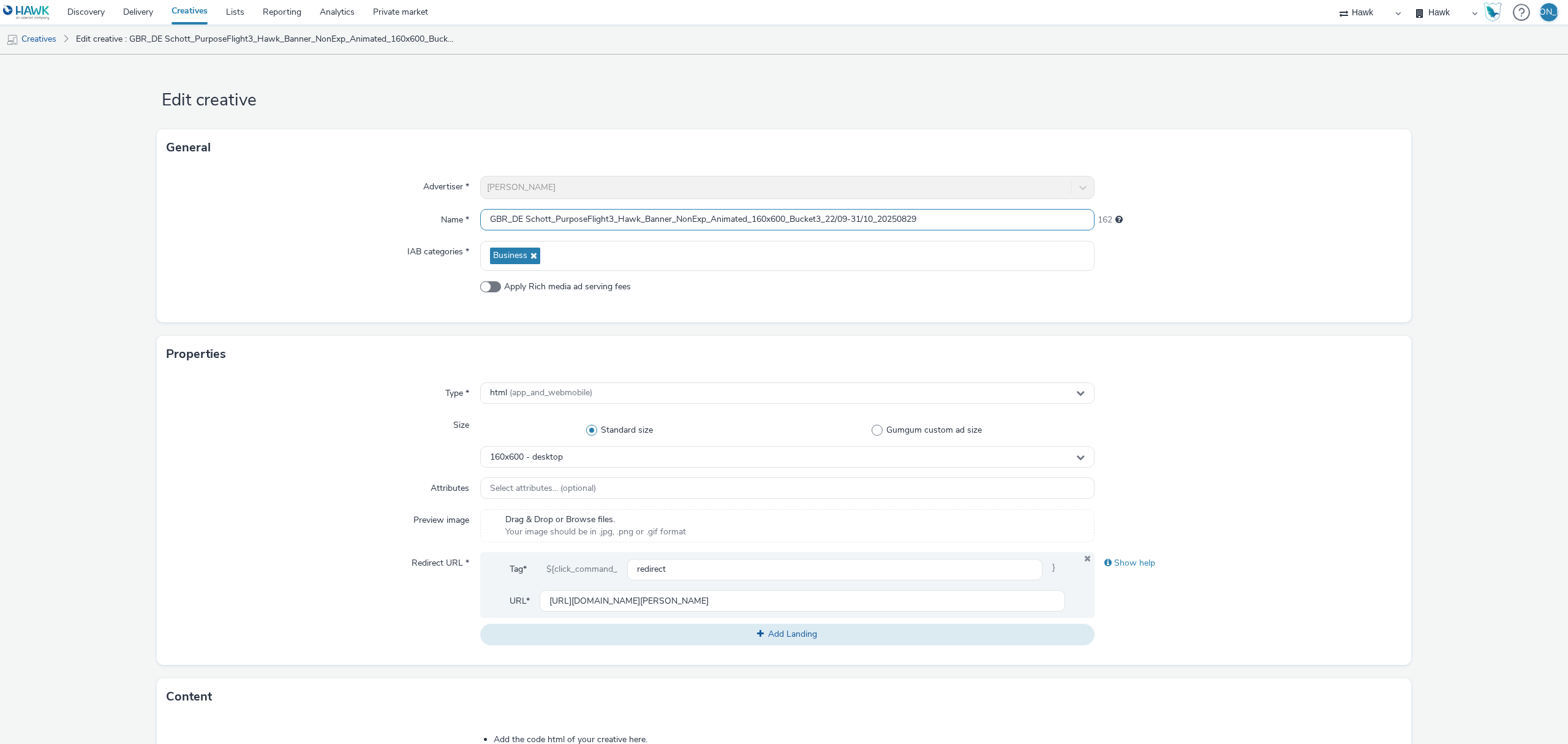
click at [813, 219] on input "GBR_DE Schott_PurposeFlight3_Hawk_Banner_NonExp_Animated_160x600_Bucket3_22/09-…" at bounding box center [787, 219] width 615 height 22
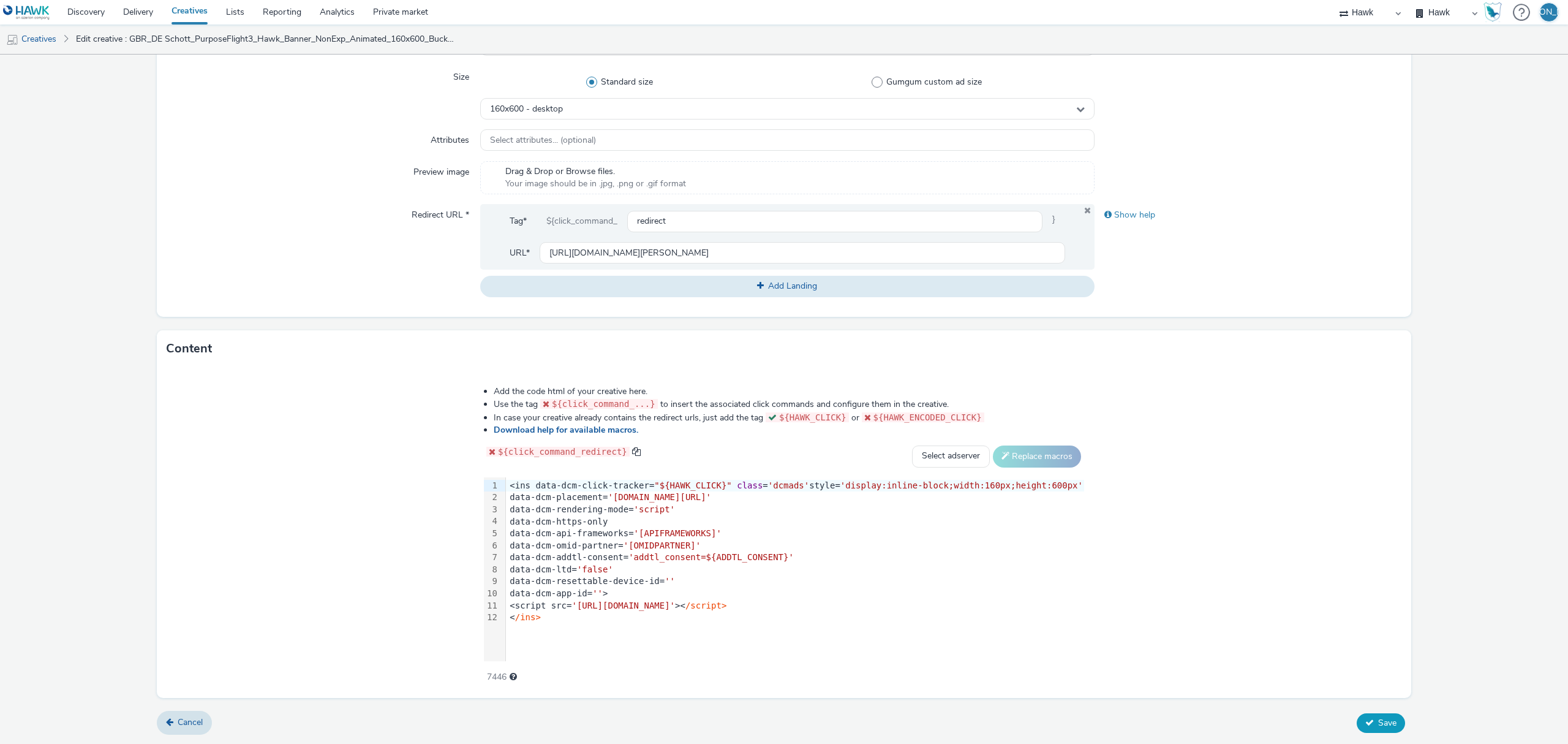
type input "GBR_DE Schott_PurposeFlight3_Hawk_Banner_NonExp_Animated_160x600_Bucket1_22/09-…"
click at [1357, 729] on button "Save" at bounding box center [1381, 722] width 49 height 20
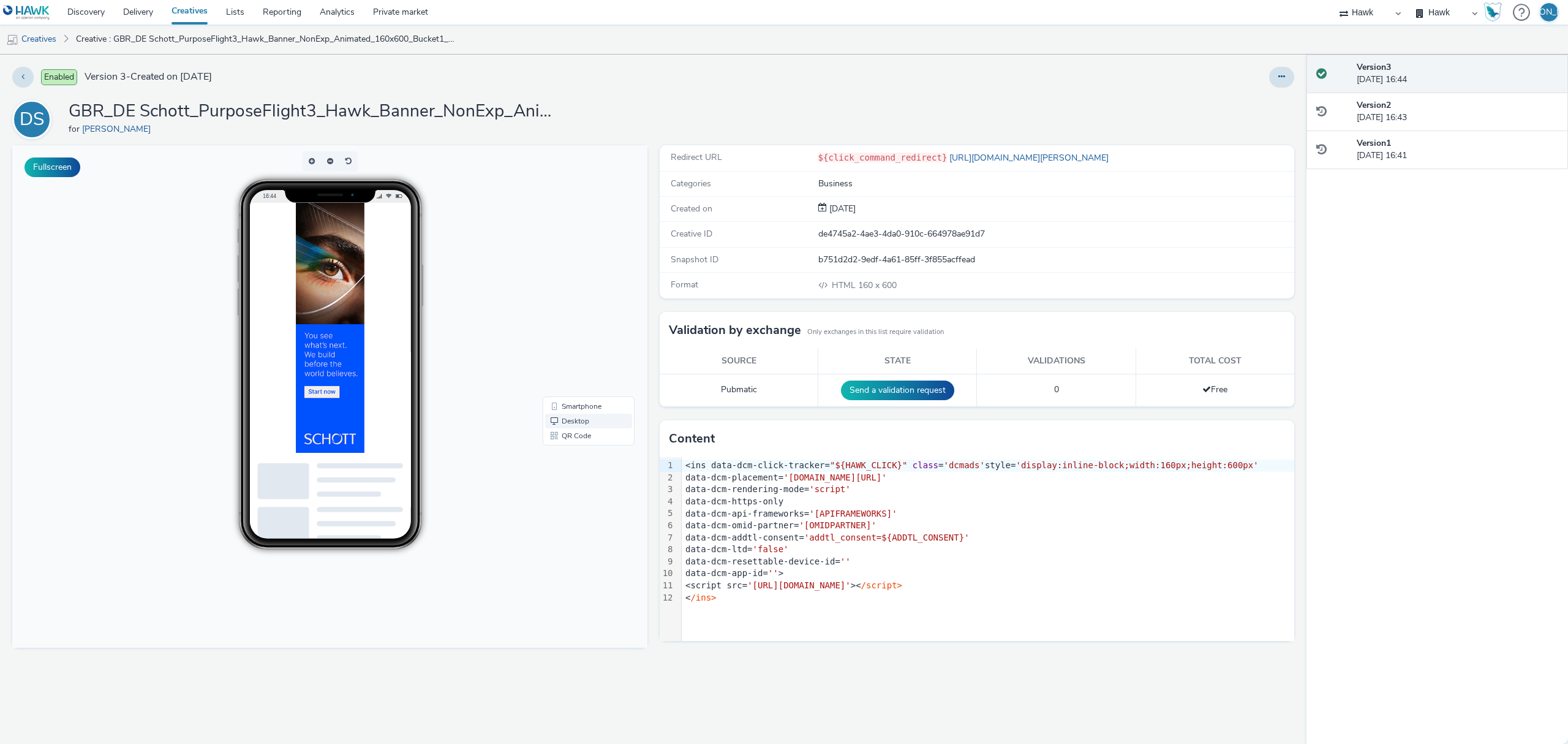
click at [556, 422] on link "Desktop" at bounding box center [589, 421] width 87 height 15
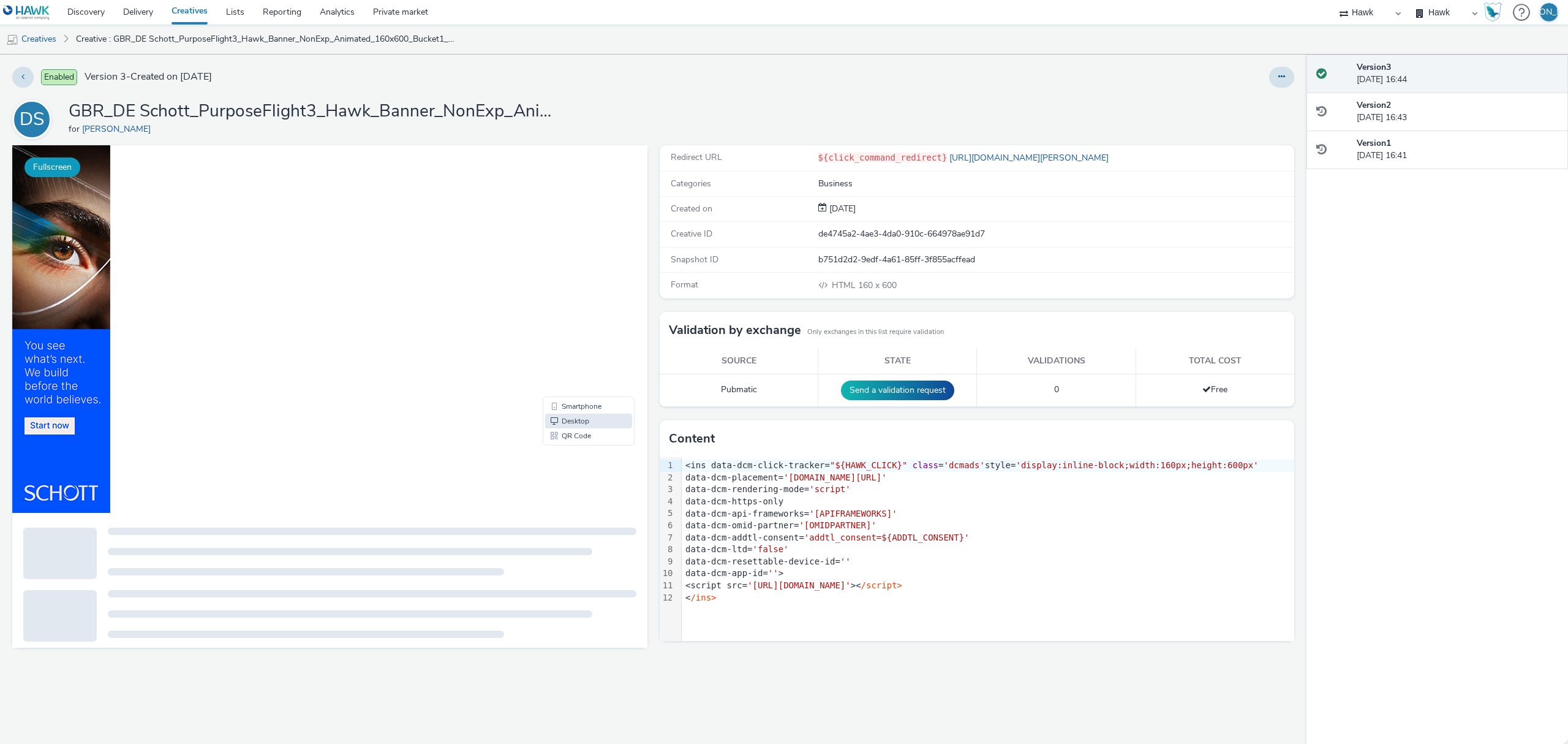
click at [62, 166] on button "Fullscreen" at bounding box center [52, 167] width 55 height 20
click at [1282, 81] on icon at bounding box center [1281, 76] width 7 height 9
click at [1267, 101] on link "Edit" at bounding box center [1248, 101] width 92 height 24
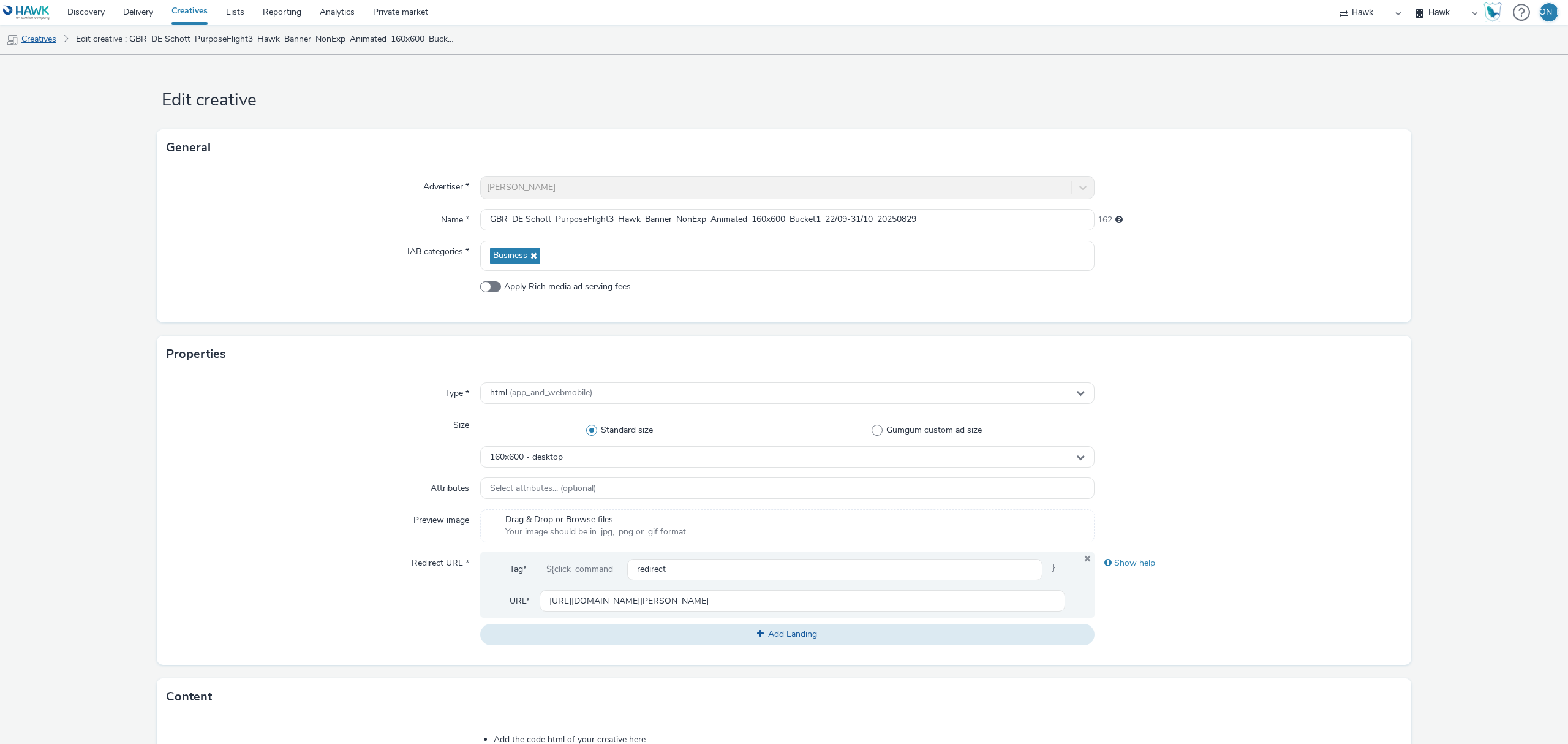
click at [52, 41] on link "Creatives" at bounding box center [31, 39] width 62 height 29
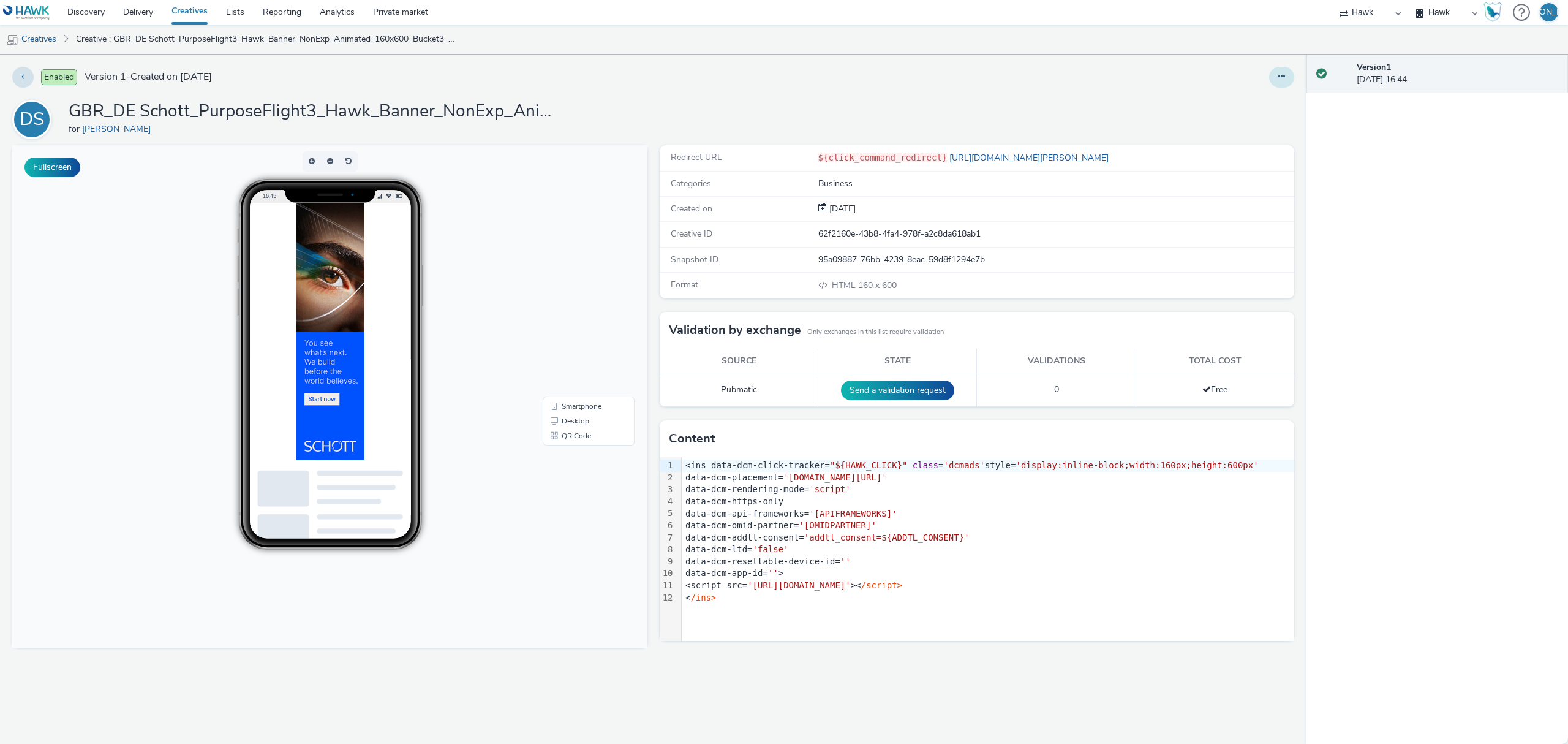
click at [1278, 82] on button at bounding box center [1281, 77] width 25 height 21
click at [1272, 101] on link "Edit" at bounding box center [1248, 101] width 92 height 24
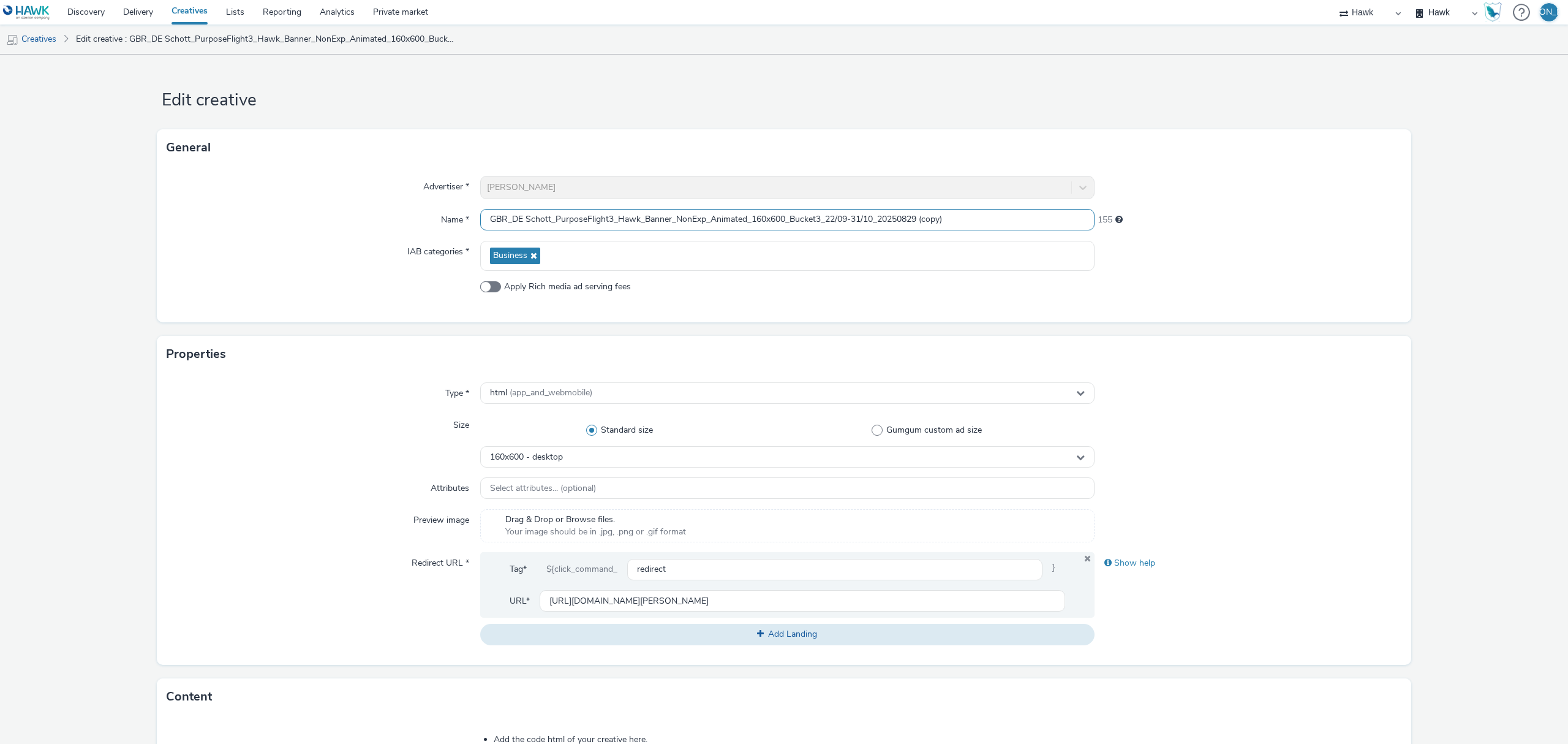
click at [819, 220] on input "GBR_DE Schott_PurposeFlight3_Hawk_Banner_NonExp_Animated_160x600_Bucket3_22/09-…" at bounding box center [787, 219] width 615 height 22
click at [972, 250] on div "Business" at bounding box center [787, 256] width 615 height 30
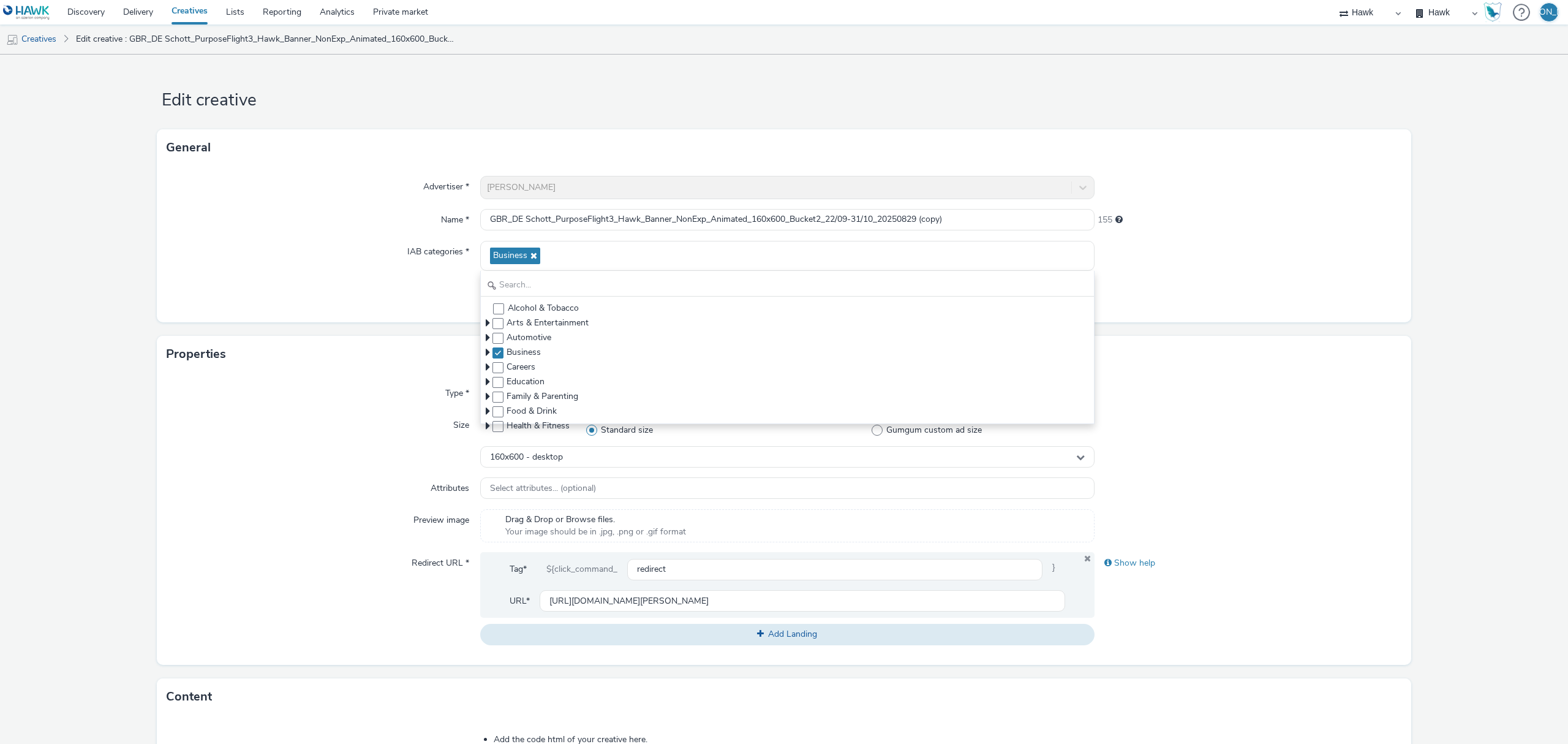
click at [957, 206] on div "Advertiser * DE Schott Name * GBR_DE Schott_PurposeFlight3_Hawk_Banner_NonExp_A…" at bounding box center [784, 244] width 1254 height 156
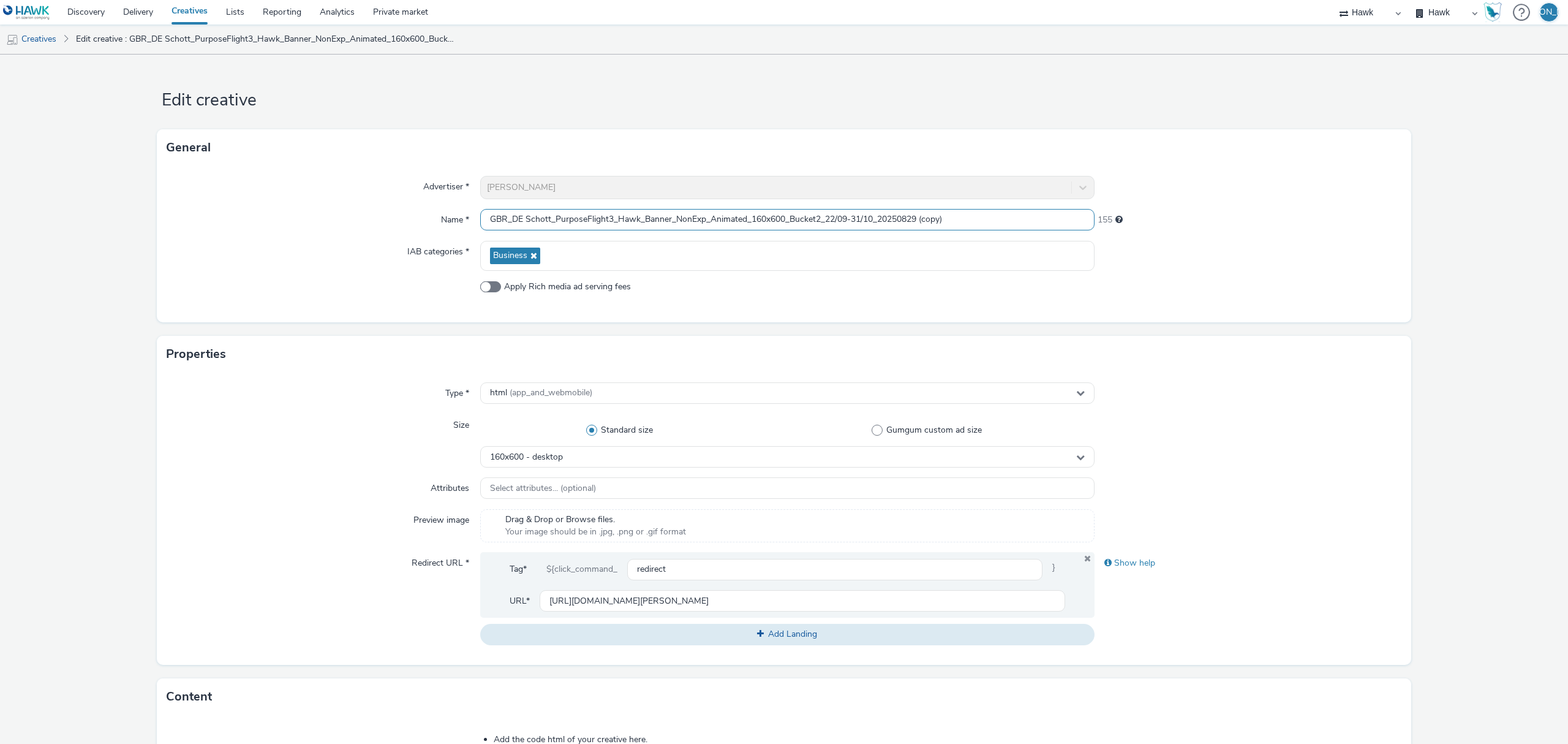
click at [967, 211] on input "GBR_DE Schott_PurposeFlight3_Hawk_Banner_NonExp_Animated_160x600_Bucket2_22/09-…" at bounding box center [787, 219] width 615 height 22
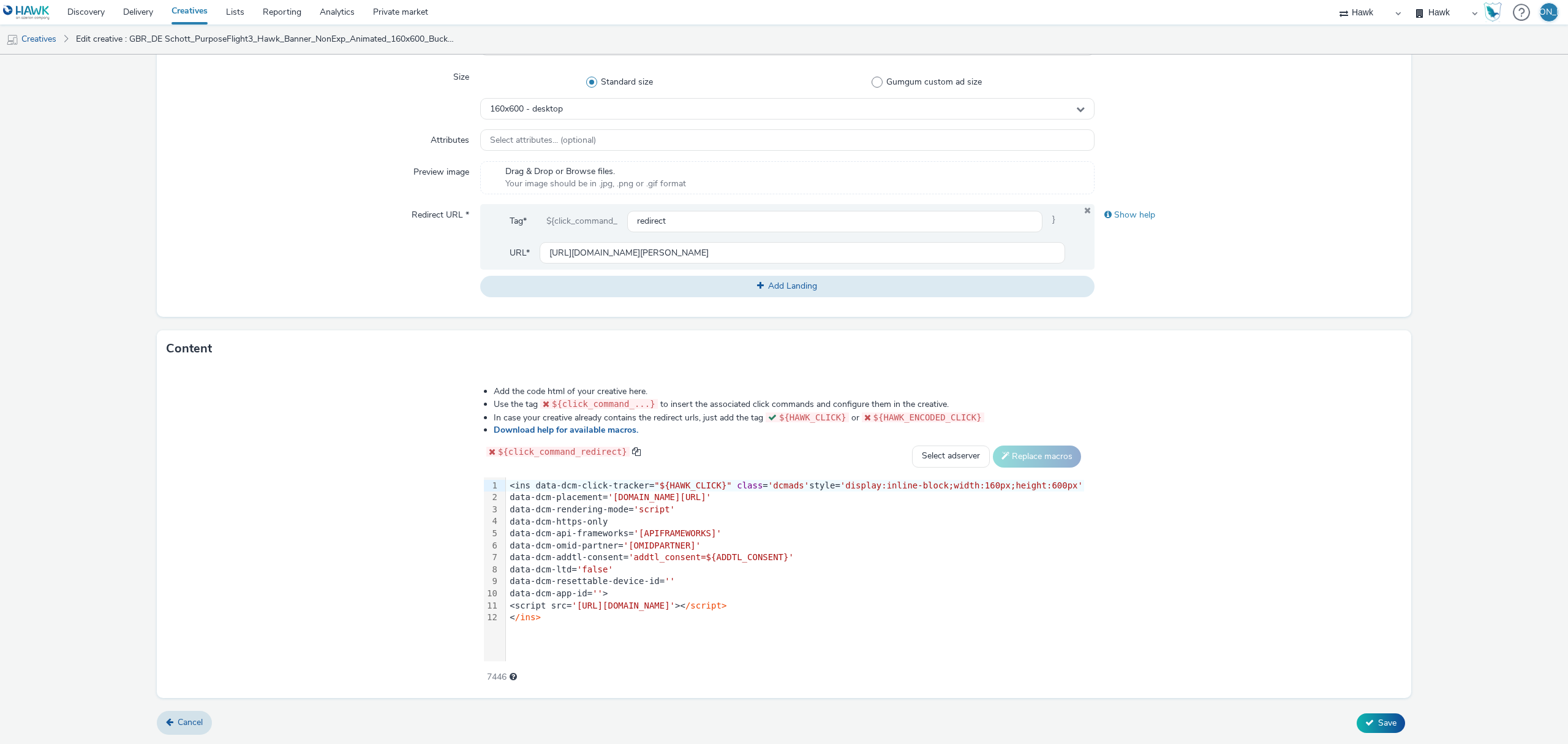
type input "GBR_DE Schott_PurposeFlight3_Hawk_Banner_NonExp_Animated_160x600_Bucket2_22/09-…"
drag, startPoint x: 632, startPoint y: 630, endPoint x: 577, endPoint y: 620, distance: 55.9
click at [577, 620] on div "99 1 2 3 4 5 6 7 8 9 10 11 12 › <ins data-dcm-click-tracker= "${HAWK_CLICK}" cl…" at bounding box center [784, 569] width 600 height 184
drag, startPoint x: 577, startPoint y: 620, endPoint x: 524, endPoint y: 420, distance: 206.9
click at [524, 420] on div "Add the code html of your creative here. Use the tag ${click_command_...} to in…" at bounding box center [784, 528] width 688 height 302
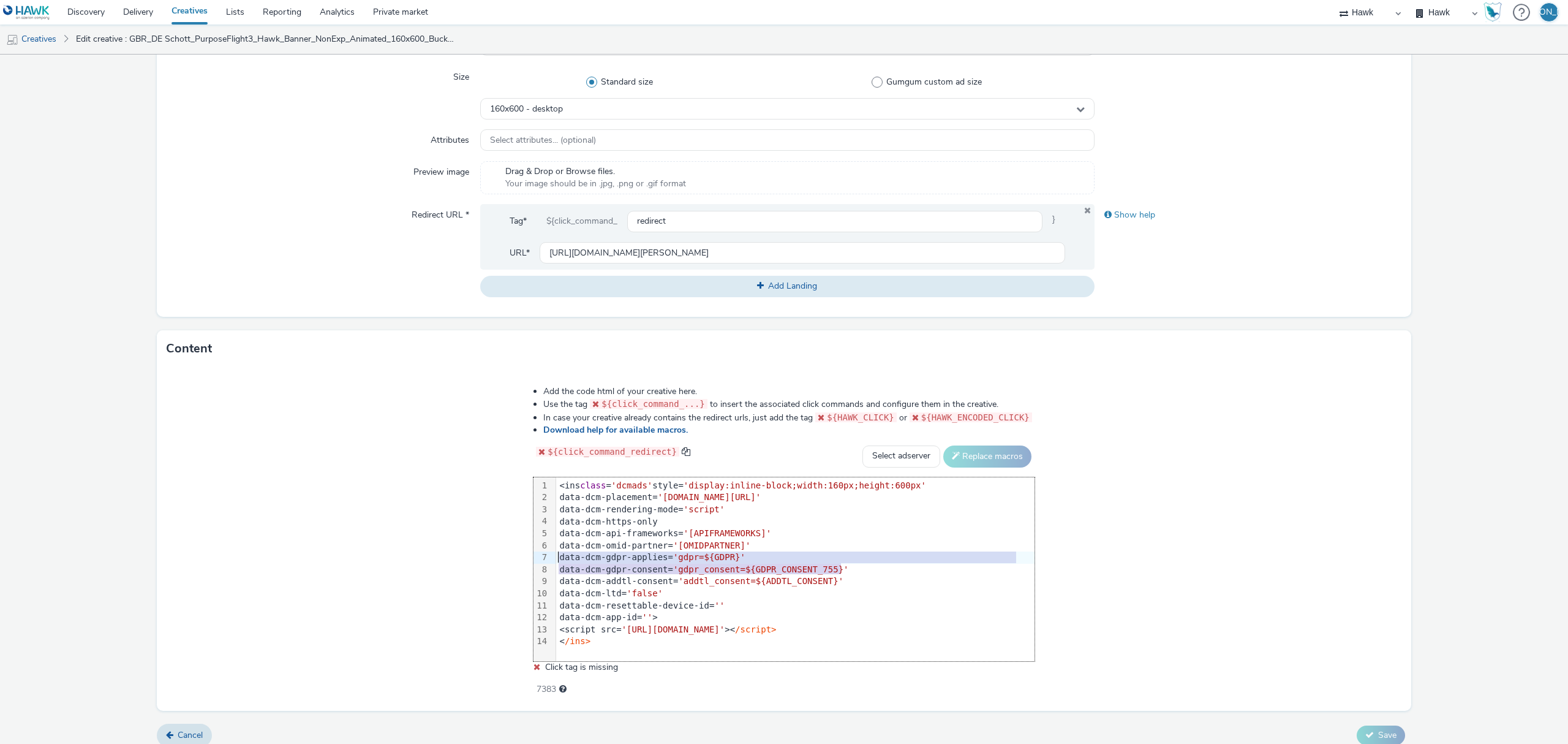
drag, startPoint x: 845, startPoint y: 569, endPoint x: 554, endPoint y: 561, distance: 291.1
click at [554, 561] on div "99 1 2 3 4 5 6 7 8 9 10 11 12 13 14 › <ins class = 'dcmads' style= 'display:inl…" at bounding box center [784, 569] width 501 height 184
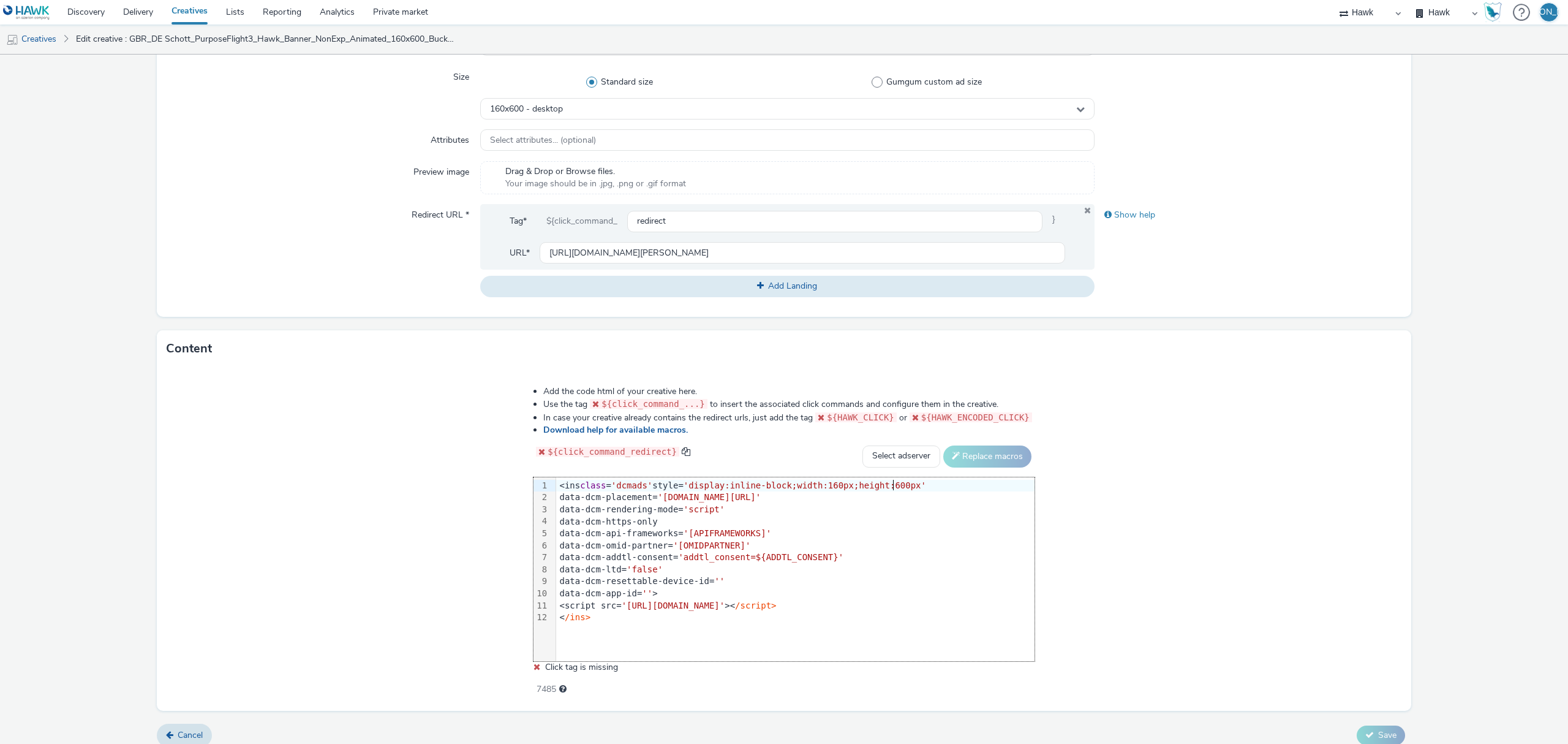
click at [895, 474] on div "Add the code html of your creative here. Use the tag ${click_command_...} to in…" at bounding box center [784, 534] width 589 height 314
drag, startPoint x: 888, startPoint y: 460, endPoint x: 905, endPoint y: 521, distance: 63.3
click at [905, 521] on div "Add the code html of your creative here. Use the tag ${click_command_...} to in…" at bounding box center [784, 534] width 589 height 314
select select "dcm"
click at [862, 446] on select "Select adserver Sizmek DCM Adform Sting" at bounding box center [901, 456] width 78 height 22
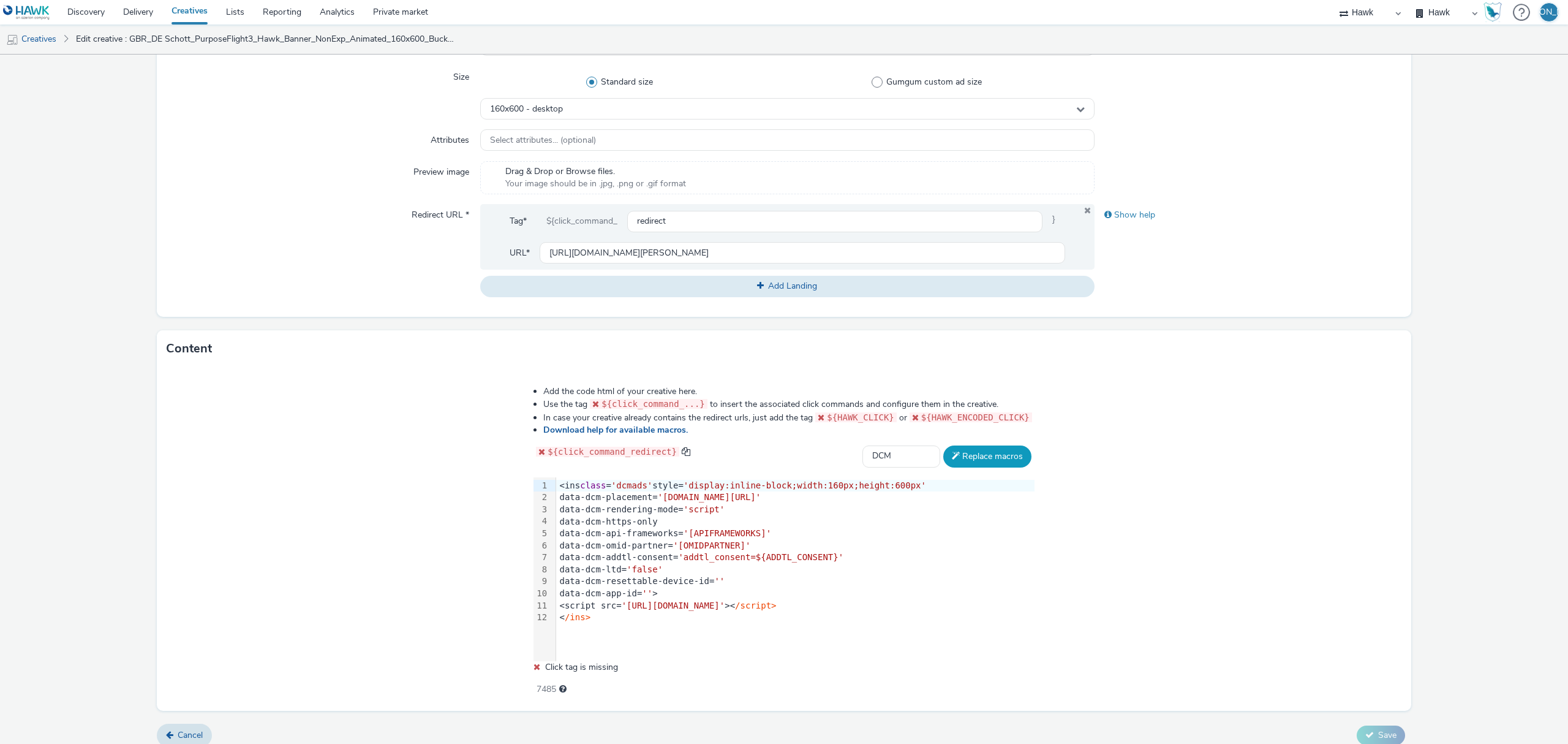
click at [967, 462] on button "Replace macros" at bounding box center [987, 456] width 88 height 22
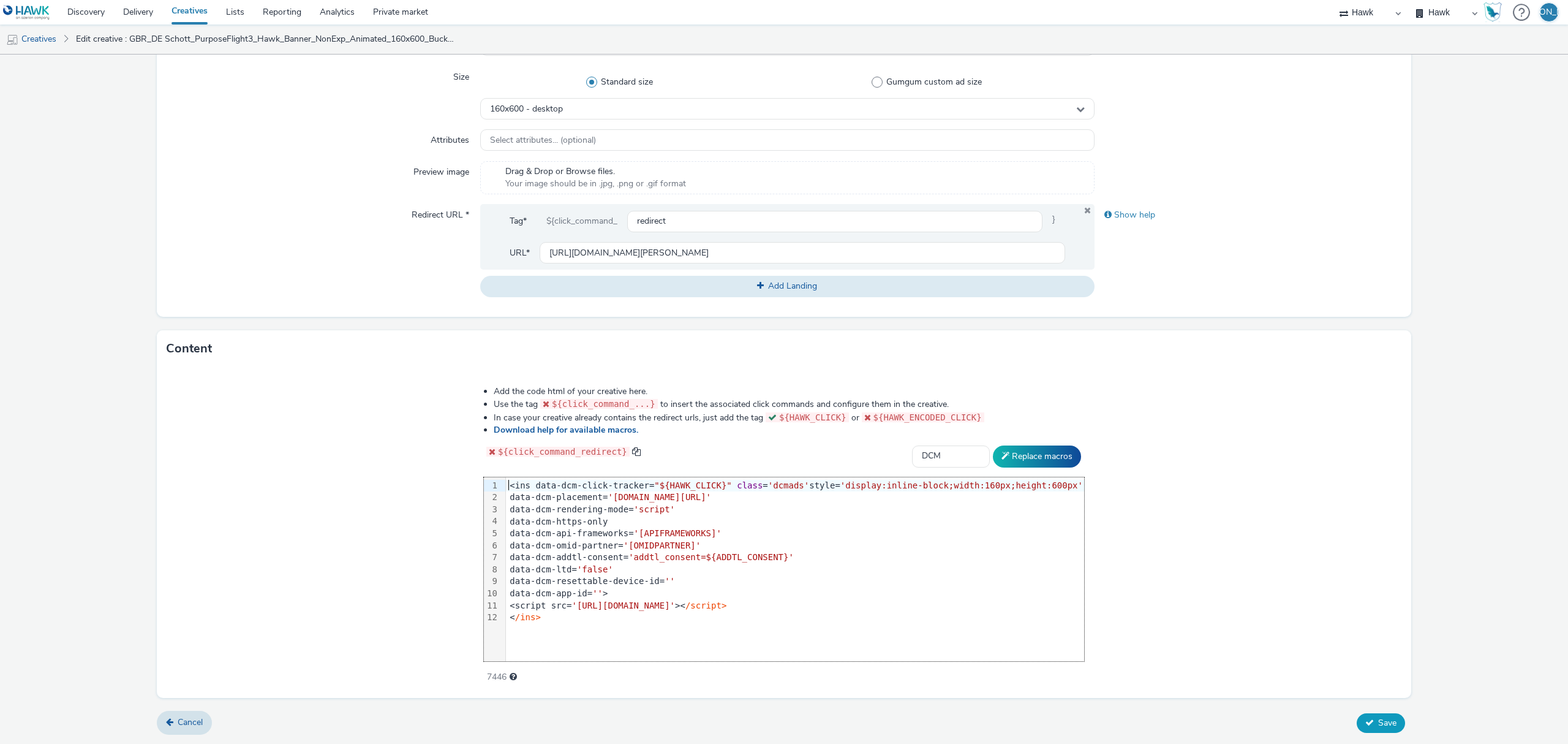
click at [1378, 721] on span "Save" at bounding box center [1387, 722] width 18 height 11
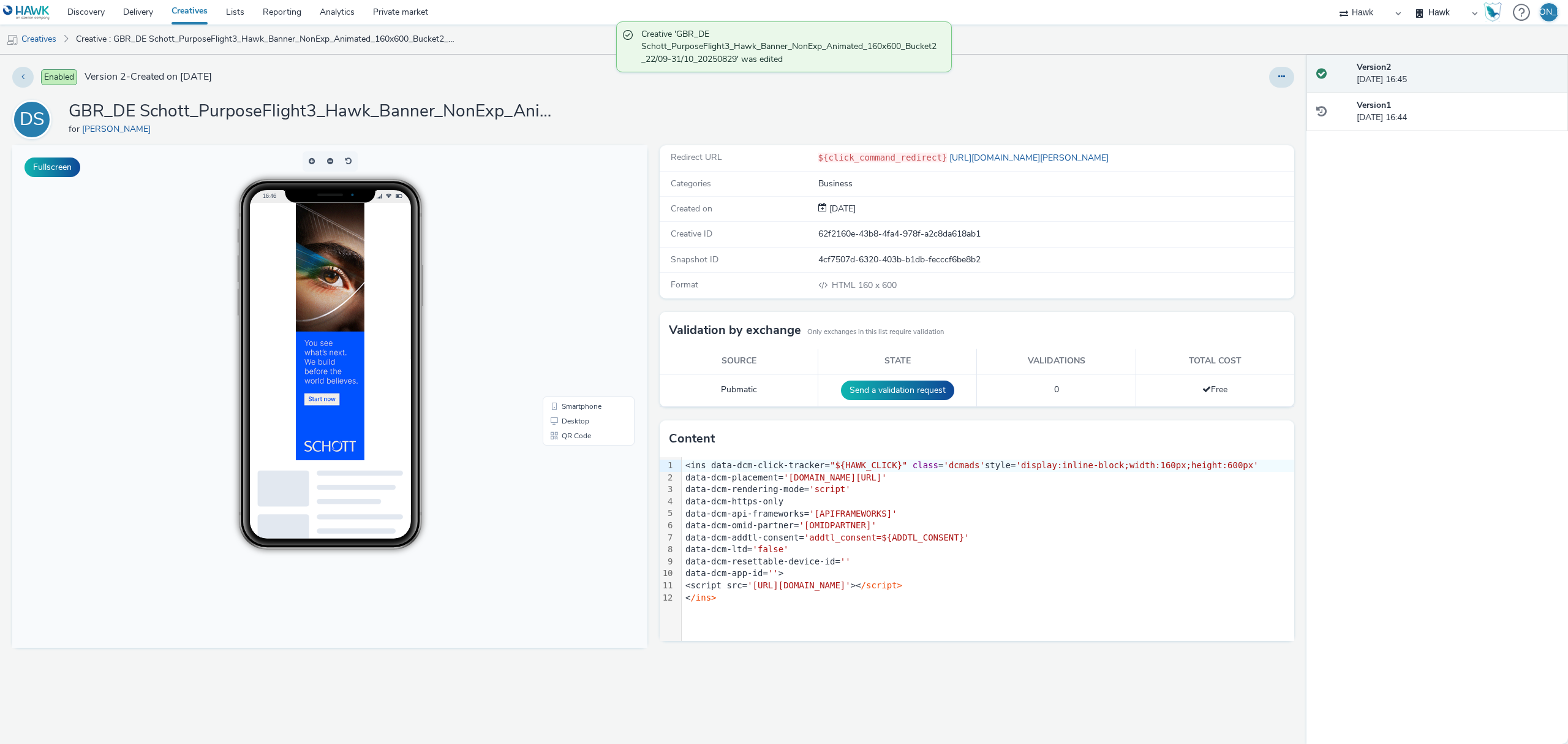
click at [1197, 356] on th "Total cost" at bounding box center [1214, 361] width 159 height 25
click at [1290, 72] on button at bounding box center [1281, 77] width 25 height 21
click at [1267, 121] on link "Duplicate" at bounding box center [1248, 126] width 92 height 24
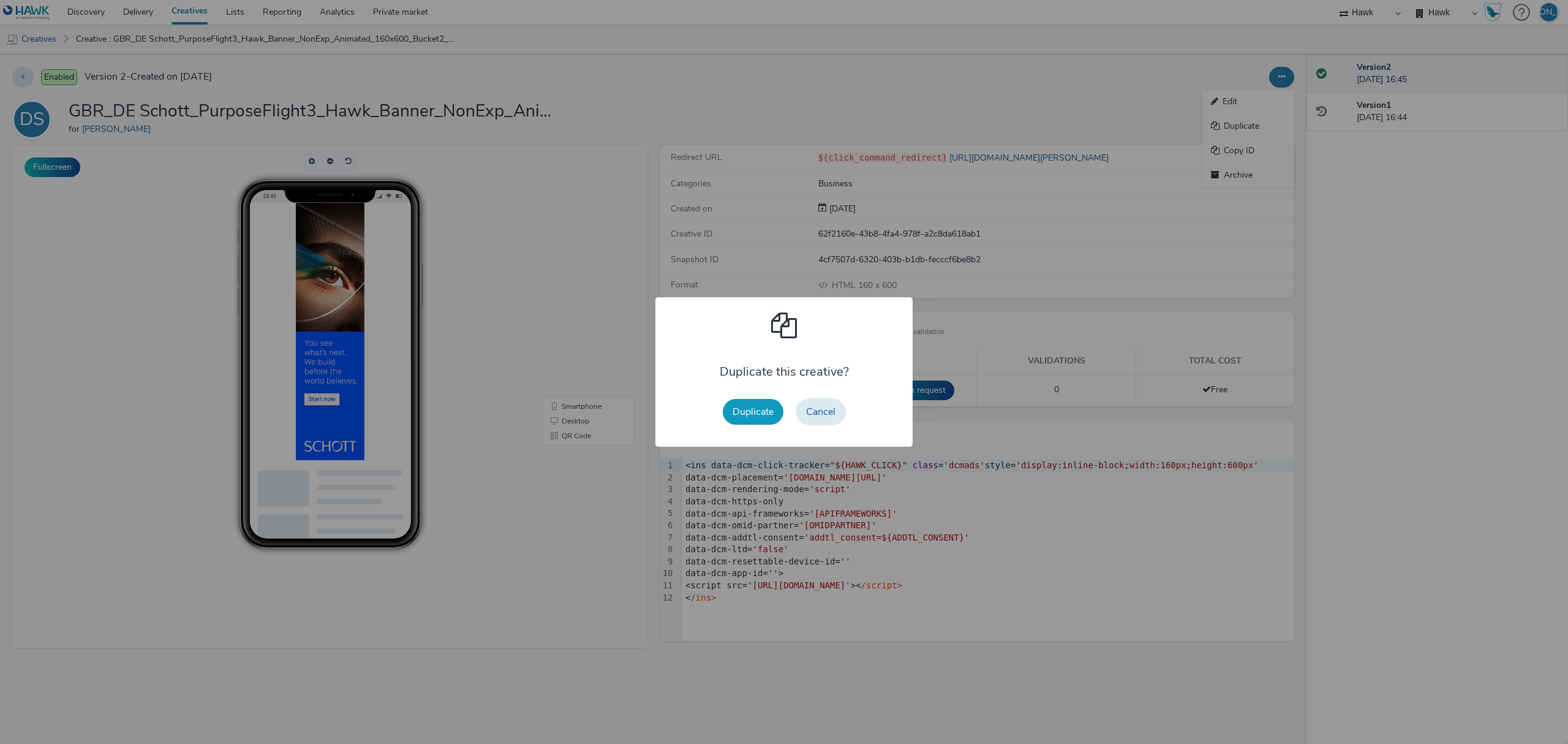
click at [752, 400] on button "Duplicate" at bounding box center [753, 412] width 61 height 26
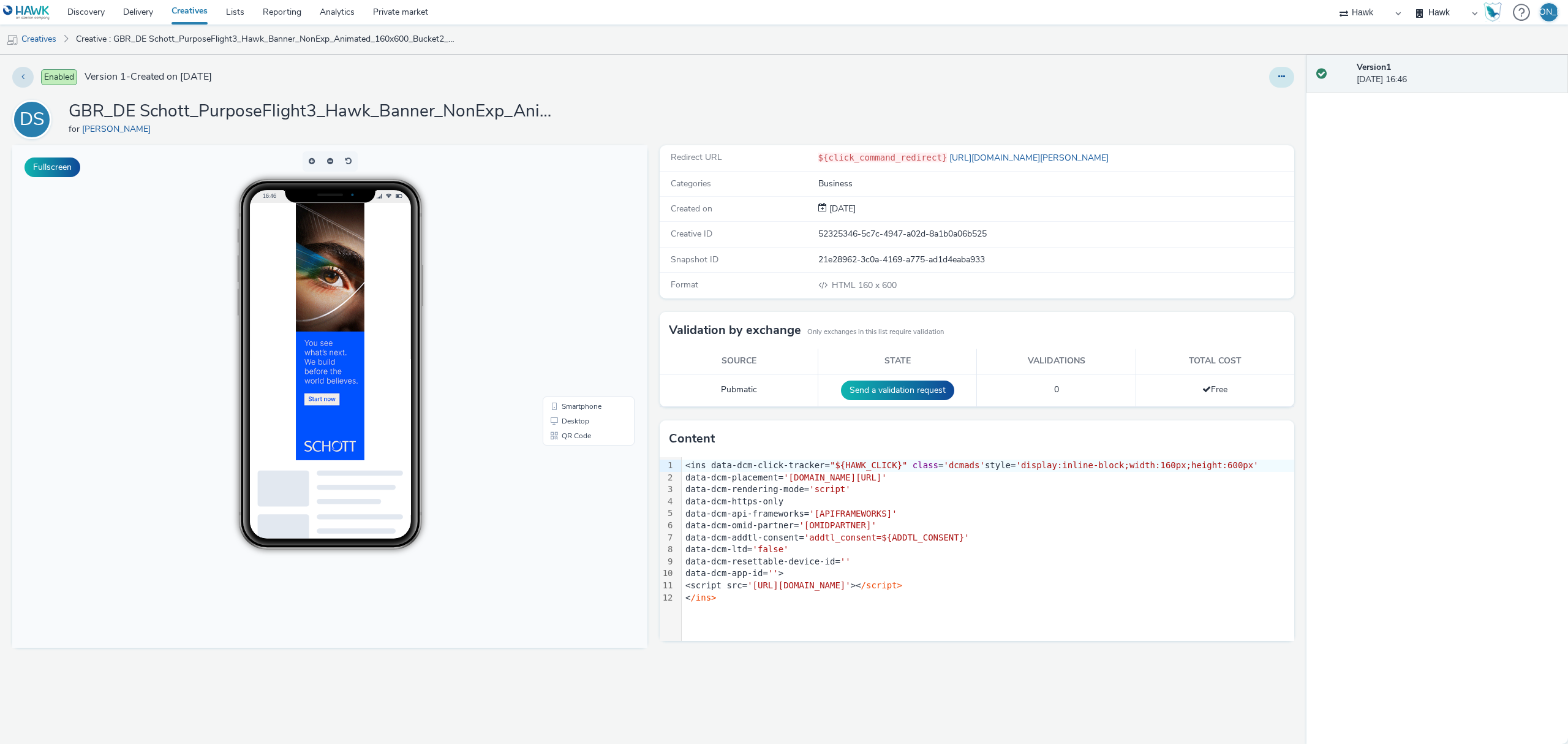
click at [1280, 76] on icon at bounding box center [1281, 76] width 7 height 9
click at [1263, 101] on link "Edit" at bounding box center [1248, 101] width 92 height 24
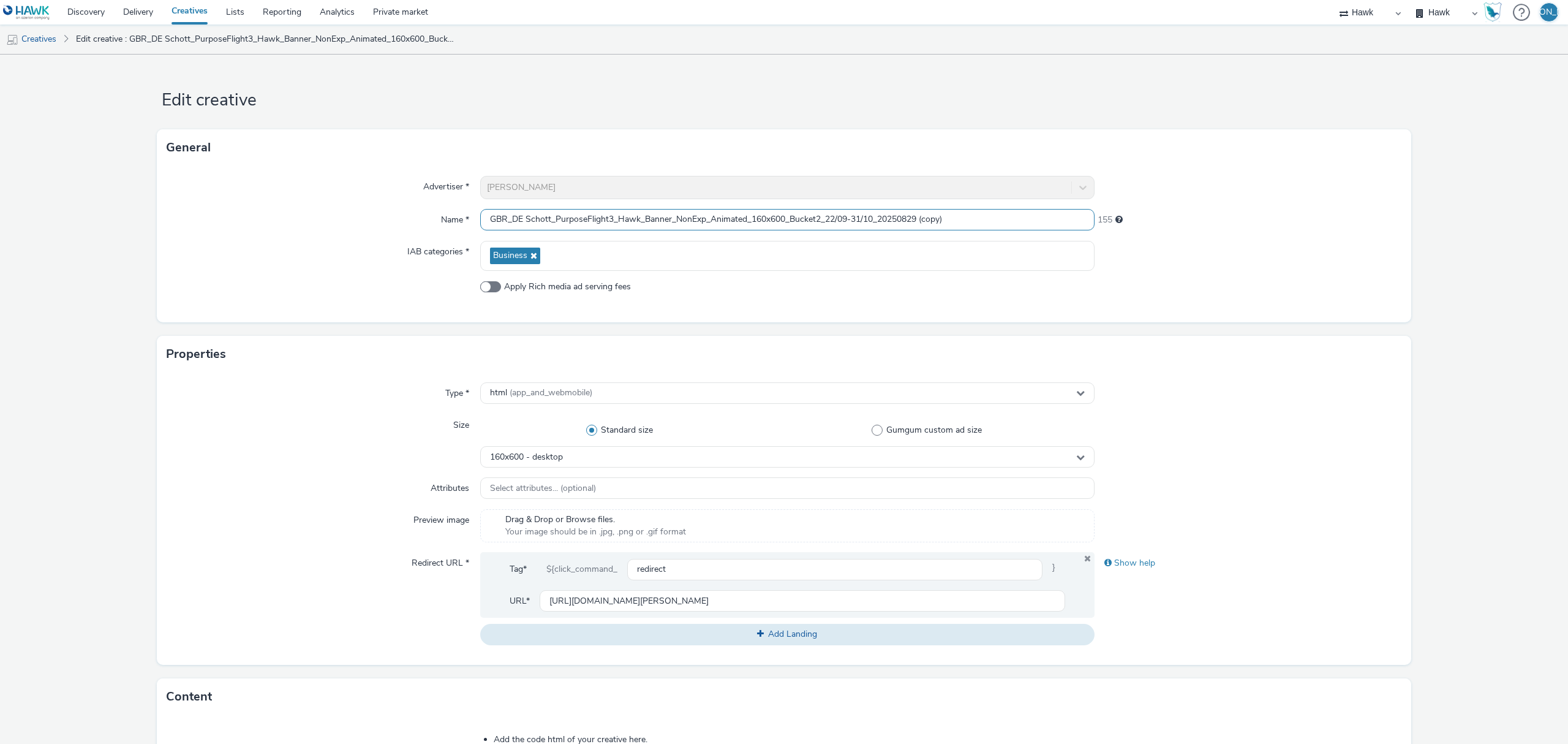
click at [816, 214] on input "GBR_DE Schott_PurposeFlight3_Hawk_Banner_NonExp_Animated_160x600_Bucket2_22/09-…" at bounding box center [787, 219] width 615 height 22
click at [947, 216] on input "GBR_DE Schott_PurposeFlight3_Hawk_Banner_NonExp_Animated_160x600_Bucket3_22/09-…" at bounding box center [787, 219] width 615 height 22
click at [968, 219] on input "GBR_DE Schott_PurposeFlight3_Hawk_Banner_NonExp_Animated_160x600_Bucket3_22/09-…" at bounding box center [787, 219] width 615 height 22
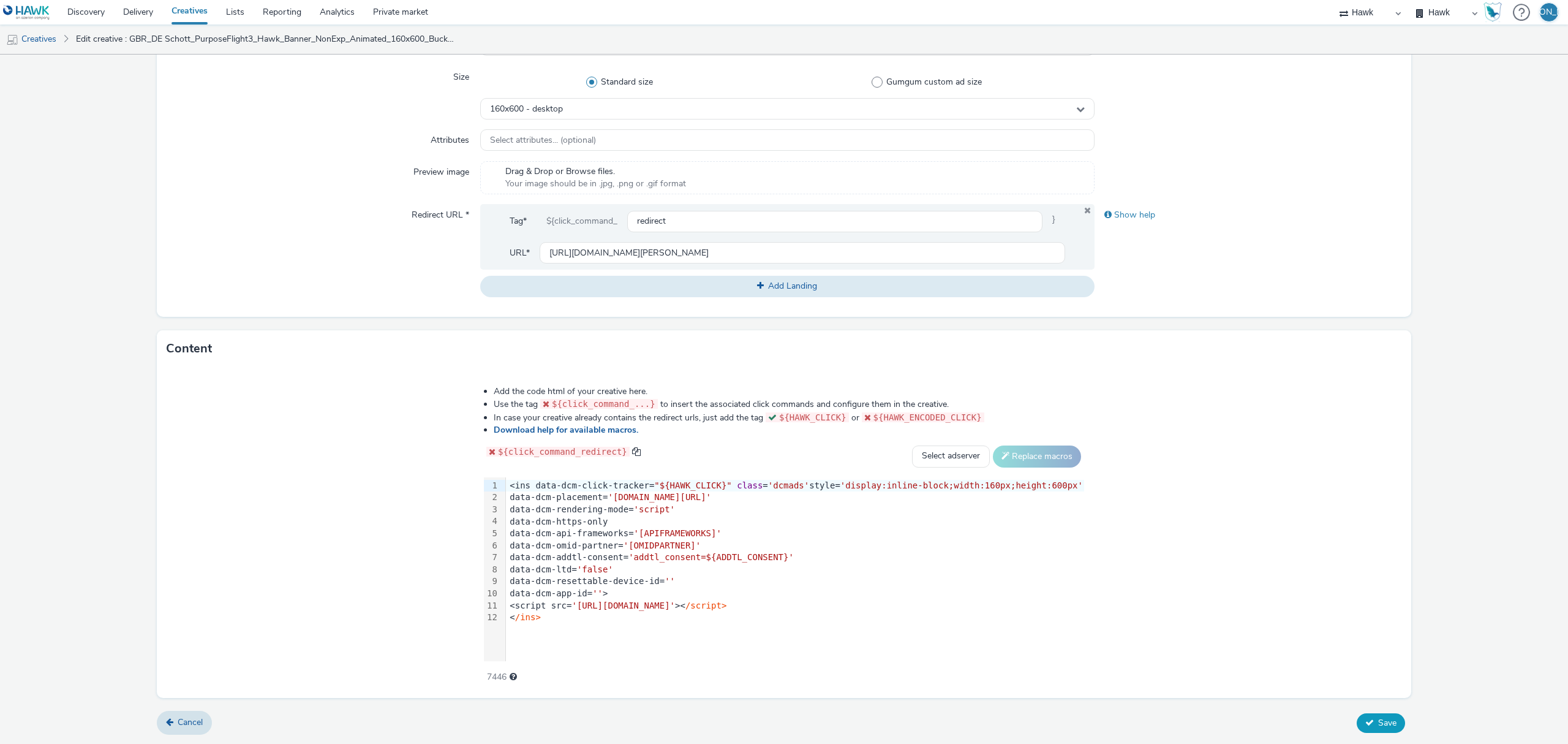
type input "GBR_DE Schott_PurposeFlight3_Hawk_Banner_NonExp_Animated_160x600_Bucket3_22/09-…"
click at [1365, 731] on button "Save" at bounding box center [1381, 722] width 49 height 20
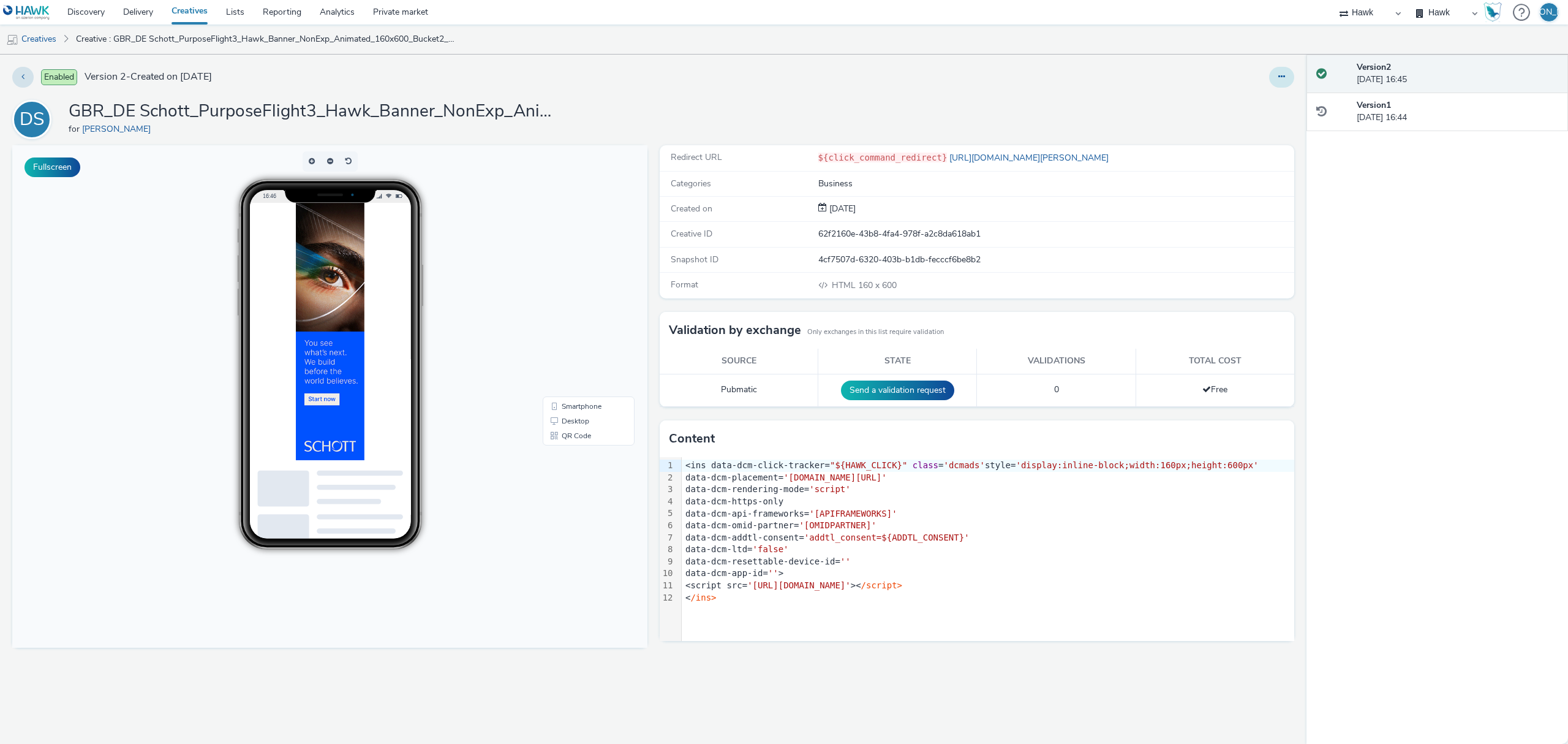
click at [1282, 81] on icon at bounding box center [1281, 76] width 7 height 9
click at [1255, 101] on link "Edit" at bounding box center [1248, 101] width 92 height 24
click at [1282, 71] on button at bounding box center [1281, 77] width 25 height 21
click at [1278, 94] on link "Edit" at bounding box center [1248, 101] width 92 height 24
click at [1296, 77] on div "Enabled Version 2 - Created on [DATE] DS GBR_DE Schott_PurposeFlight3_Hawk_Bann…" at bounding box center [653, 399] width 1306 height 689
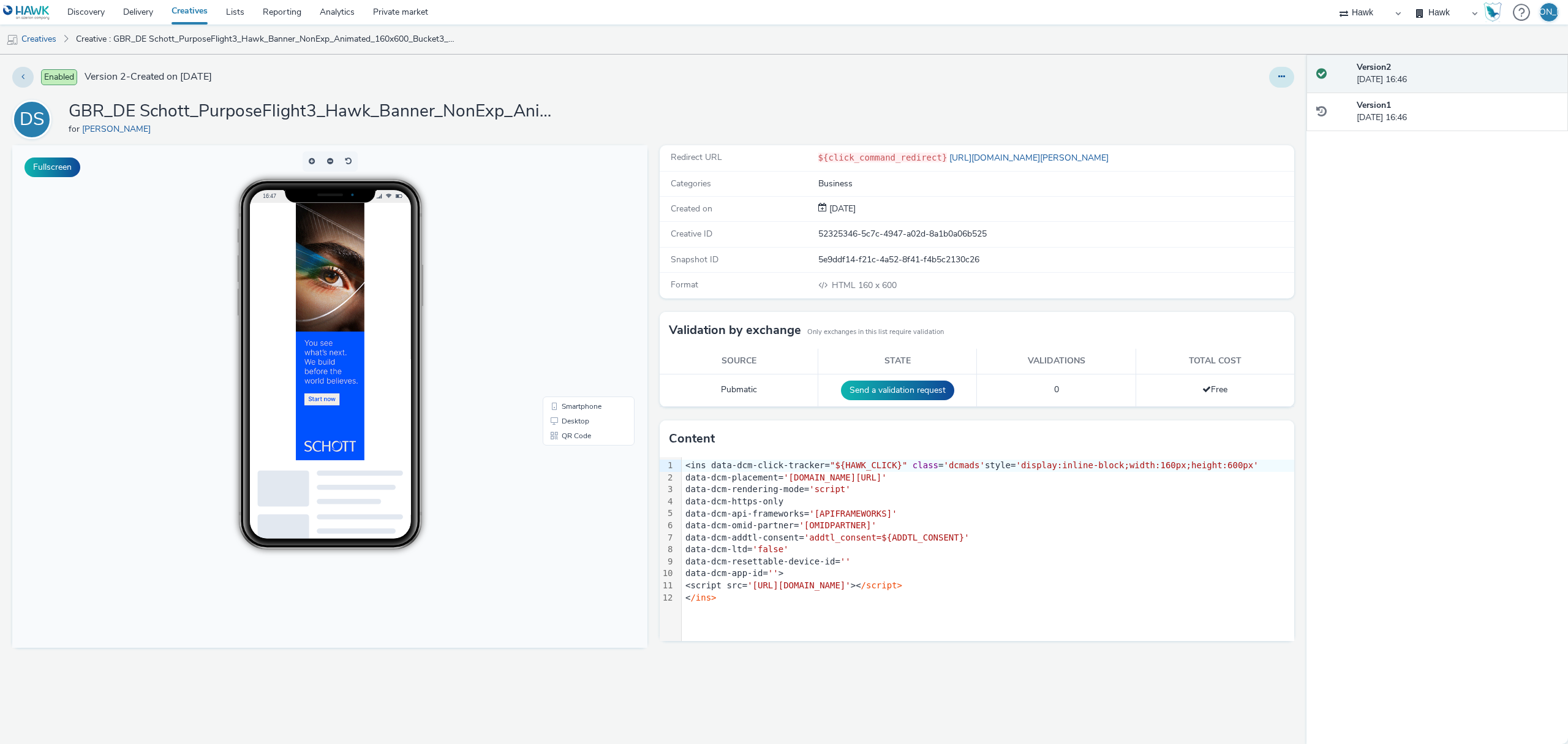
click at [1291, 78] on button at bounding box center [1281, 77] width 25 height 21
click at [1272, 108] on link "Edit" at bounding box center [1248, 101] width 92 height 24
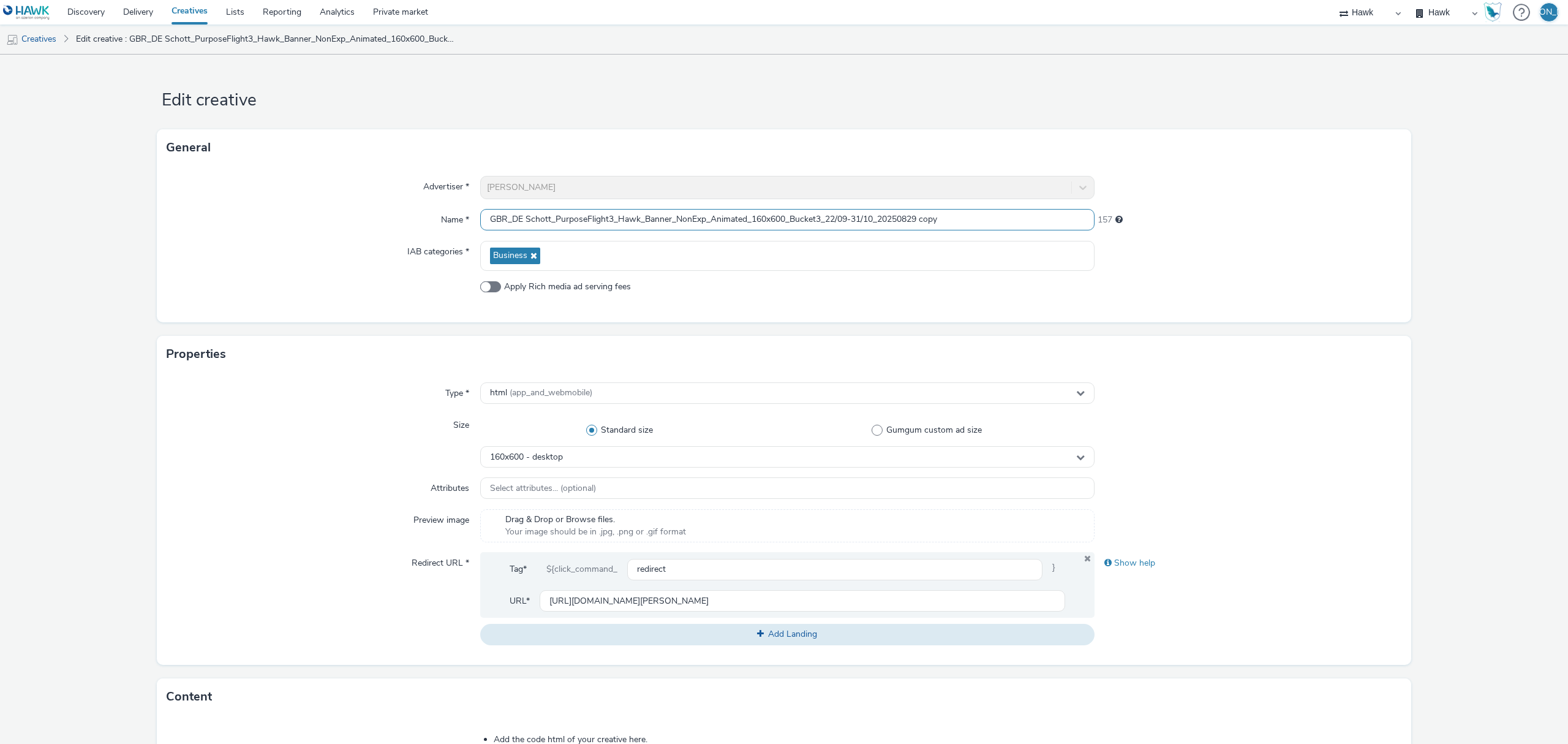
click at [951, 219] on input "GBR_DE Schott_PurposeFlight3_Hawk_Banner_NonExp_Animated_160x600_Bucket3_22/09-…" at bounding box center [787, 219] width 615 height 22
type input "GBR_DE Schott_PurposeFlight3_Hawk_Banner_NonExp_Animated_160x600_Bucket3_22/09-…"
click at [1391, 493] on div "Type * html (app_and_webmobile) Size Standard size Gumgum custom ad size 160x60…" at bounding box center [784, 519] width 1254 height 292
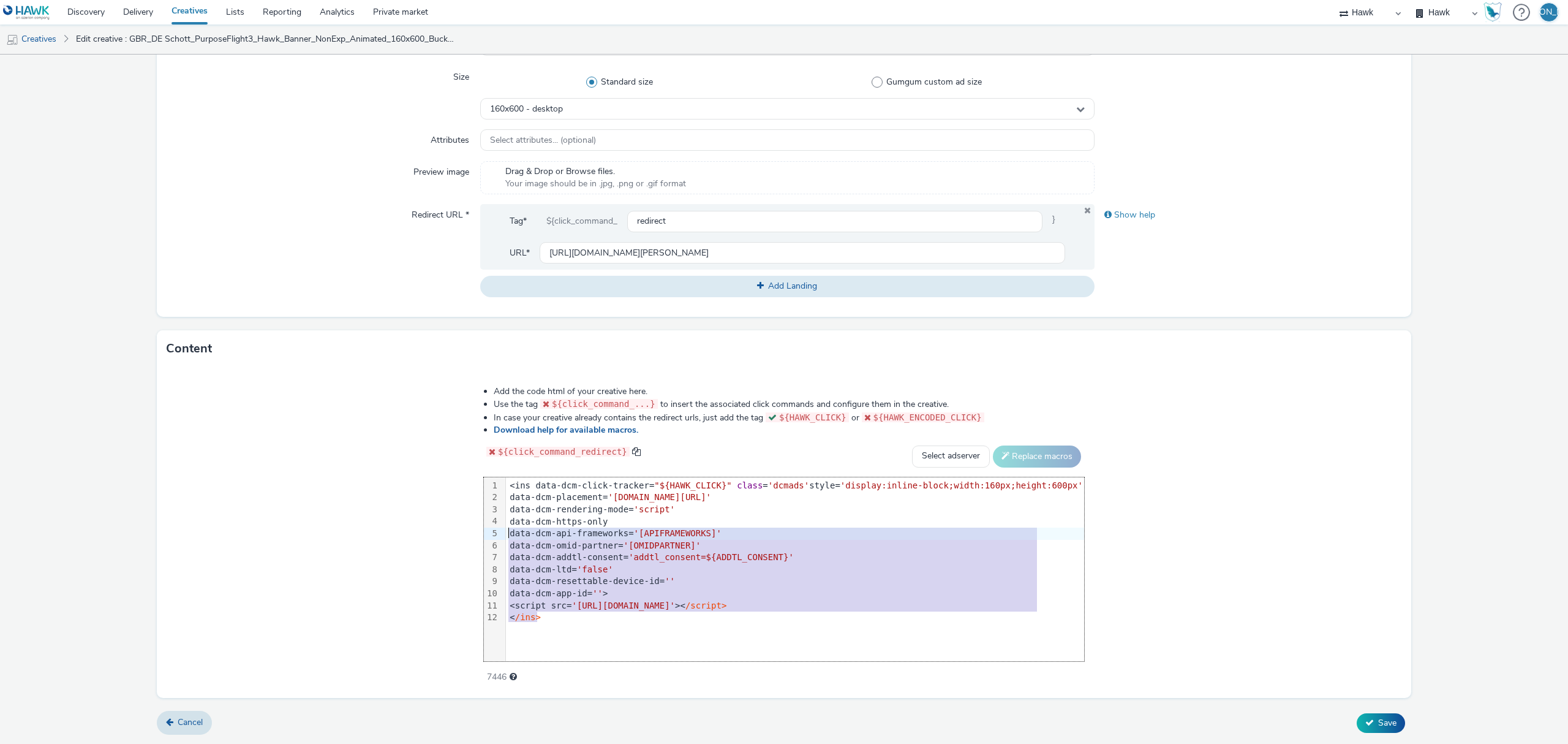
drag, startPoint x: 775, startPoint y: 625, endPoint x: 376, endPoint y: 444, distance: 438.1
click at [376, 444] on div "Add the code html of your creative here. Use the tag ${click_command_...} to in…" at bounding box center [784, 532] width 1254 height 331
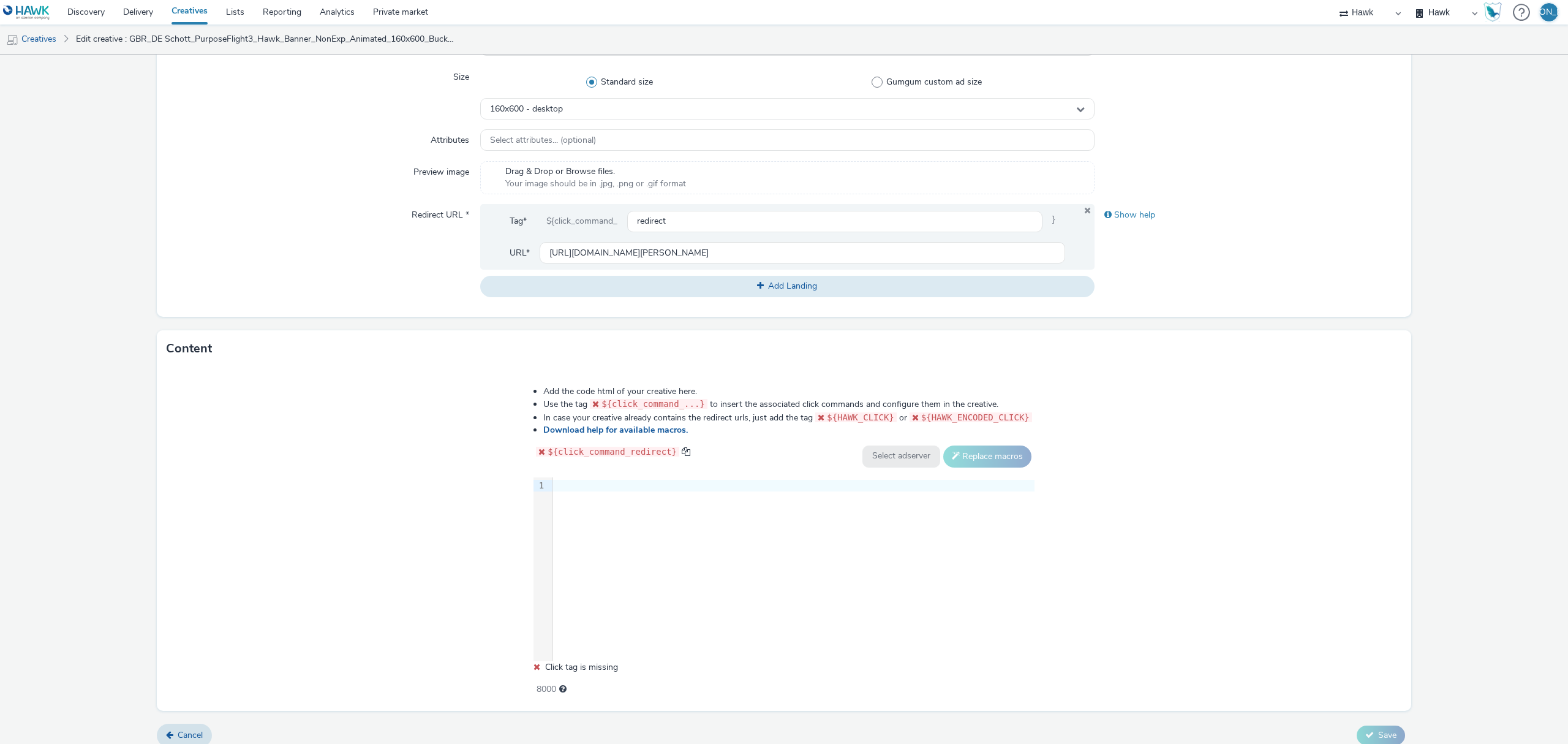
click at [623, 586] on div "9 1 ›" at bounding box center [784, 569] width 501 height 184
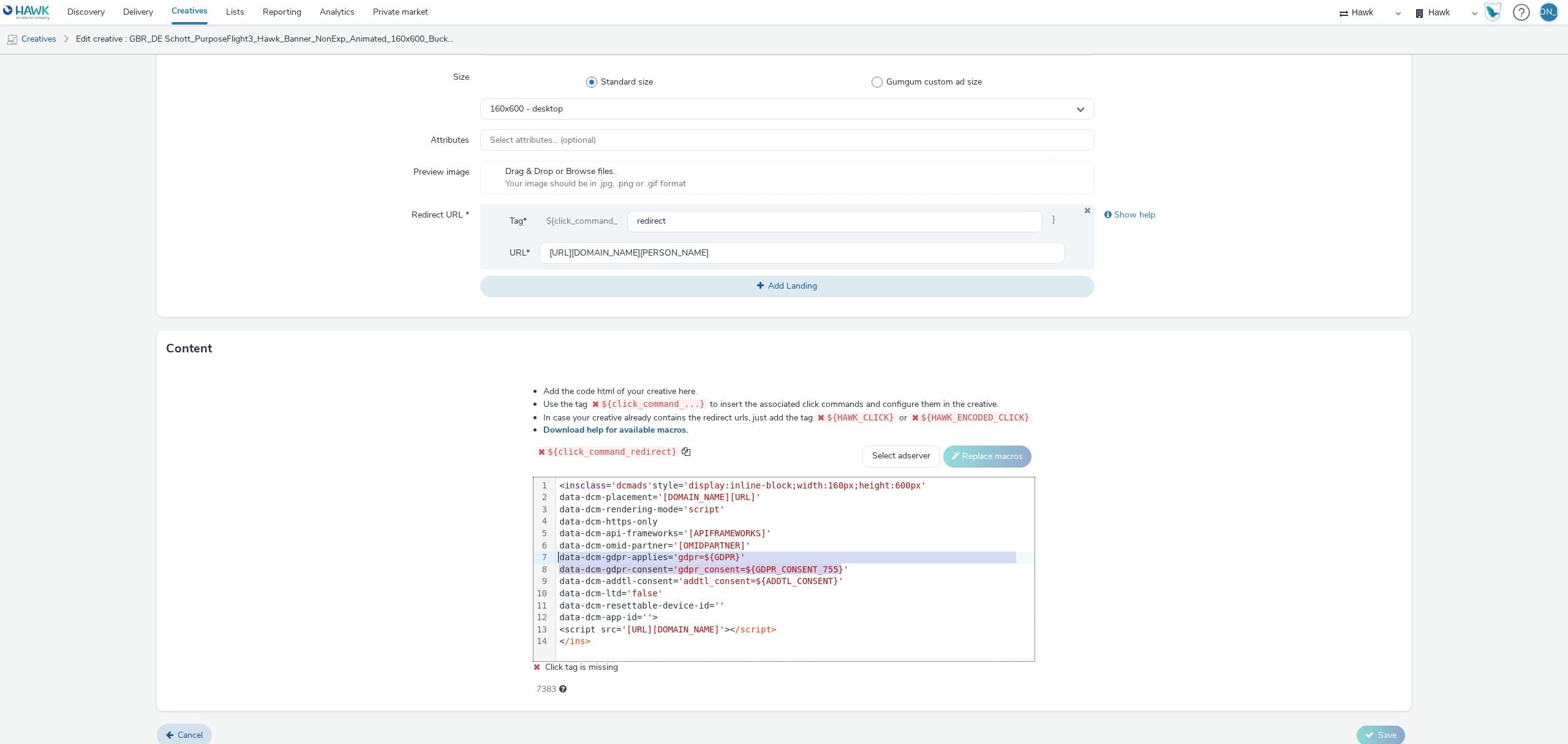
drag, startPoint x: 853, startPoint y: 572, endPoint x: 556, endPoint y: 563, distance: 297.1
click at [556, 563] on div "99 1 2 3 4 5 6 7 8 9 10 11 12 13 14 › <ins class = 'dcmads' style= 'display:inl…" at bounding box center [784, 569] width 501 height 184
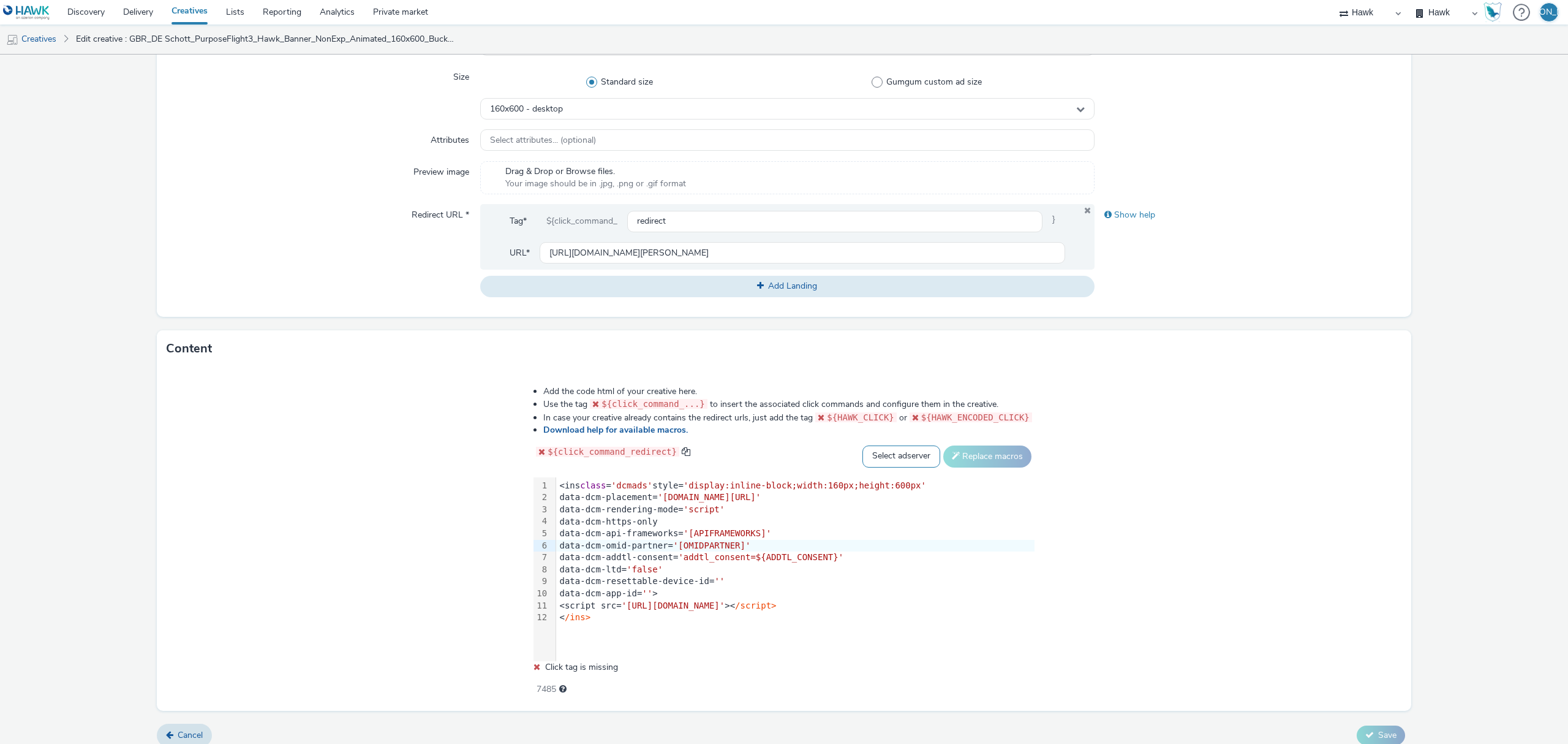
click at [890, 458] on select "Select adserver Sizmek DCM Adform Sting" at bounding box center [901, 456] width 78 height 22
select select "dcm"
click at [862, 446] on select "Select adserver Sizmek DCM Adform Sting" at bounding box center [901, 456] width 78 height 22
click at [1011, 444] on div "Add the code html of your creative here. Use the tag ${click_command_...} to in…" at bounding box center [784, 534] width 589 height 314
click at [1000, 456] on button "Replace macros" at bounding box center [987, 456] width 88 height 22
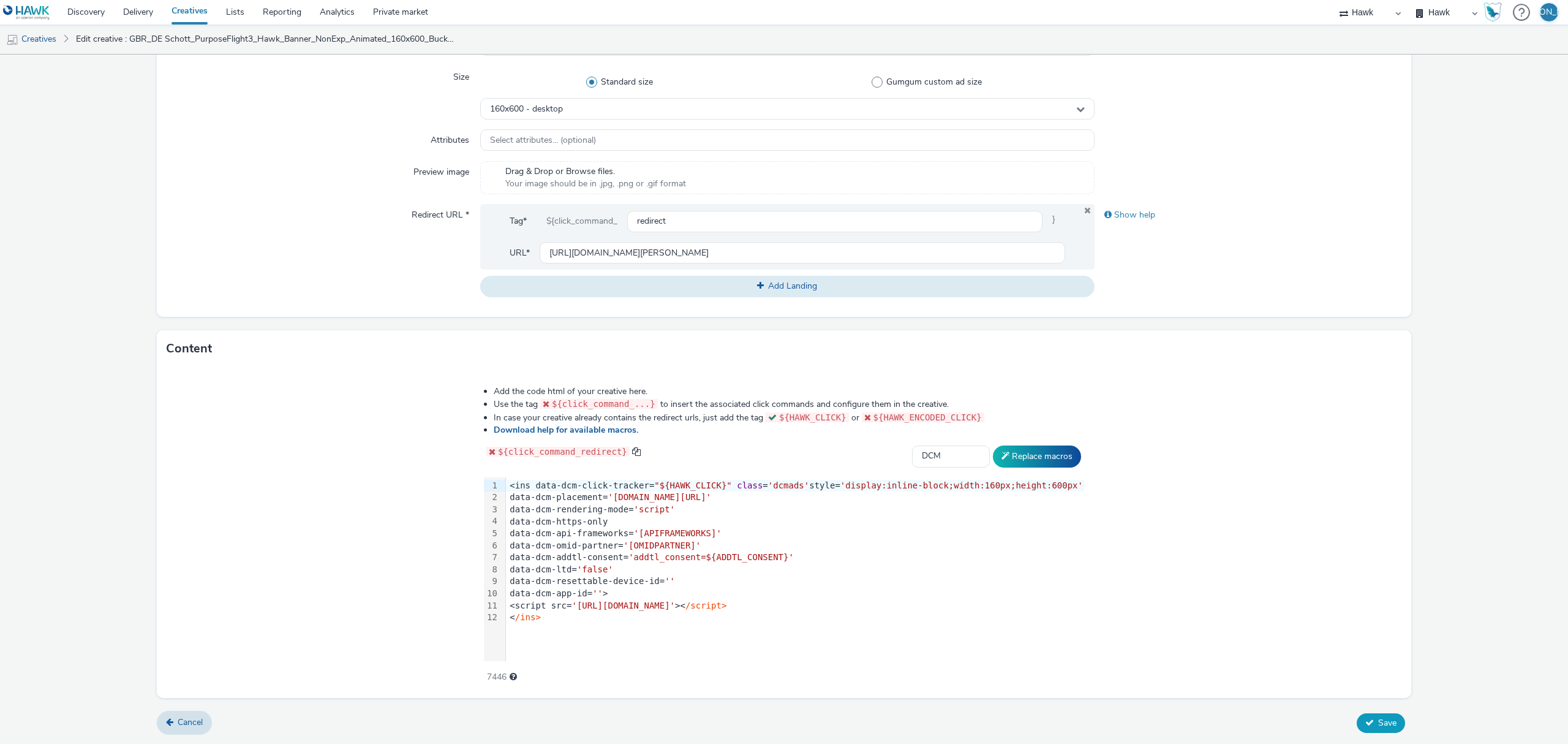
click at [1378, 723] on span "Save" at bounding box center [1387, 722] width 18 height 11
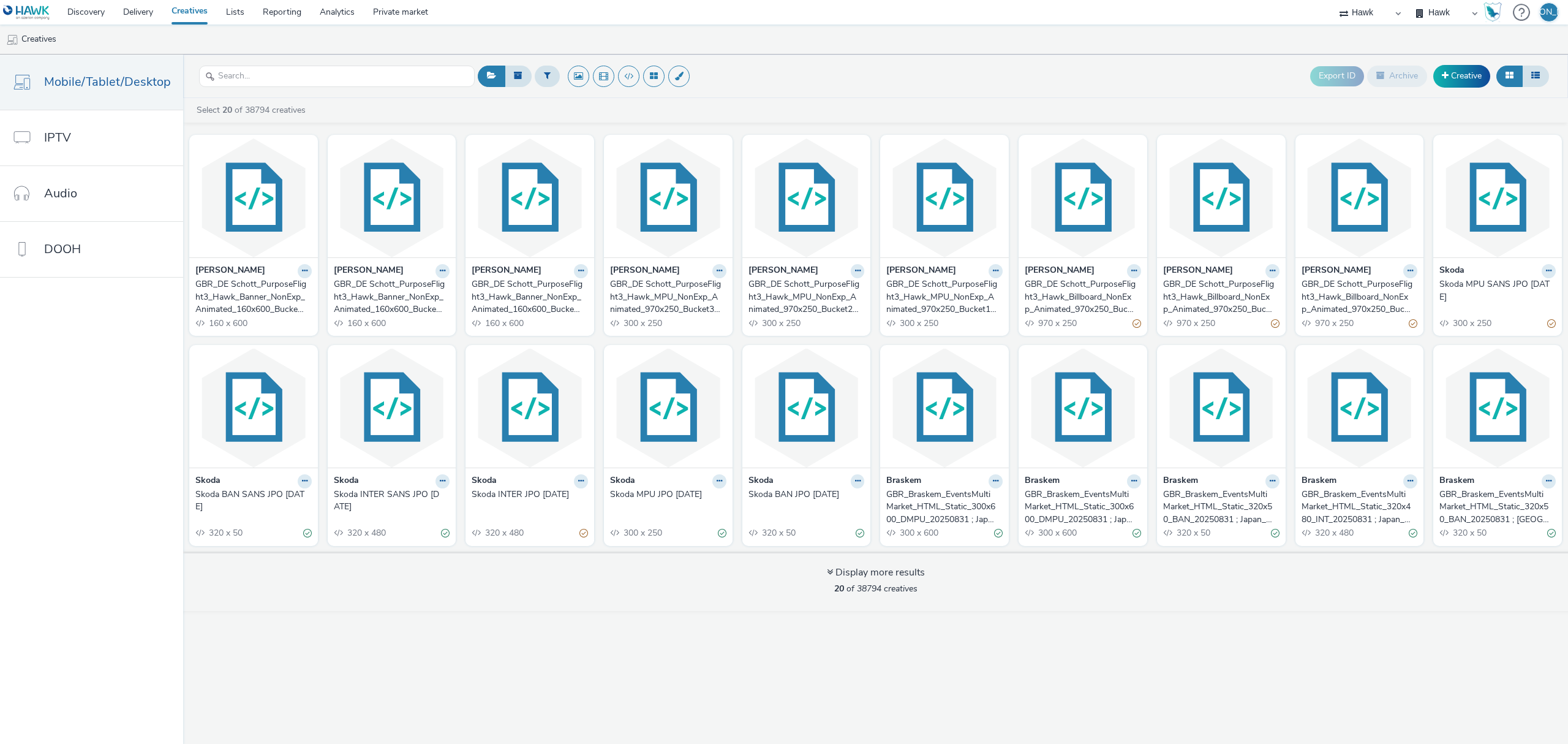
click at [309, 272] on div "DE Schott GBR_DE Schott_PurposeFlight3_Hawk_Banner_NonExp_Animated_160x600_Buck…" at bounding box center [253, 297] width 128 height 78
click at [303, 270] on icon at bounding box center [304, 271] width 5 height 7
click at [272, 329] on link "Duplicate" at bounding box center [266, 317] width 92 height 24
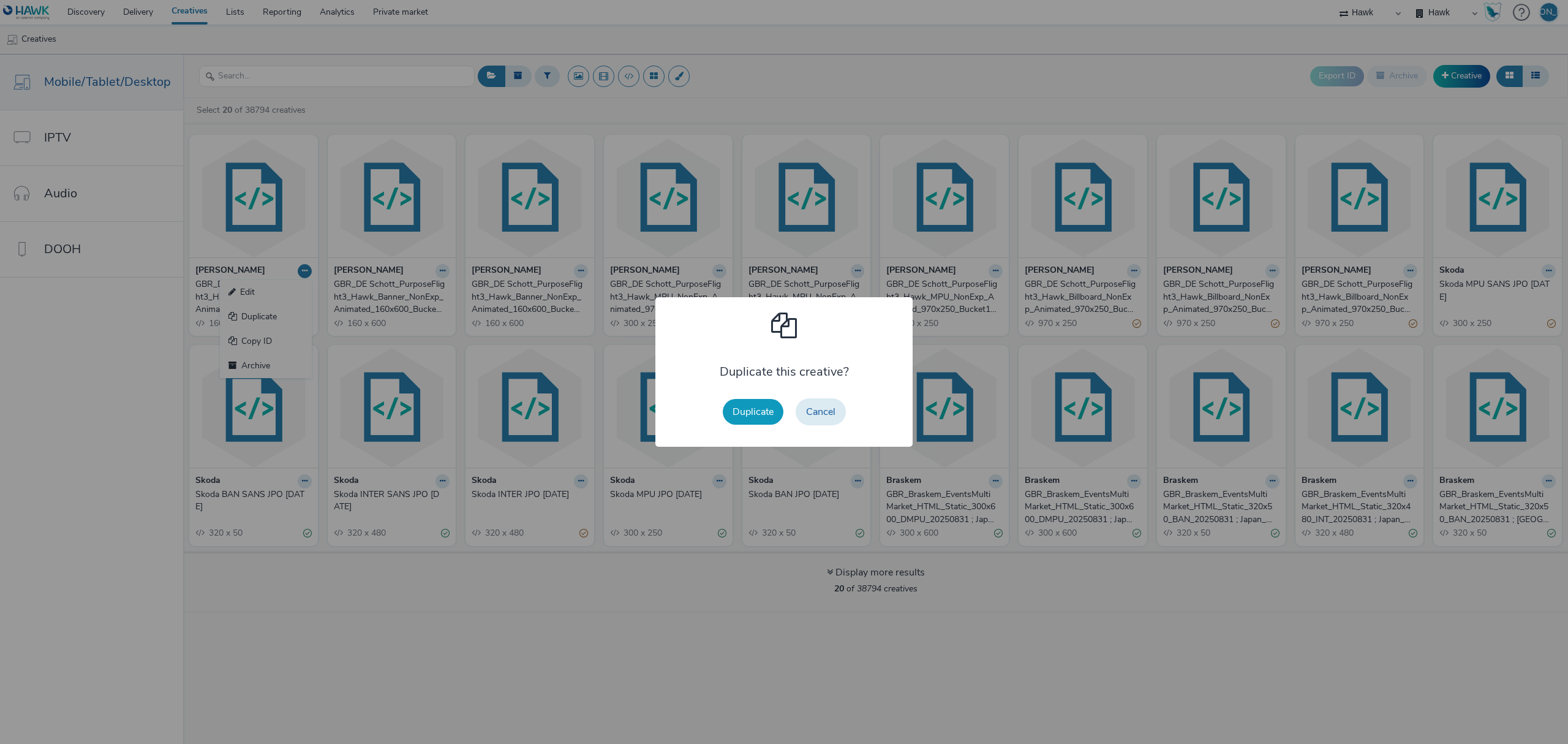
click at [736, 409] on button "Duplicate" at bounding box center [753, 412] width 61 height 26
